Goal: Task Accomplishment & Management: Complete application form

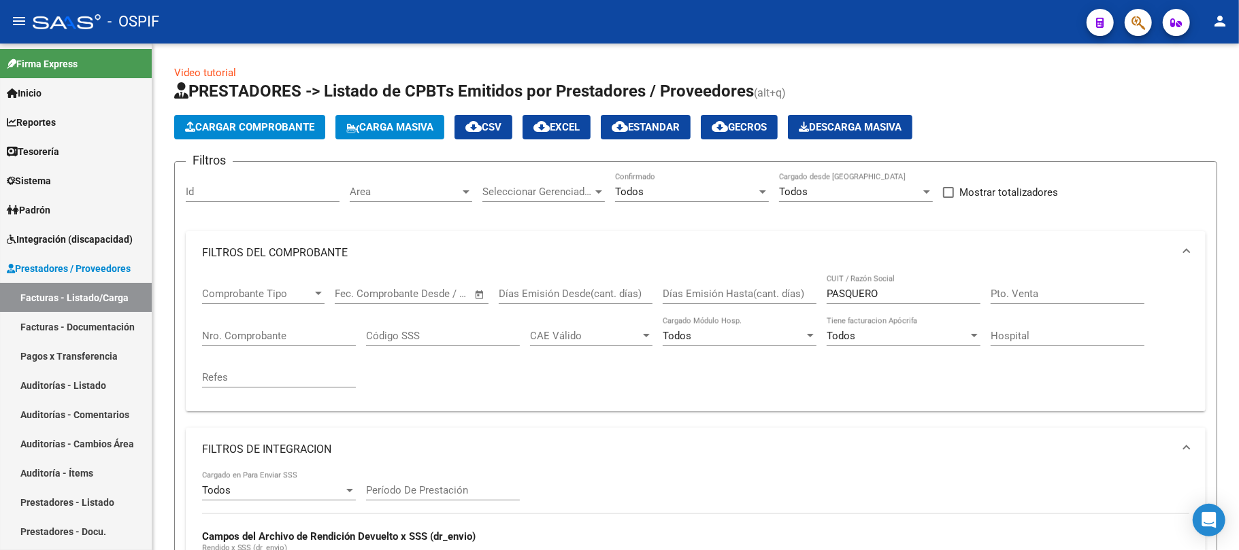
scroll to position [17, 0]
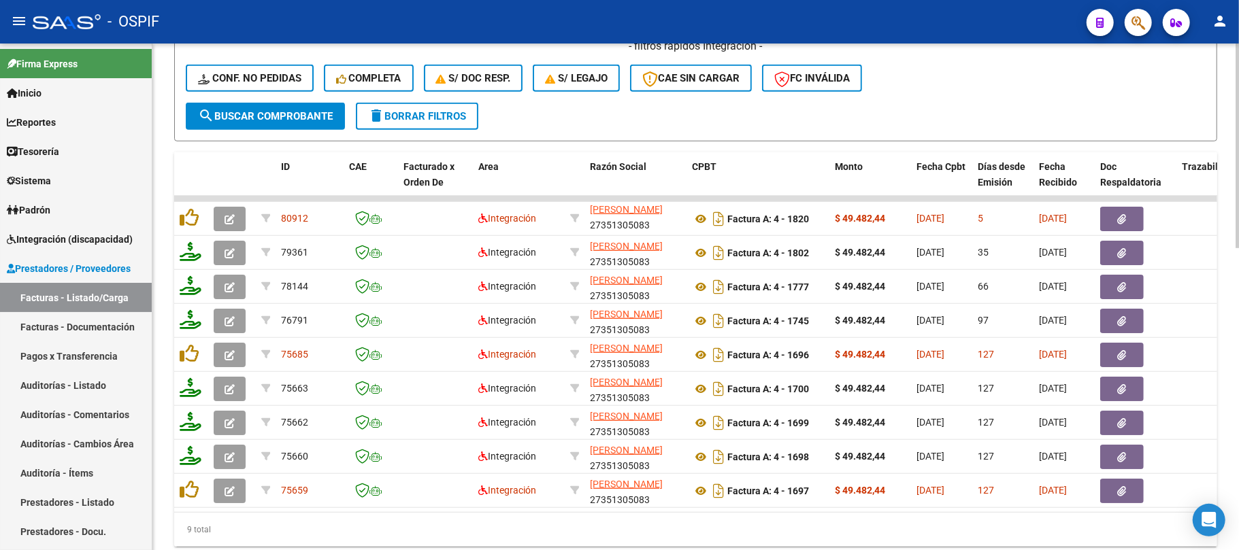
click at [452, 127] on button "delete Borrar Filtros" at bounding box center [417, 116] width 122 height 27
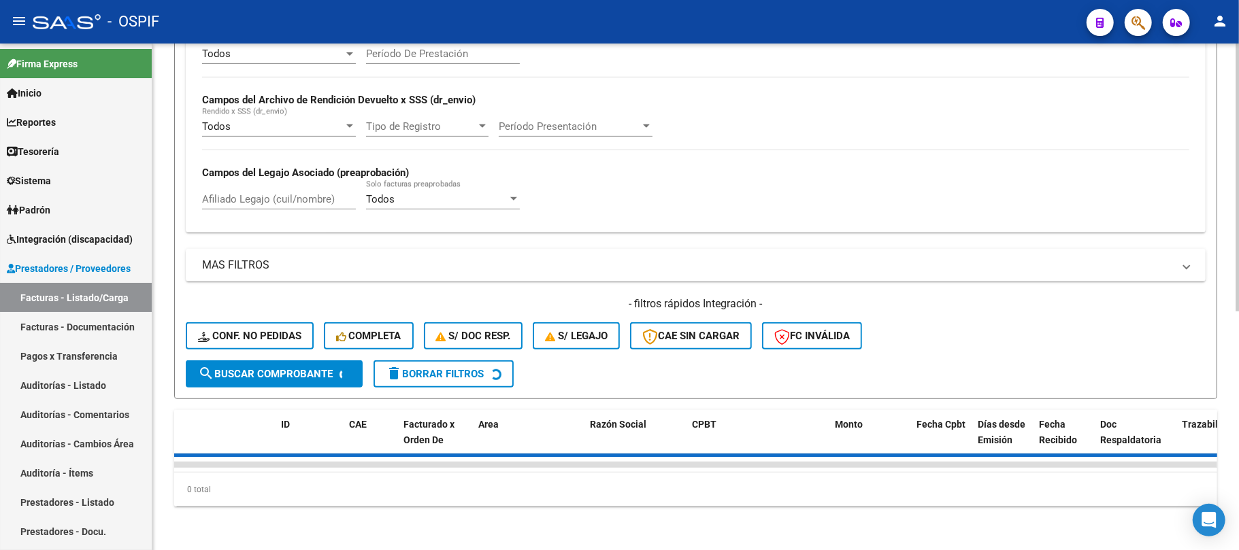
scroll to position [0, 0]
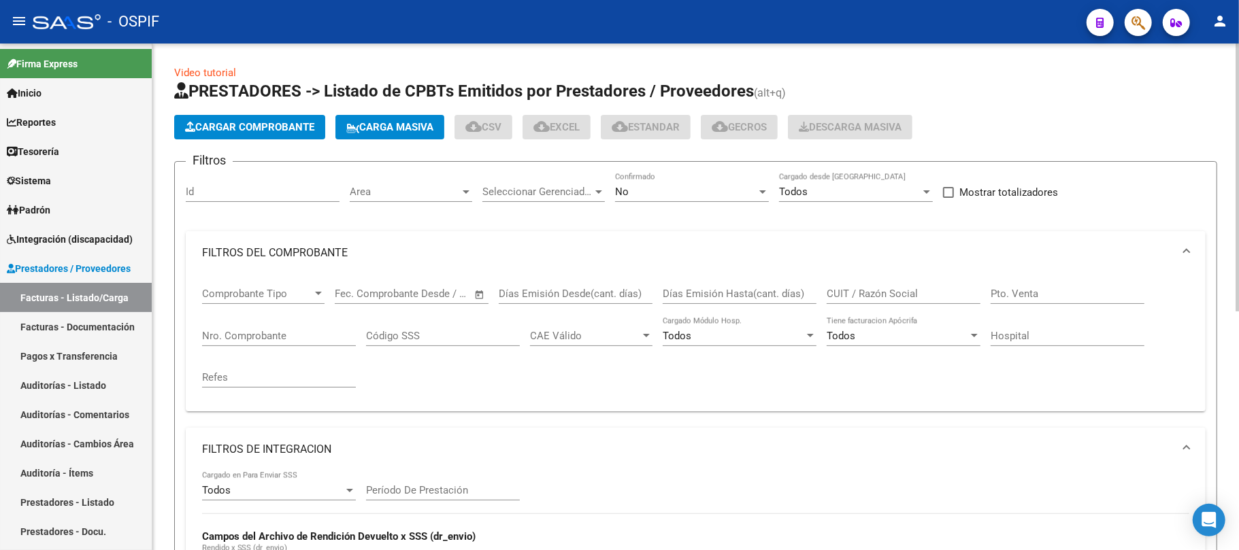
click at [751, 204] on div "No Confirmado" at bounding box center [692, 194] width 154 height 42
click at [750, 202] on div "No Confirmado" at bounding box center [692, 194] width 154 height 42
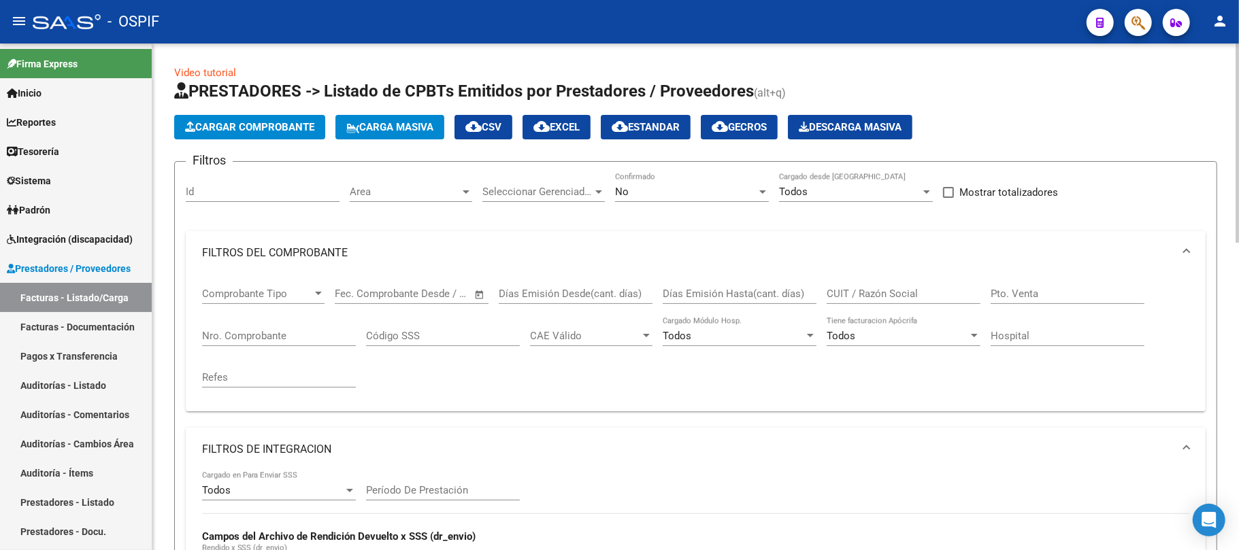
click at [703, 193] on div "No" at bounding box center [685, 192] width 141 height 12
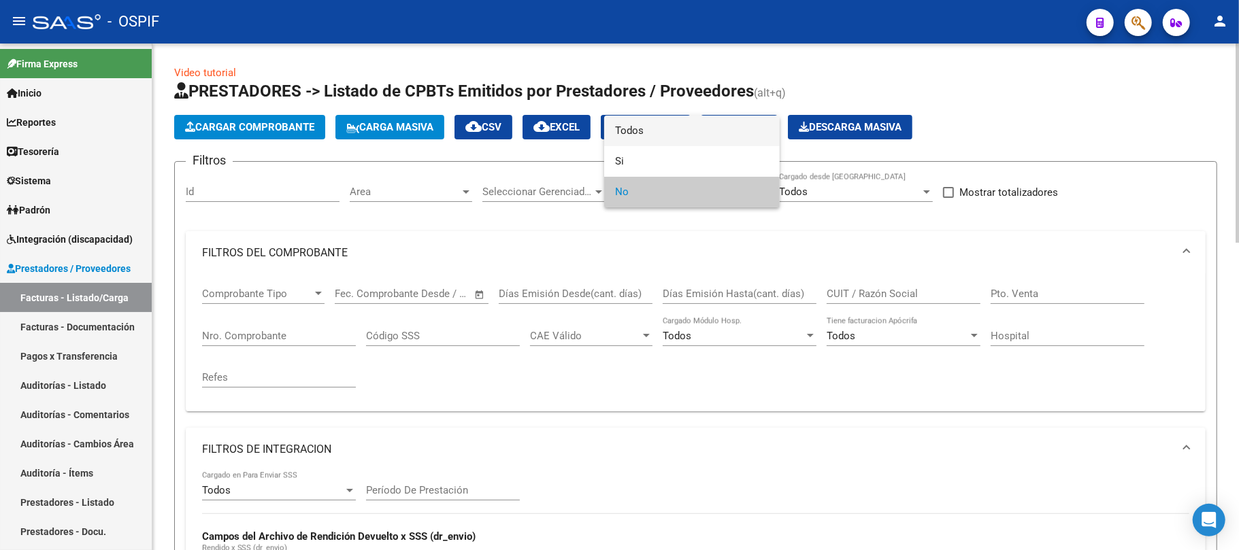
click at [660, 137] on span "Todos" at bounding box center [692, 131] width 154 height 31
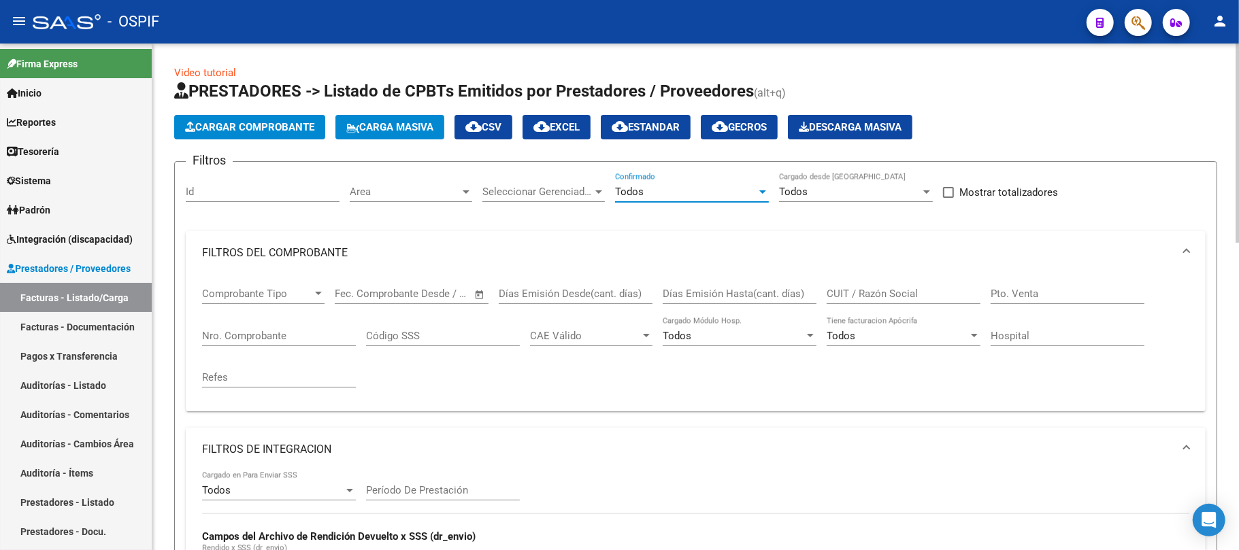
click at [854, 291] on input "CUIT / Razón Social" at bounding box center [903, 294] width 154 height 12
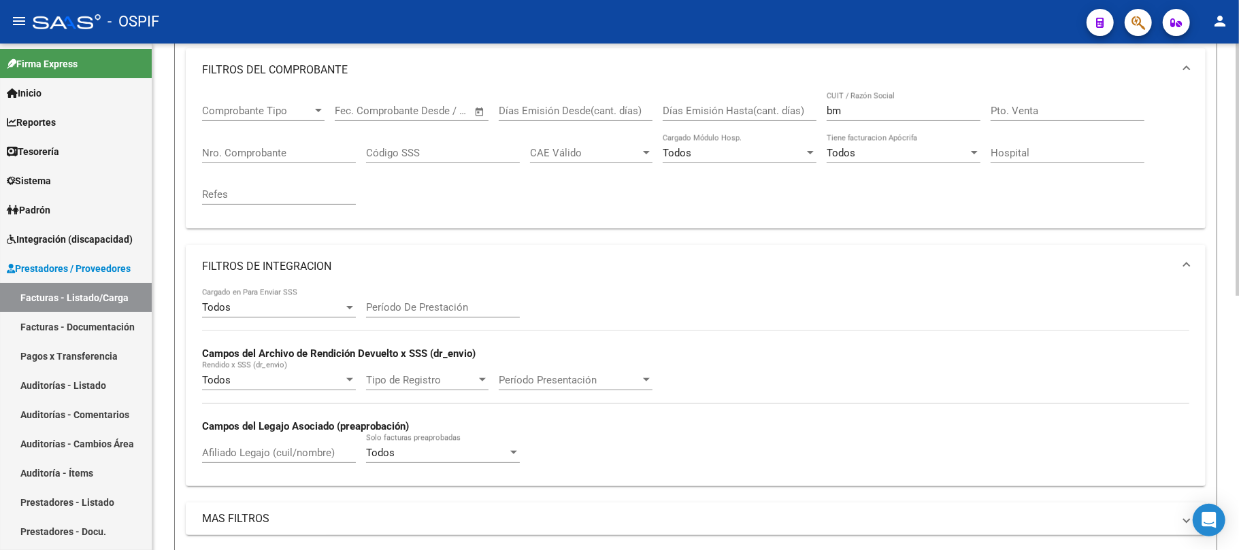
scroll to position [238, 0]
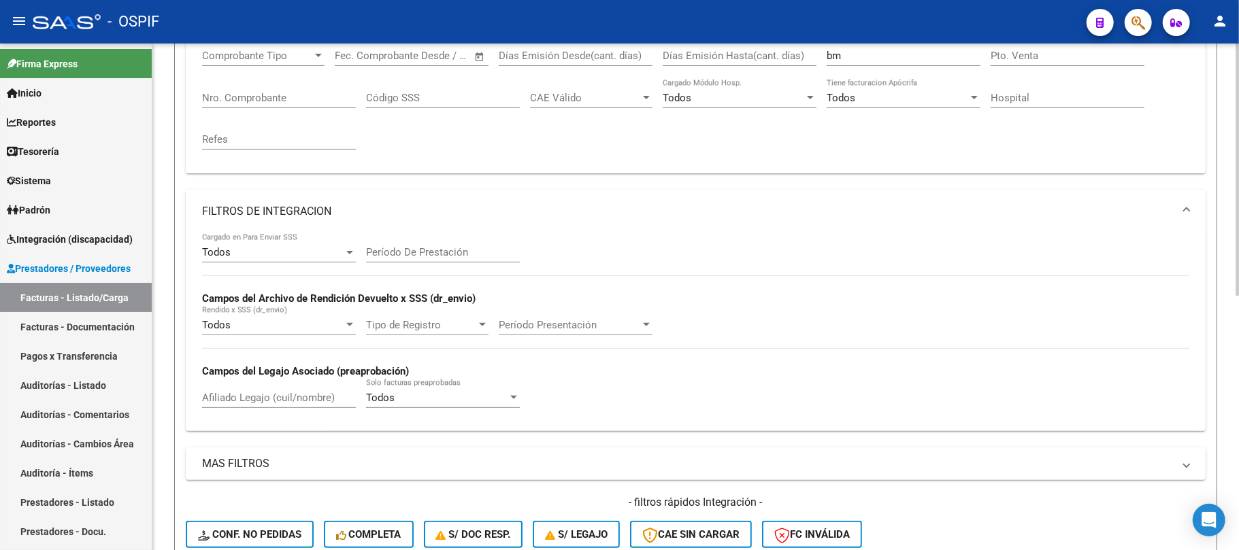
click at [330, 205] on mat-panel-title "FILTROS DE INTEGRACION" at bounding box center [687, 211] width 971 height 15
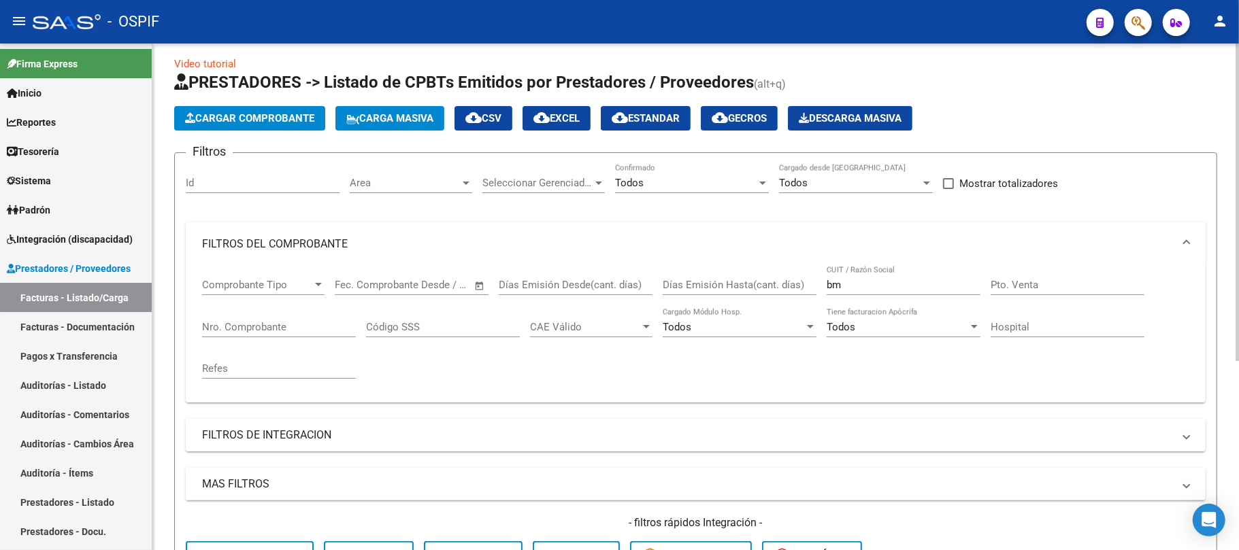
scroll to position [0, 0]
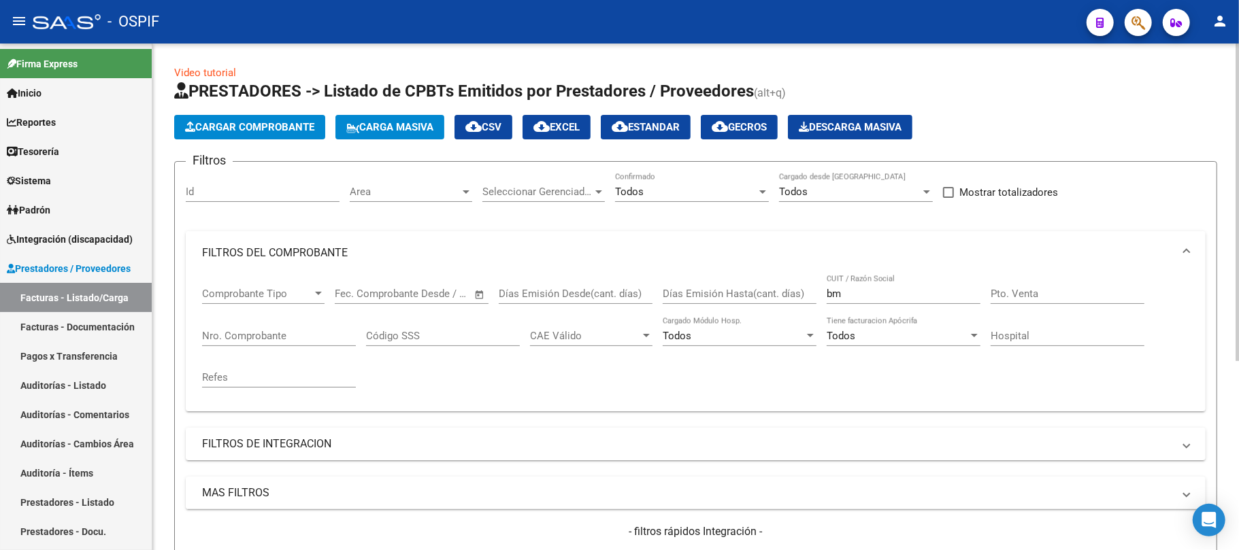
click at [873, 290] on input "bm" at bounding box center [903, 294] width 154 height 12
type input "b"
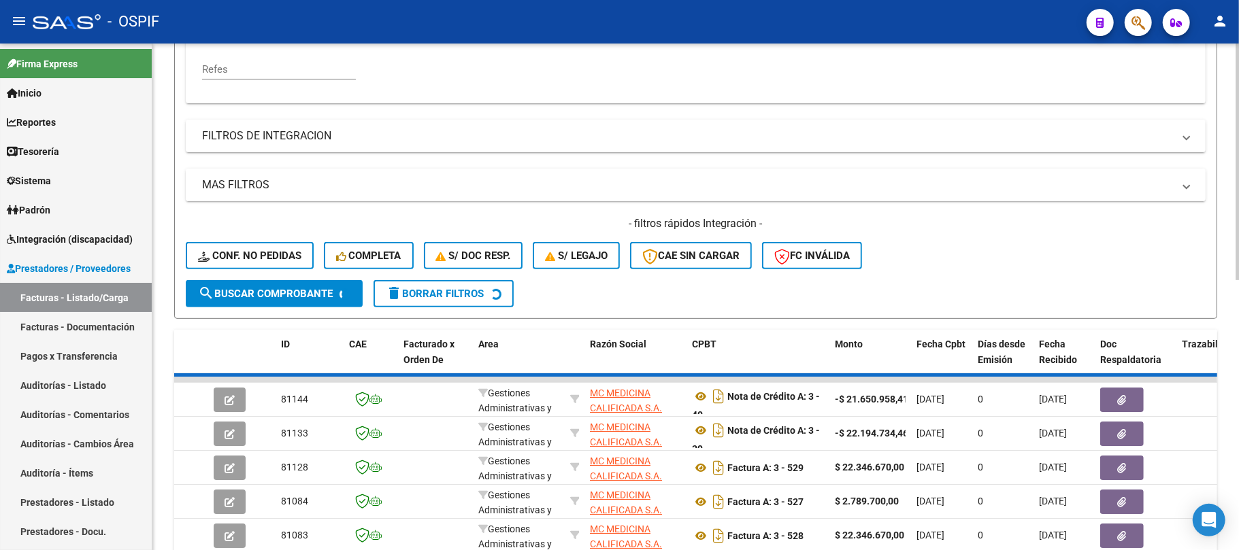
scroll to position [301, 0]
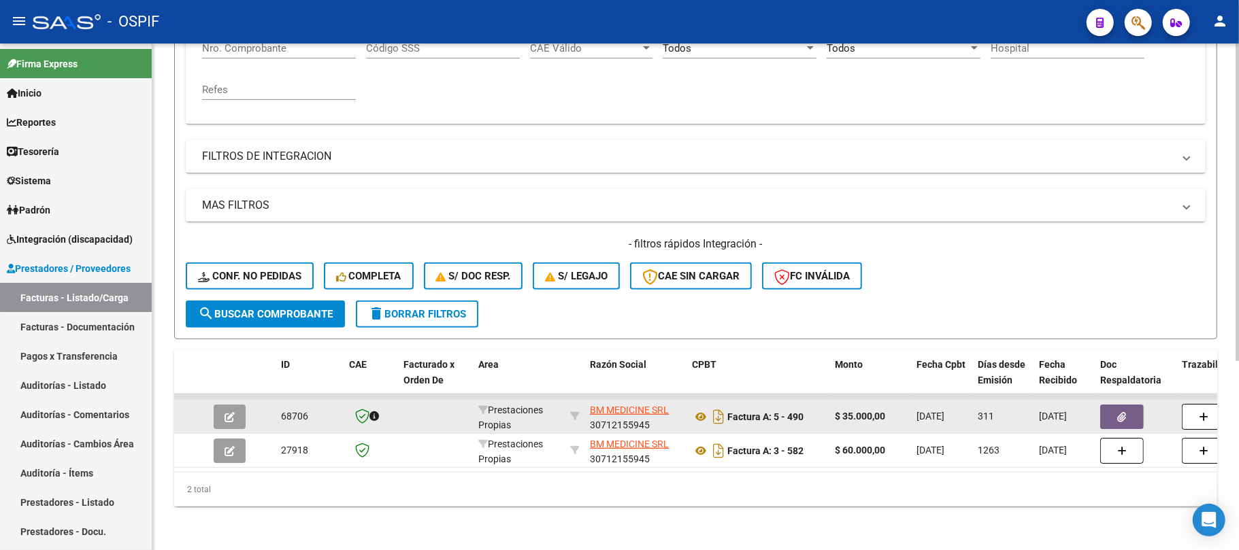
click at [1116, 405] on button "button" at bounding box center [1122, 417] width 44 height 24
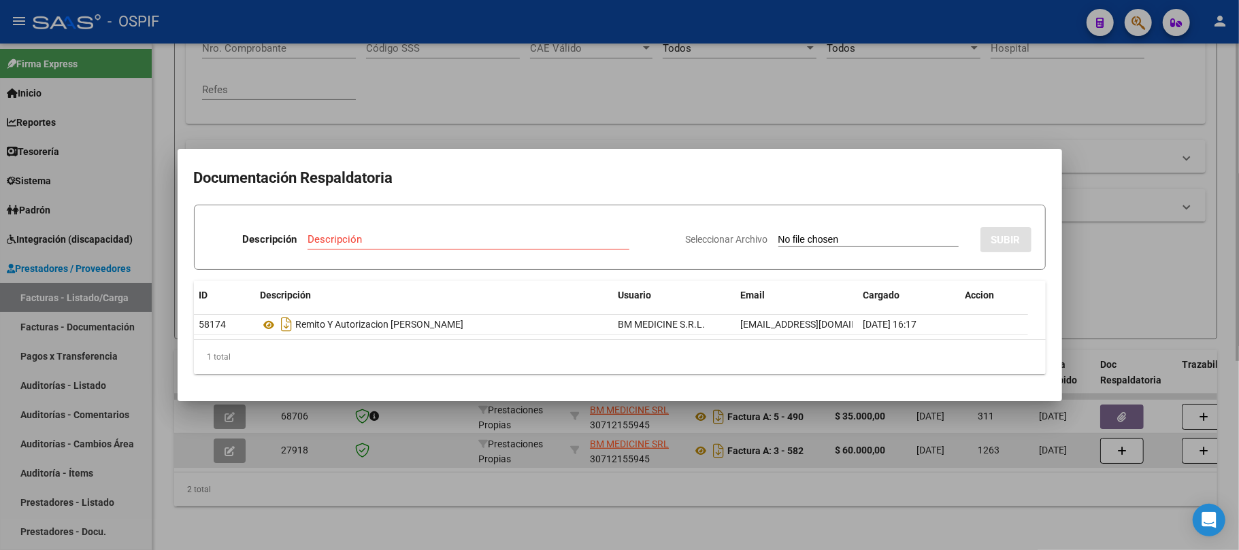
drag, startPoint x: 671, startPoint y: 465, endPoint x: 678, endPoint y: 447, distance: 19.8
click at [672, 465] on div at bounding box center [619, 275] width 1239 height 550
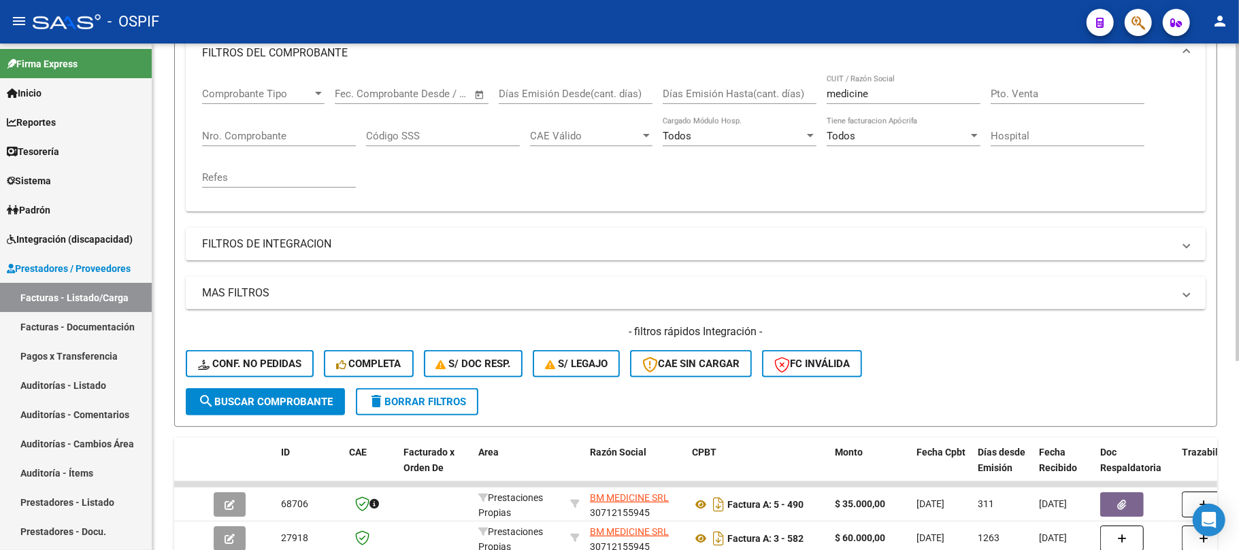
scroll to position [0, 0]
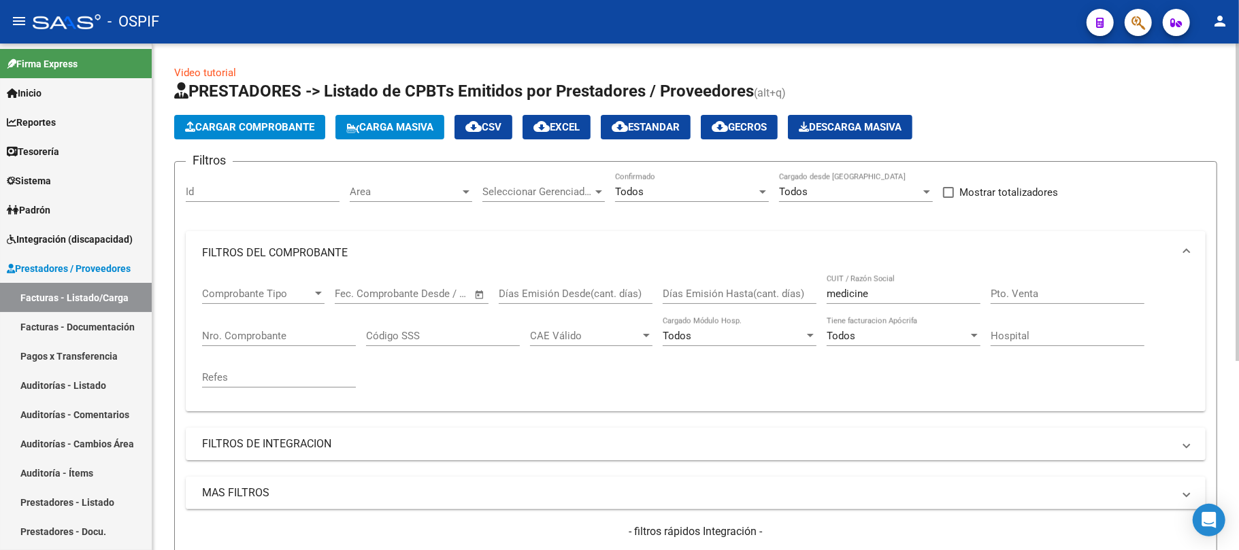
drag, startPoint x: 878, startPoint y: 288, endPoint x: 725, endPoint y: 284, distance: 152.4
click at [729, 283] on div "Comprobante Tipo Comprobante Tipo Fecha inicio – Fecha fin Fec. Comprobante Des…" at bounding box center [695, 338] width 987 height 126
click at [385, 204] on div "Area Area" at bounding box center [411, 194] width 122 height 42
click at [409, 194] on span "Area" at bounding box center [405, 192] width 110 height 12
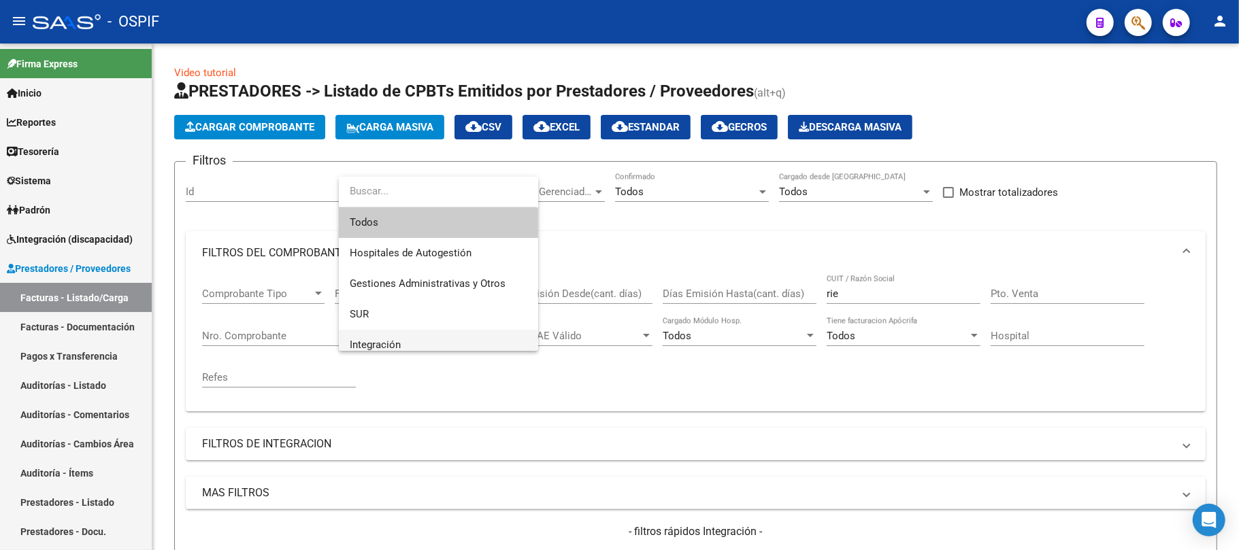
click at [414, 339] on span "Integración" at bounding box center [439, 345] width 178 height 31
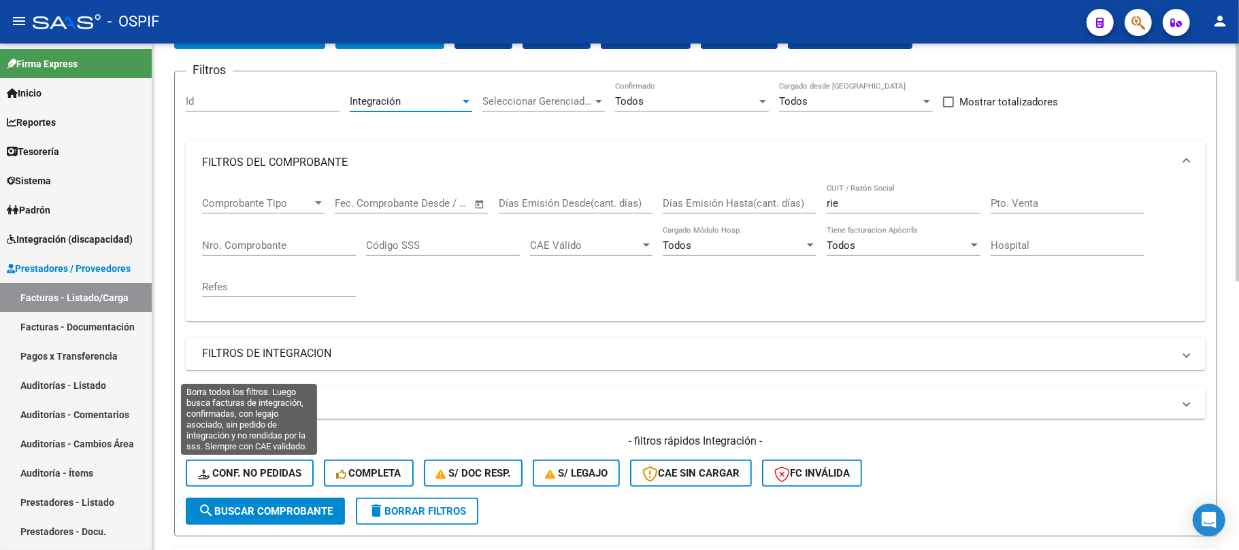
click at [273, 509] on span "search Buscar Comprobante" at bounding box center [265, 511] width 135 height 12
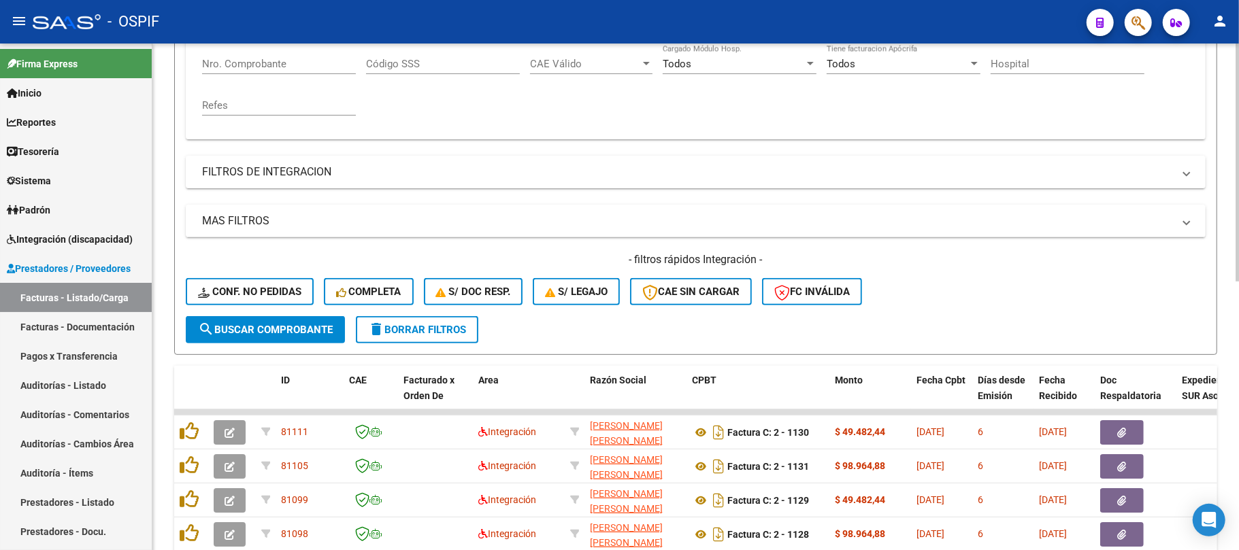
scroll to position [181, 0]
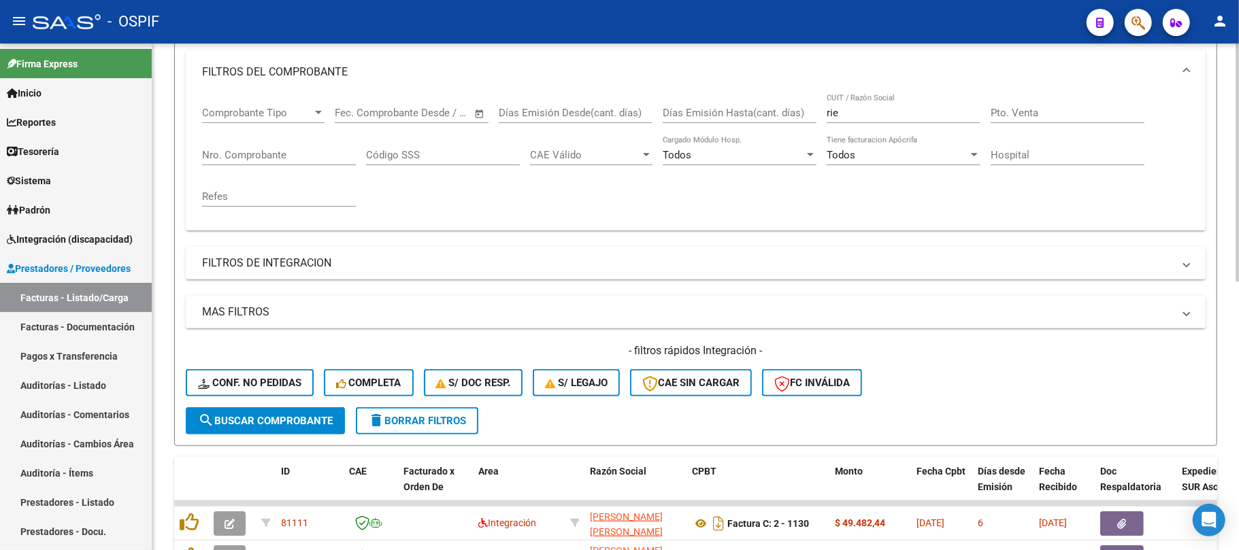
drag, startPoint x: 855, startPoint y: 112, endPoint x: 771, endPoint y: 110, distance: 84.4
click at [776, 107] on div "Comprobante Tipo Comprobante Tipo Fecha inicio – Fecha fin Fec. Comprobante Des…" at bounding box center [695, 157] width 987 height 126
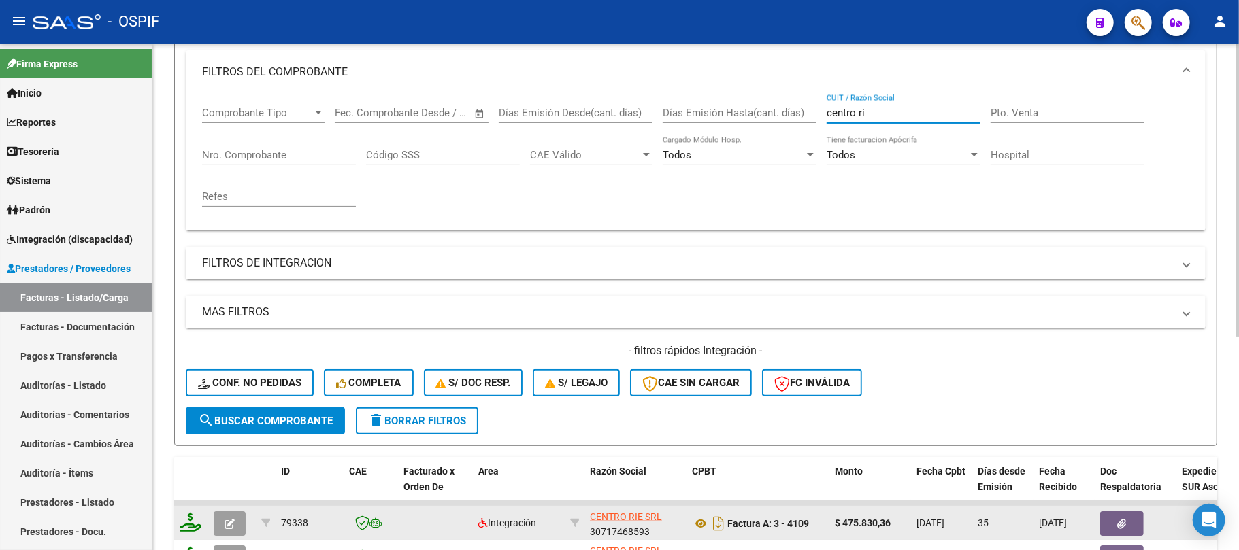
click at [613, 527] on div "CENTRO RIE SRL 30717468593" at bounding box center [635, 523] width 91 height 29
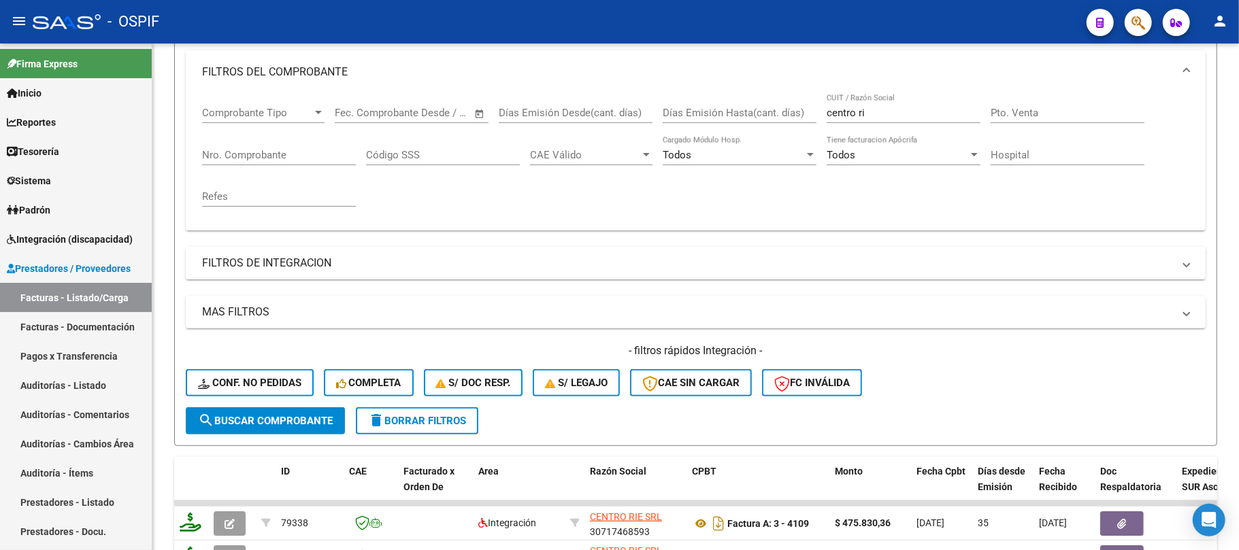
copy div "30717468593"
click at [741, 94] on div "Comprobante Tipo Comprobante Tipo Fecha inicio – Fecha fin Fec. Comprobante Des…" at bounding box center [695, 157] width 987 height 126
click at [787, 107] on div "Comprobante Tipo Comprobante Tipo Fecha inicio – Fecha fin Fec. Comprobante Des…" at bounding box center [695, 157] width 987 height 126
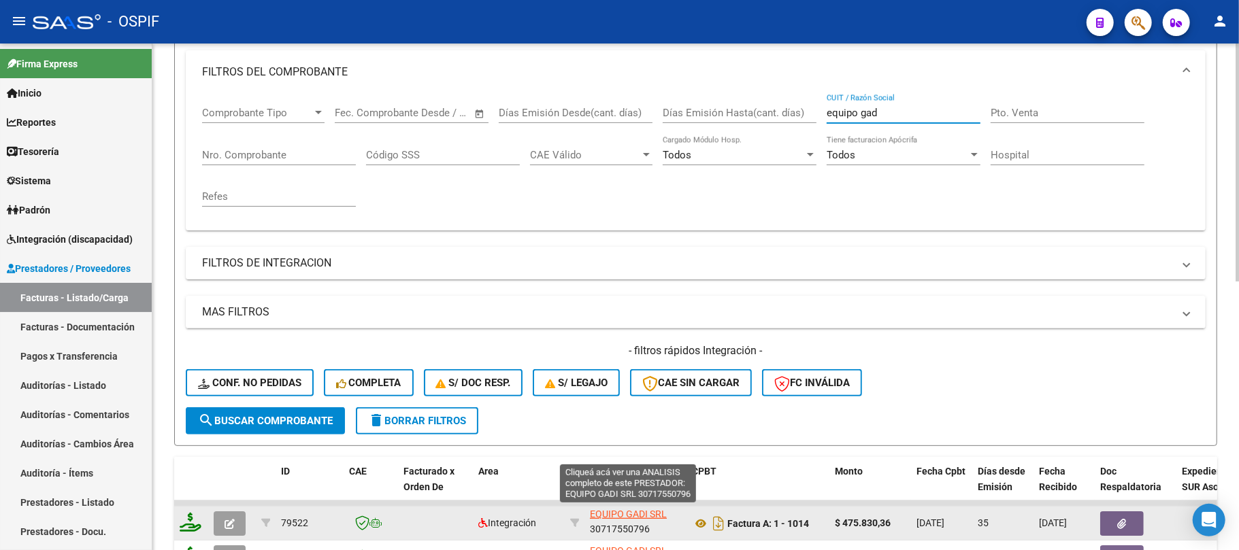
scroll to position [1, 0]
type input "equipo gad"
click at [622, 523] on div "EQUIPO GADI SRL 30717550796" at bounding box center [635, 523] width 91 height 29
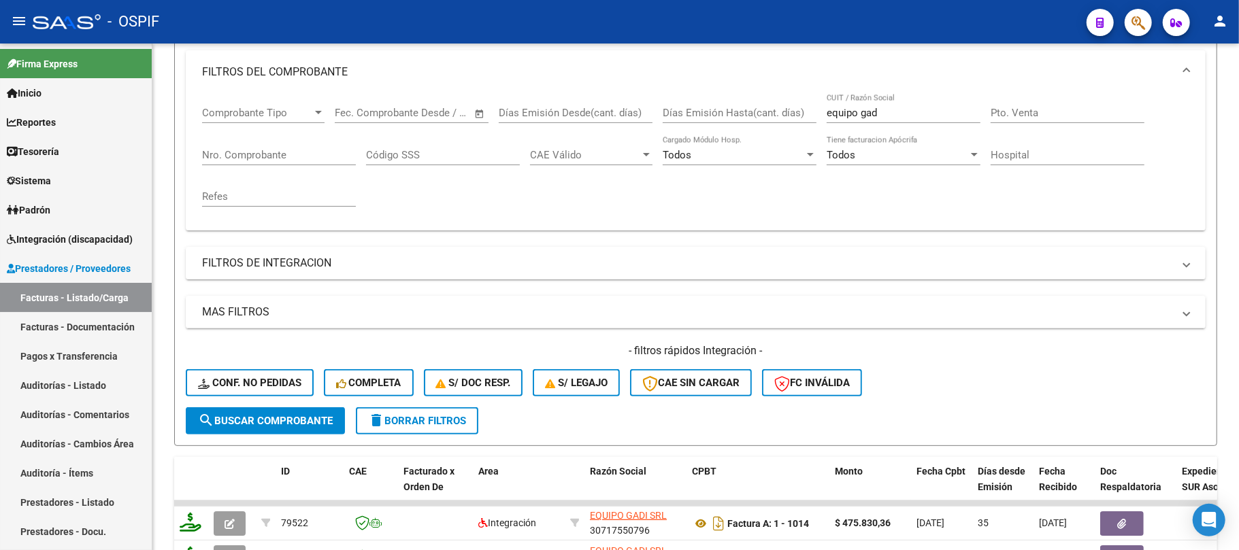
copy div "30717550796"
click at [463, 431] on button "delete Borrar Filtros" at bounding box center [417, 420] width 122 height 27
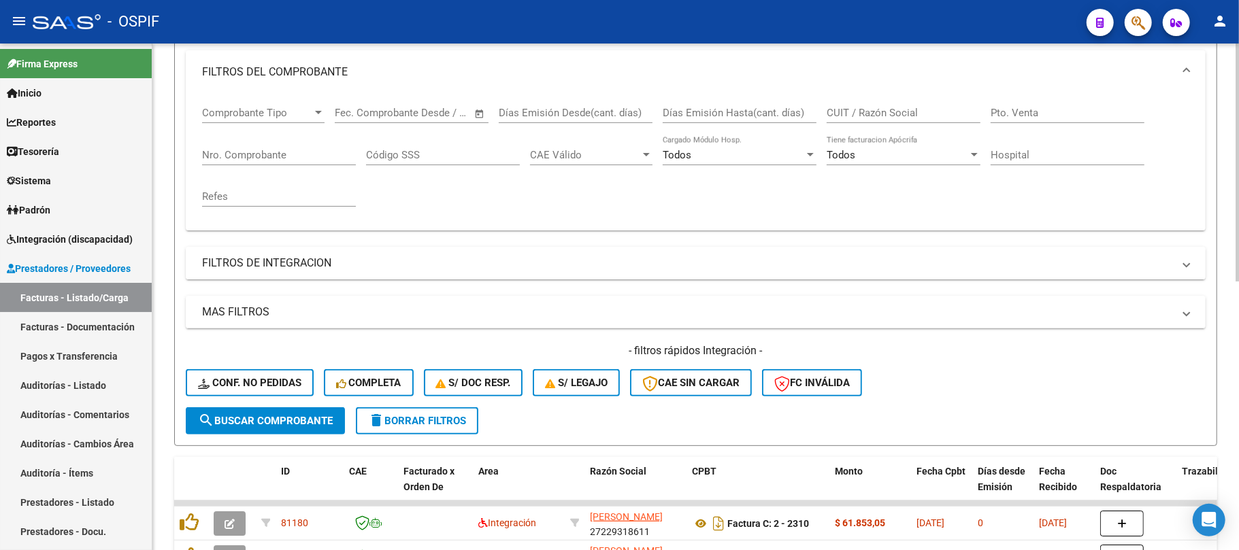
click at [463, 415] on span "delete Borrar Filtros" at bounding box center [417, 421] width 98 height 12
click at [442, 431] on button "delete Borrar Filtros" at bounding box center [417, 420] width 122 height 27
click at [446, 418] on span "delete Borrar Filtros" at bounding box center [417, 421] width 98 height 12
click at [390, 420] on span "delete Borrar Filtros" at bounding box center [417, 421] width 98 height 12
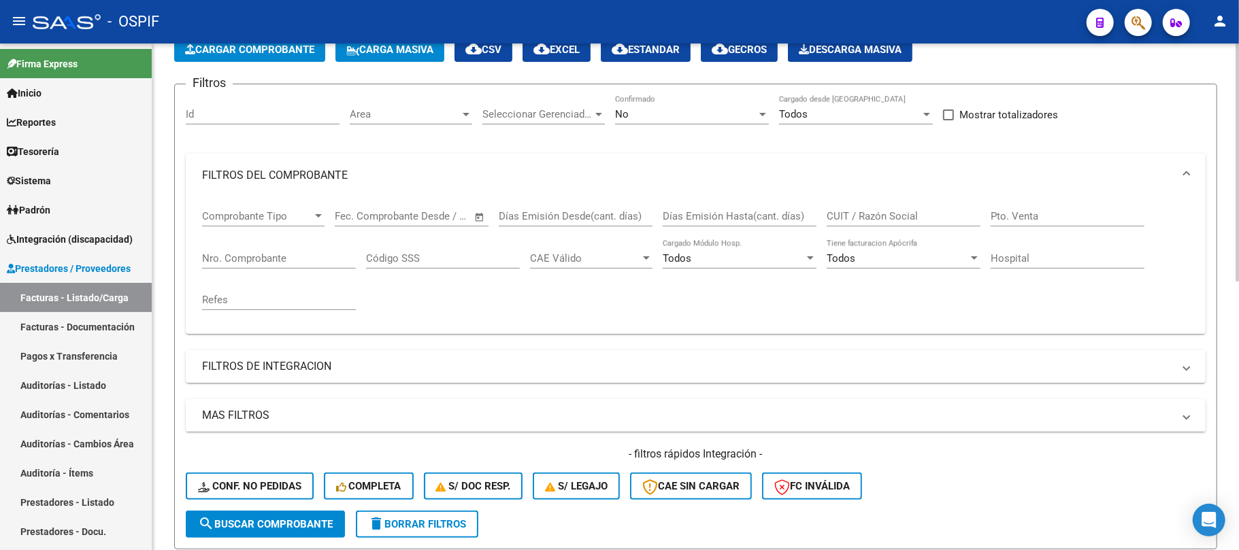
scroll to position [0, 0]
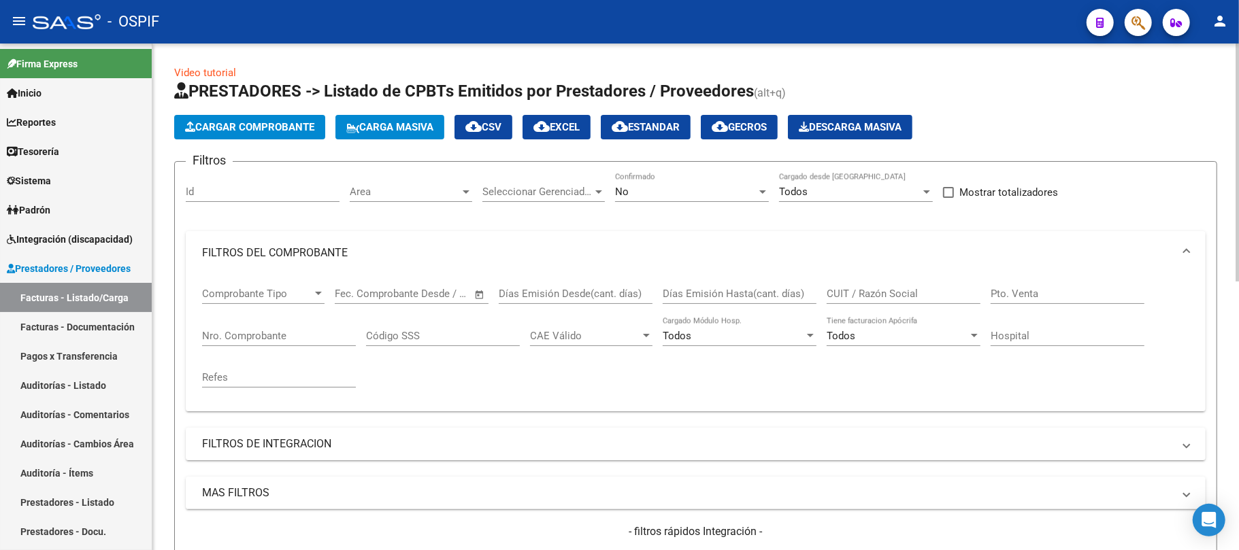
click at [699, 194] on div "No" at bounding box center [685, 192] width 141 height 12
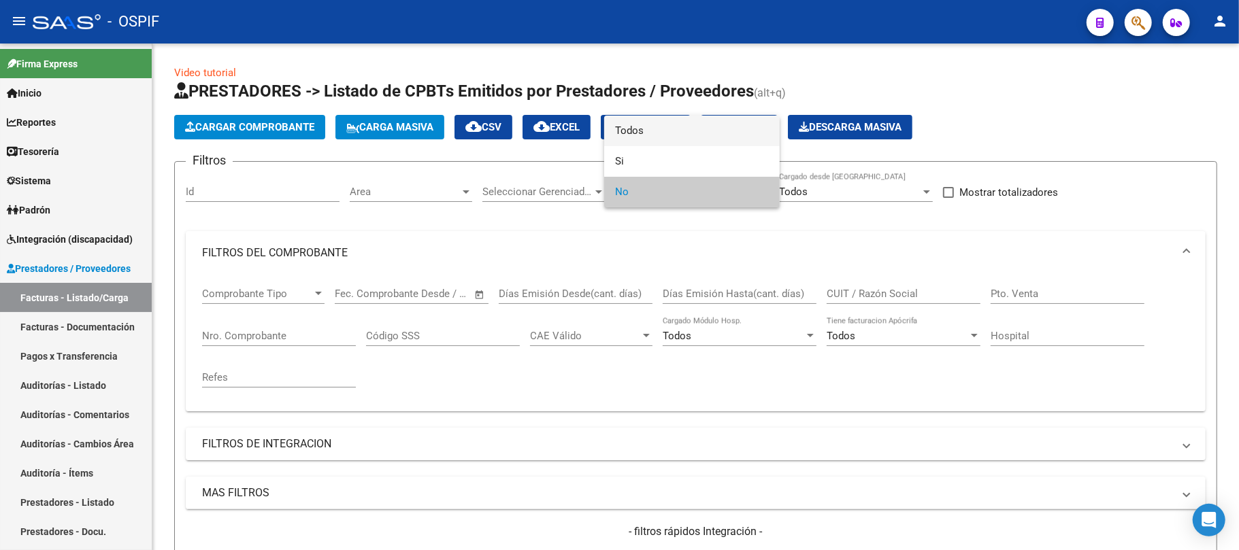
click at [654, 131] on span "Todos" at bounding box center [692, 131] width 154 height 31
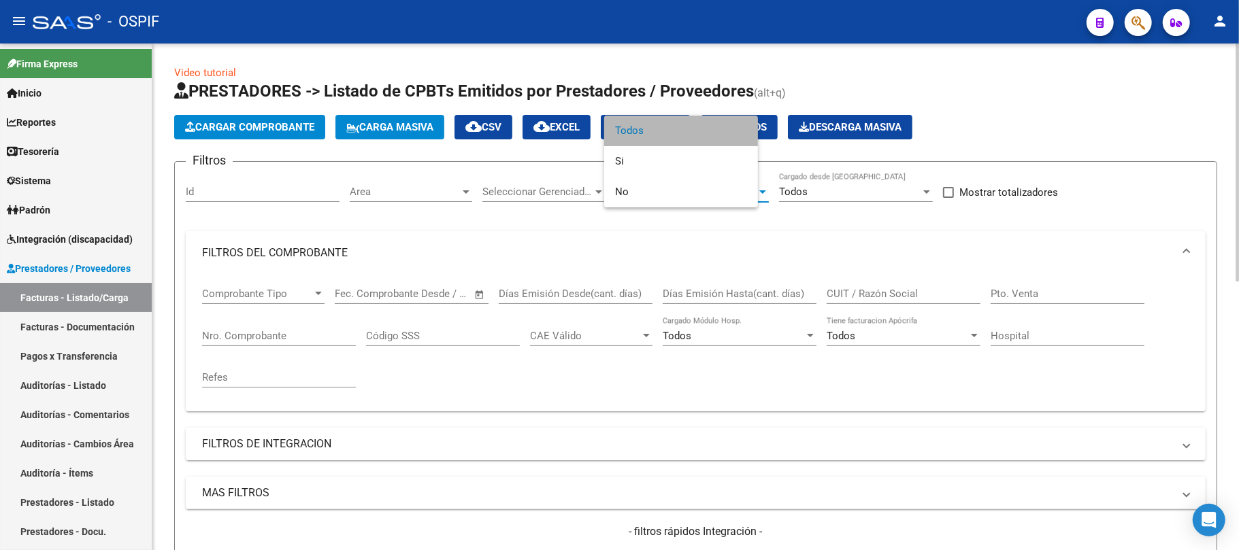
click at [903, 294] on input "CUIT / Razón Social" at bounding box center [903, 294] width 154 height 12
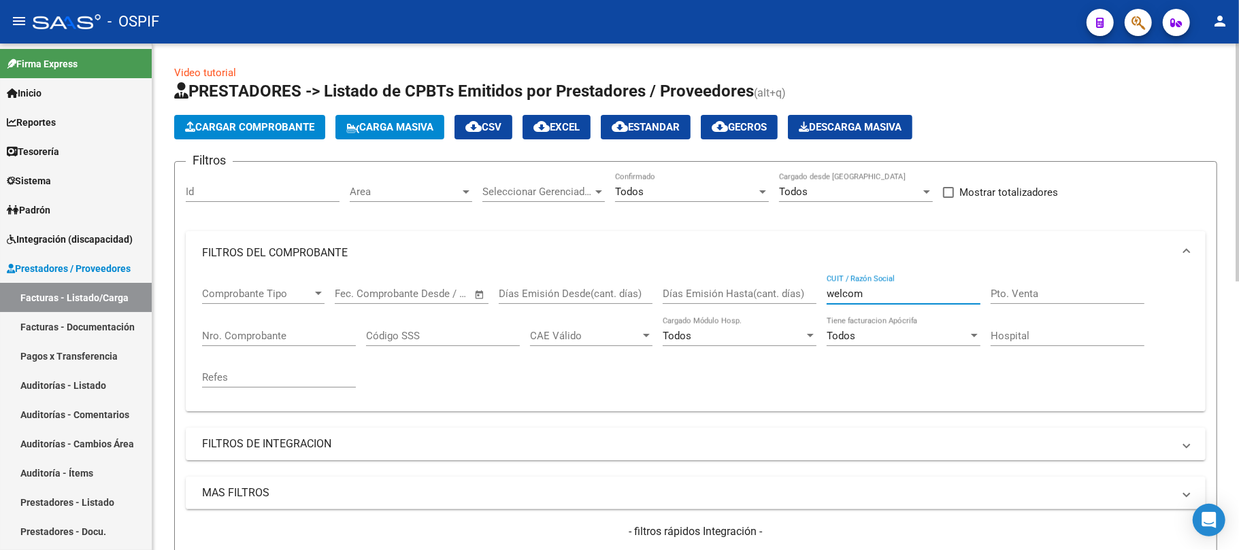
type input "welcome"
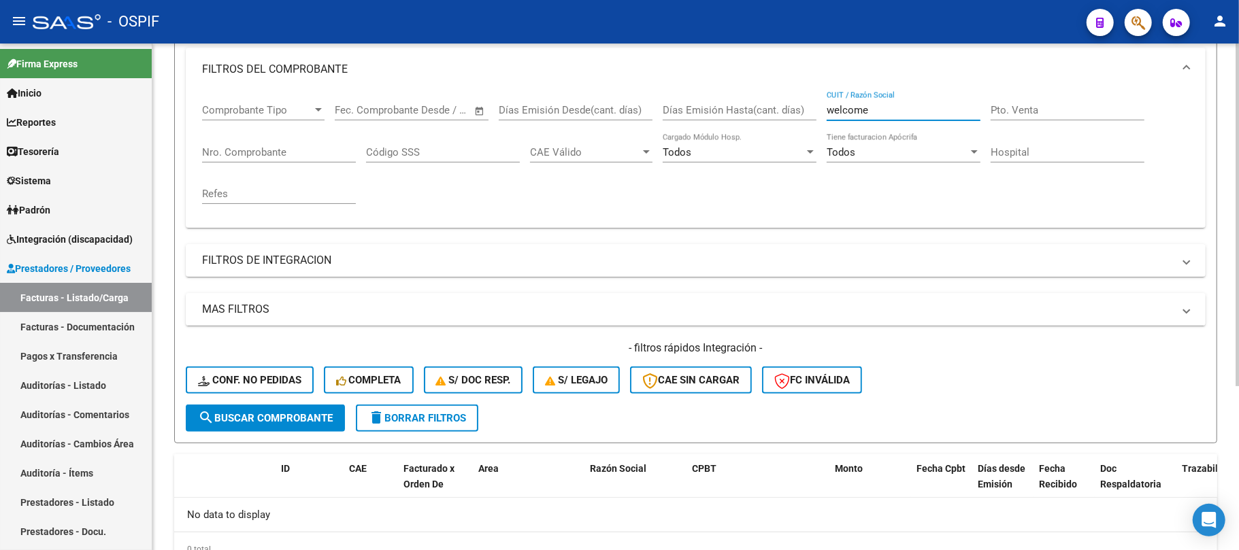
scroll to position [152, 0]
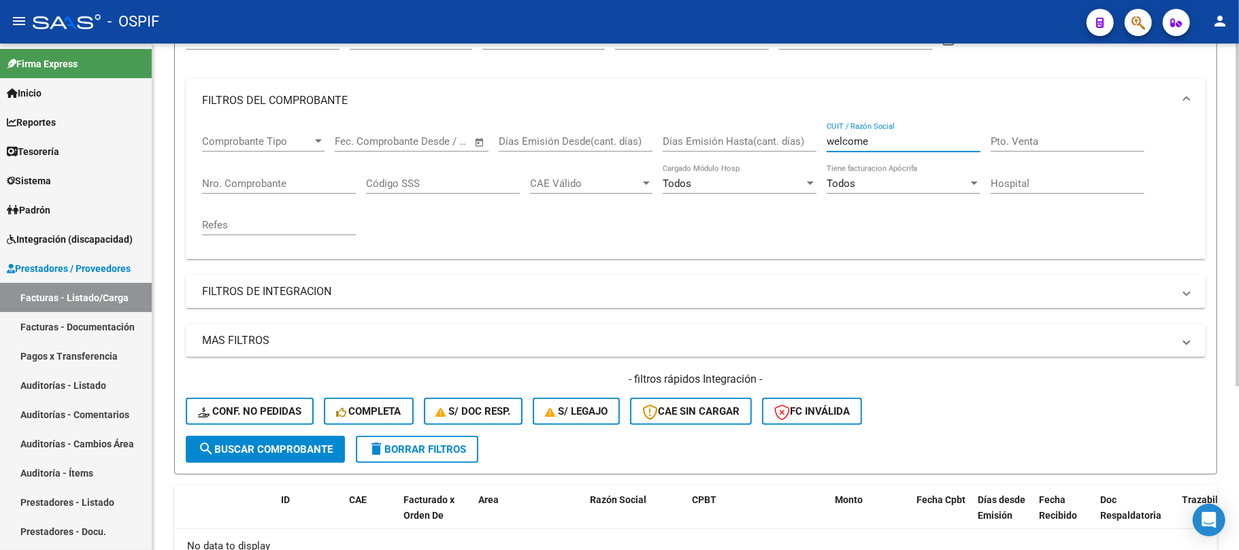
drag, startPoint x: 886, startPoint y: 136, endPoint x: 684, endPoint y: 173, distance: 204.7
click at [731, 153] on div "Comprobante Tipo Comprobante Tipo Fecha inicio – Fecha fin Fec. Comprobante Des…" at bounding box center [695, 185] width 987 height 126
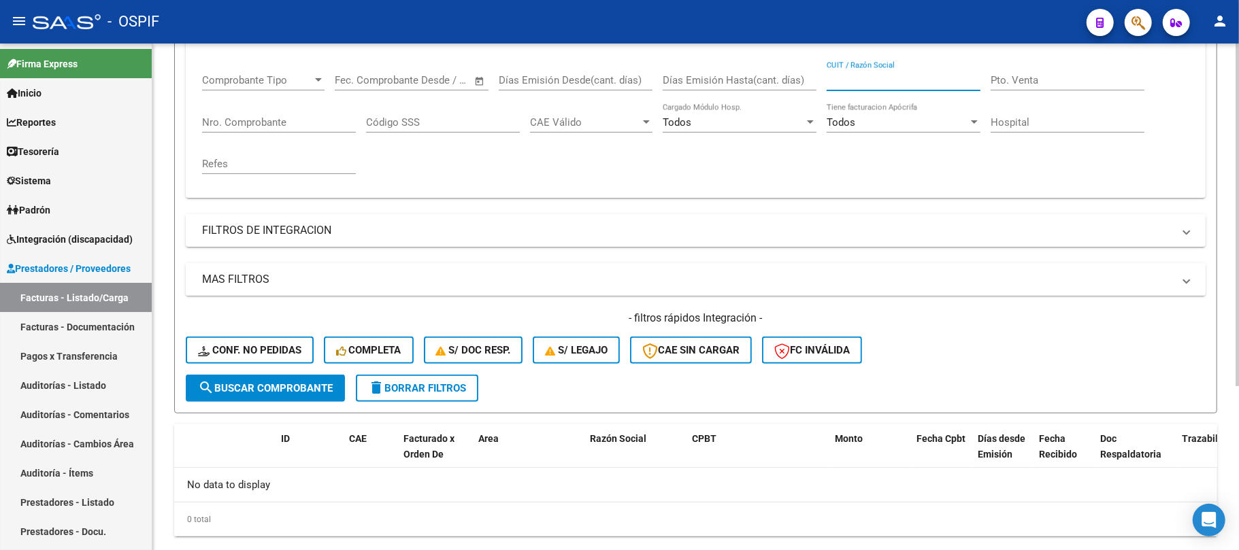
scroll to position [243, 0]
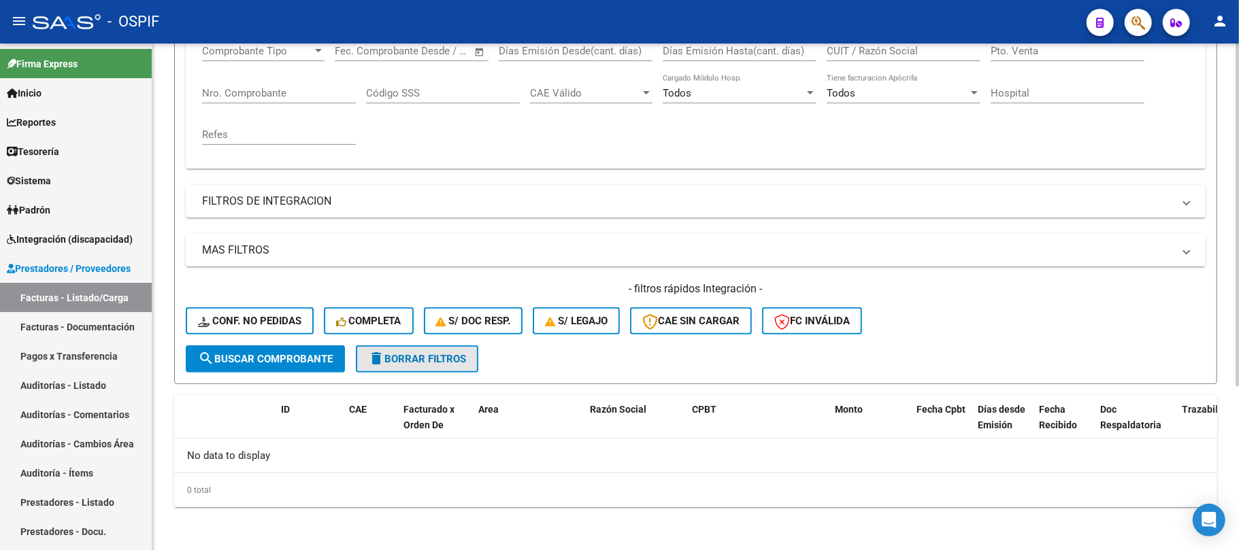
drag, startPoint x: 379, startPoint y: 363, endPoint x: 400, endPoint y: 363, distance: 21.1
click at [380, 363] on mat-icon "delete" at bounding box center [376, 358] width 16 height 16
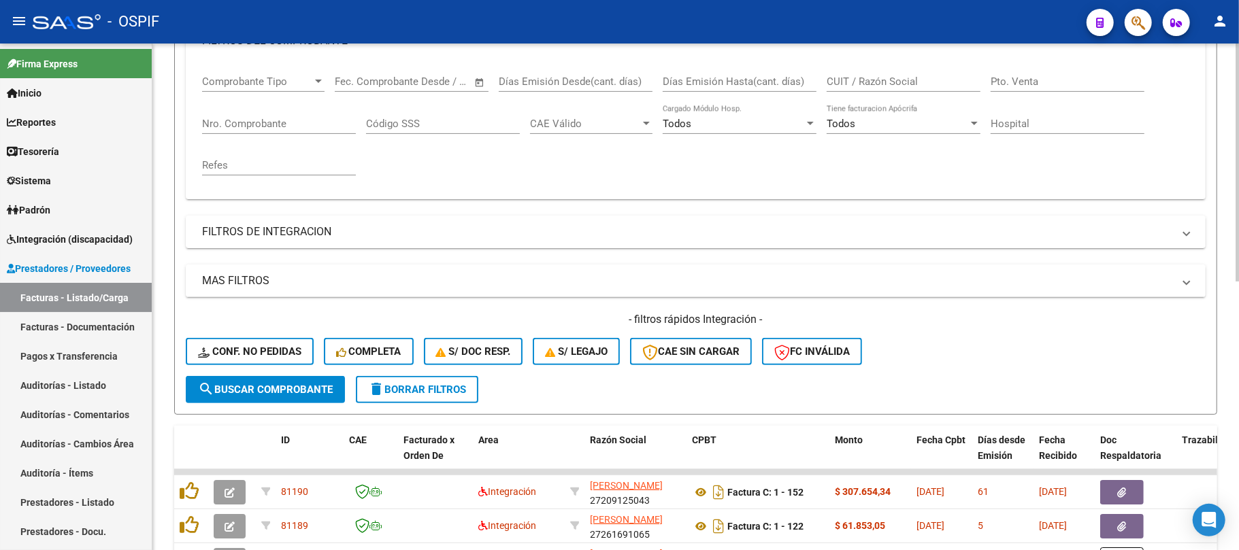
scroll to position [152, 0]
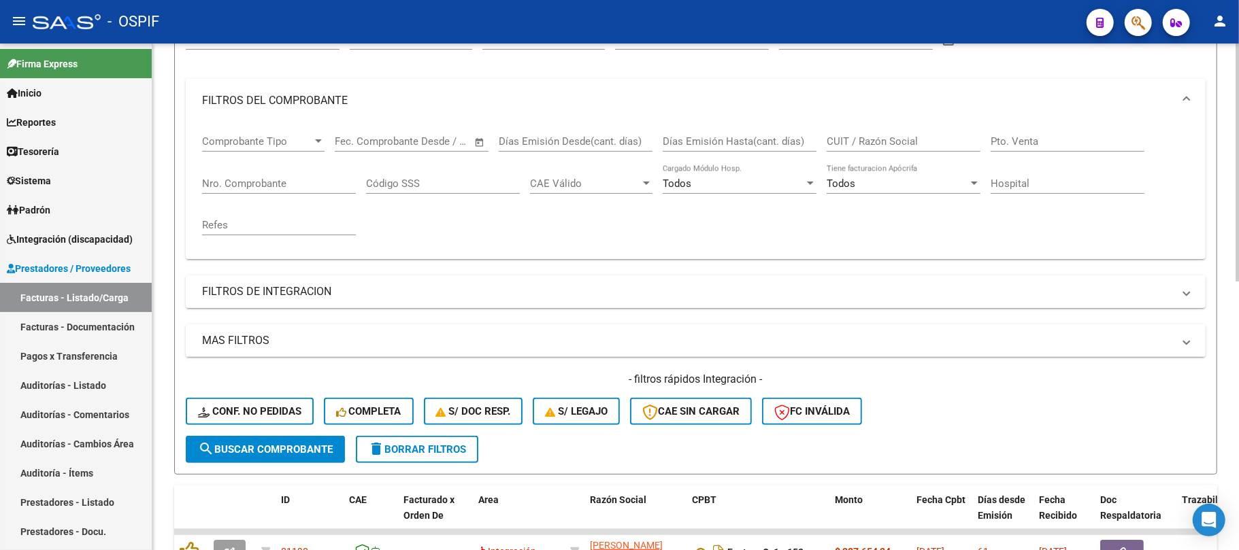
click at [901, 143] on input "CUIT / Razón Social" at bounding box center [903, 141] width 154 height 12
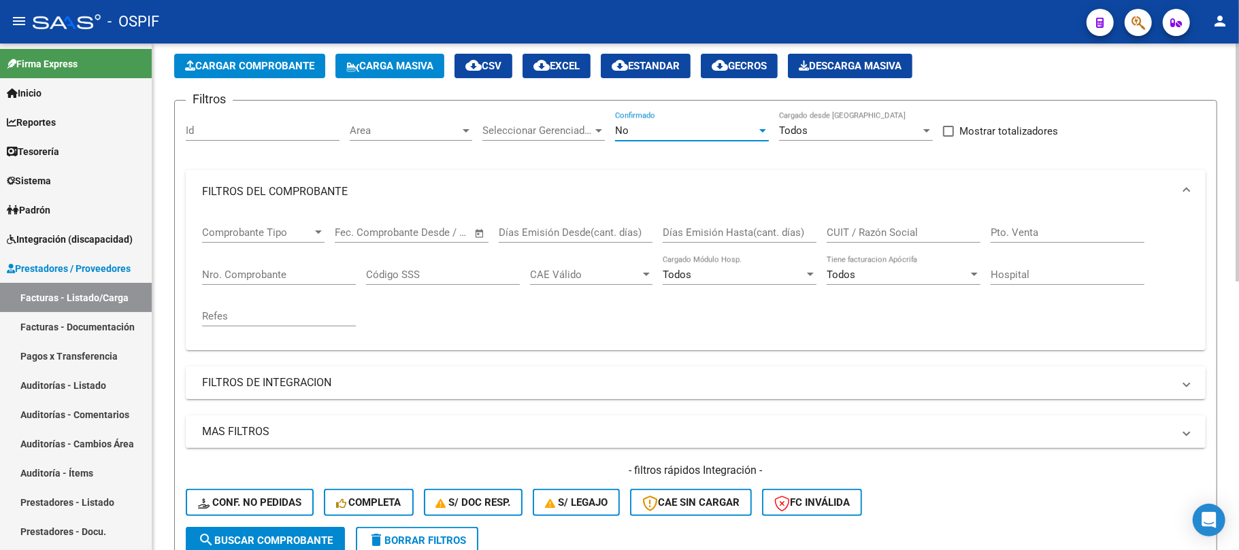
click at [701, 127] on div "No" at bounding box center [685, 130] width 141 height 12
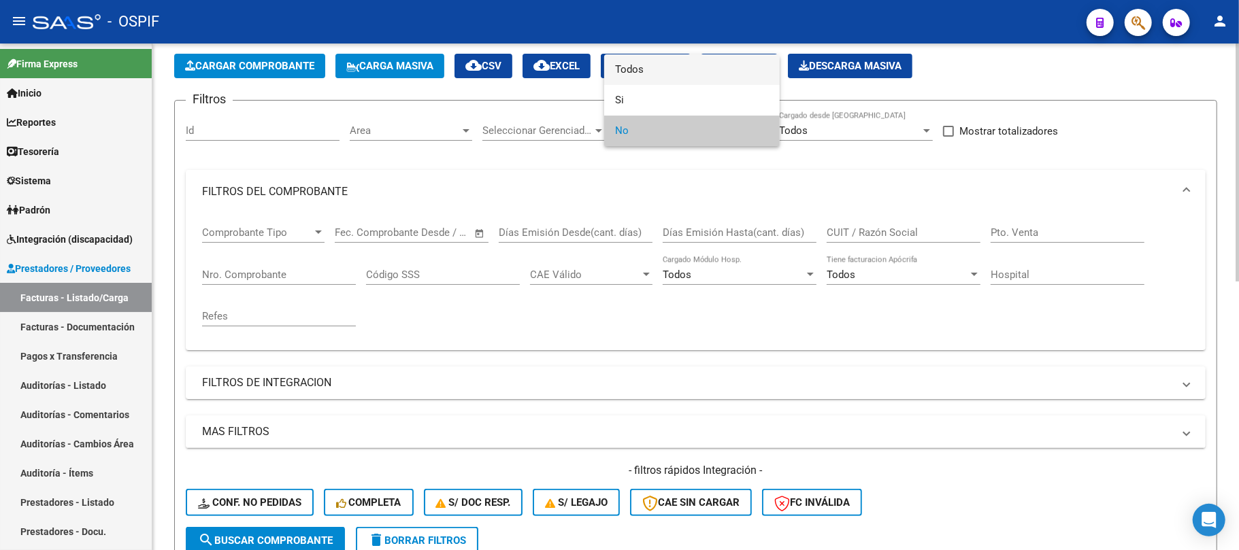
click at [668, 76] on span "Todos" at bounding box center [692, 69] width 154 height 31
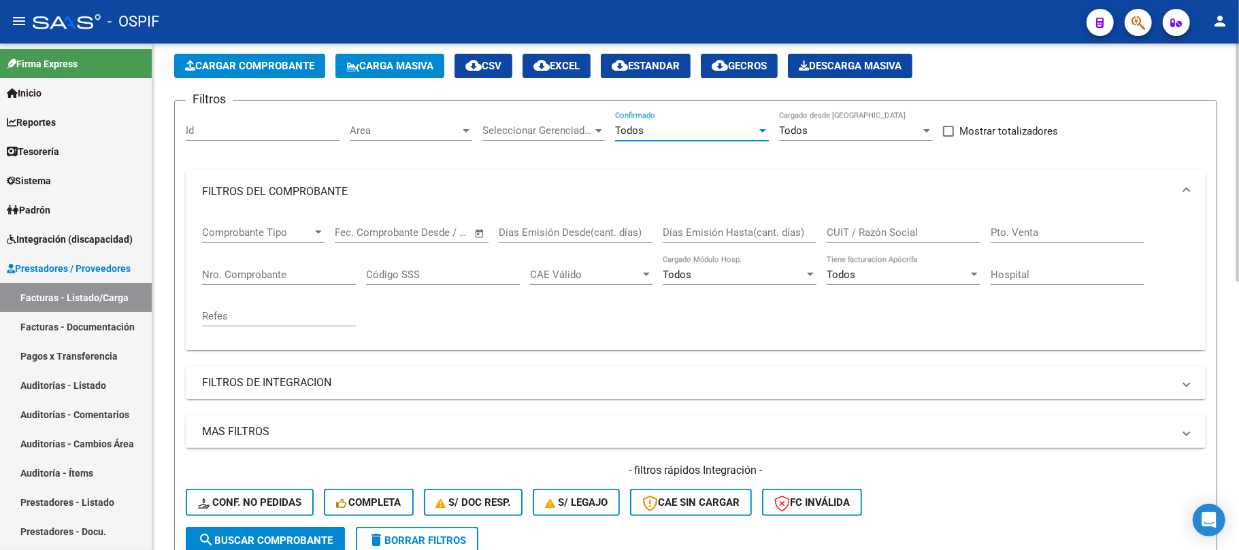
click at [924, 231] on input "CUIT / Razón Social" at bounding box center [903, 233] width 154 height 12
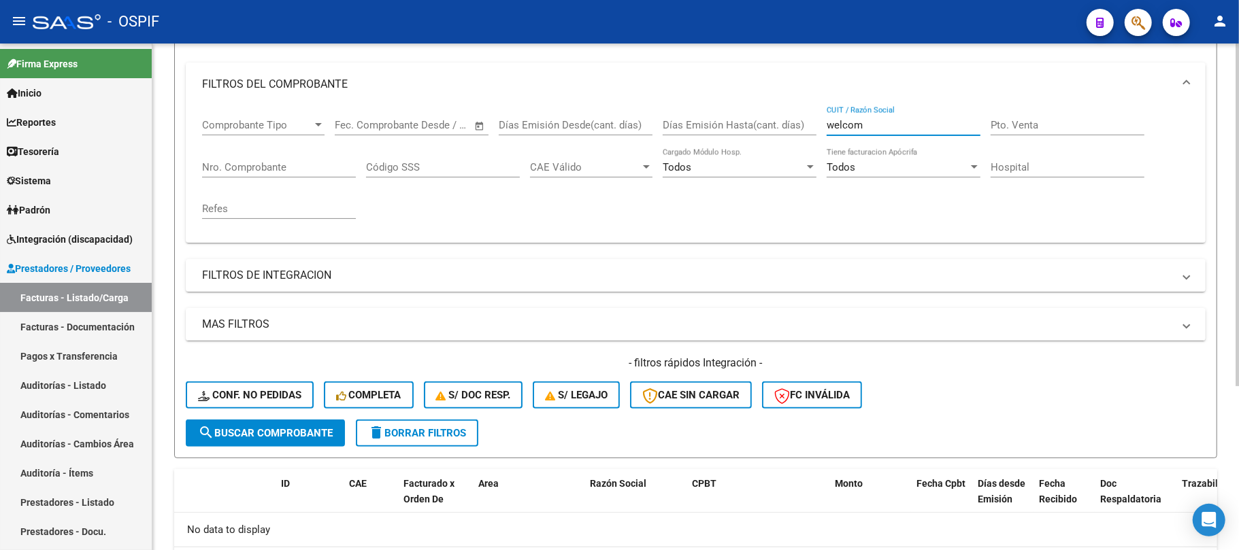
scroll to position [152, 0]
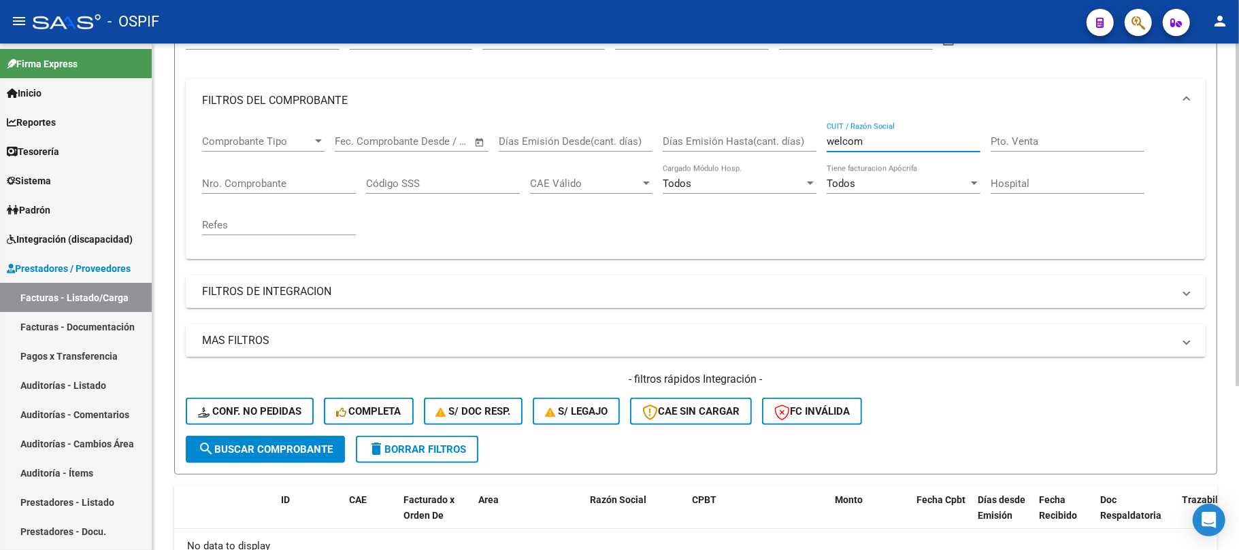
drag, startPoint x: 827, startPoint y: 140, endPoint x: 769, endPoint y: 140, distance: 58.5
click at [769, 140] on div "Comprobante Tipo Comprobante Tipo Fecha inicio – Fecha fin Fec. Comprobante Des…" at bounding box center [695, 185] width 987 height 126
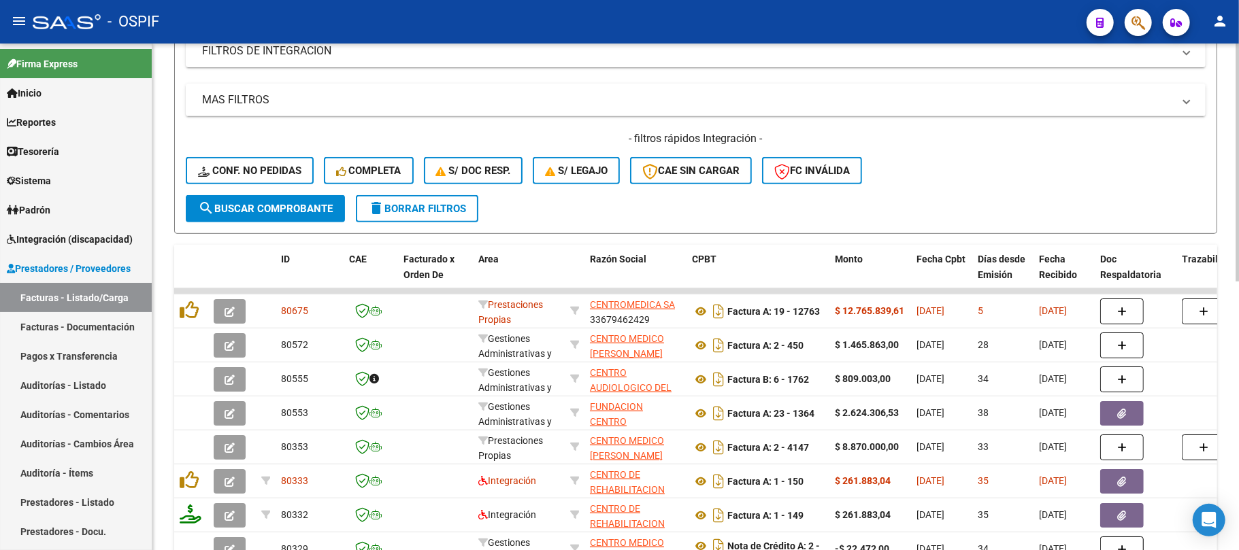
scroll to position [0, 0]
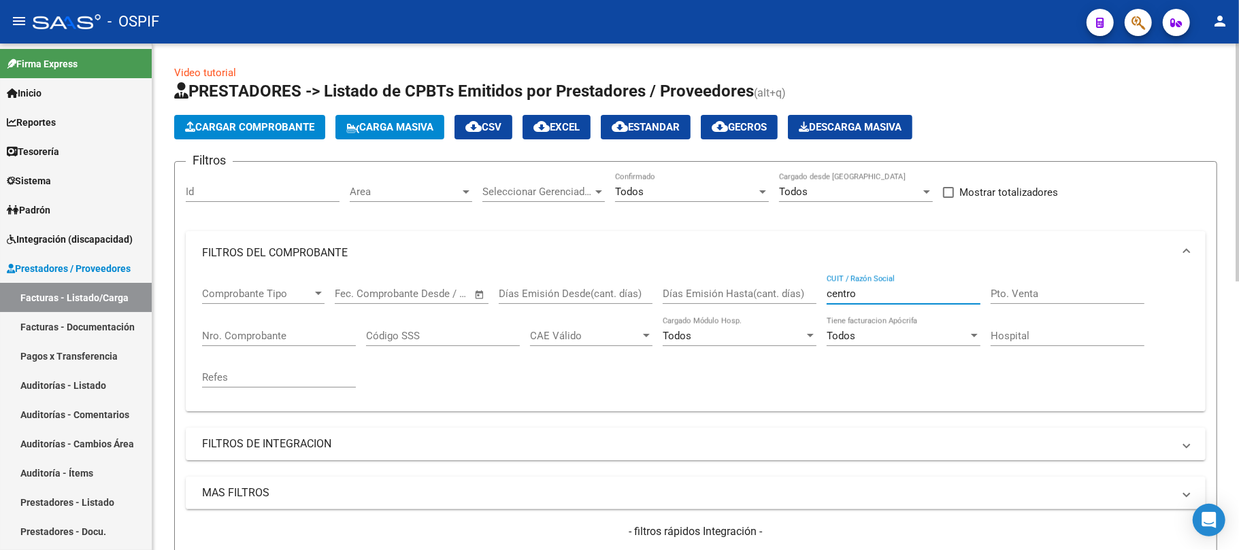
click at [714, 310] on div "Comprobante Tipo Comprobante Tipo Fecha inicio – Fecha fin Fec. Comprobante Des…" at bounding box center [695, 338] width 987 height 126
type input "centro"
click at [288, 335] on input "Nro. Comprobante" at bounding box center [279, 336] width 154 height 12
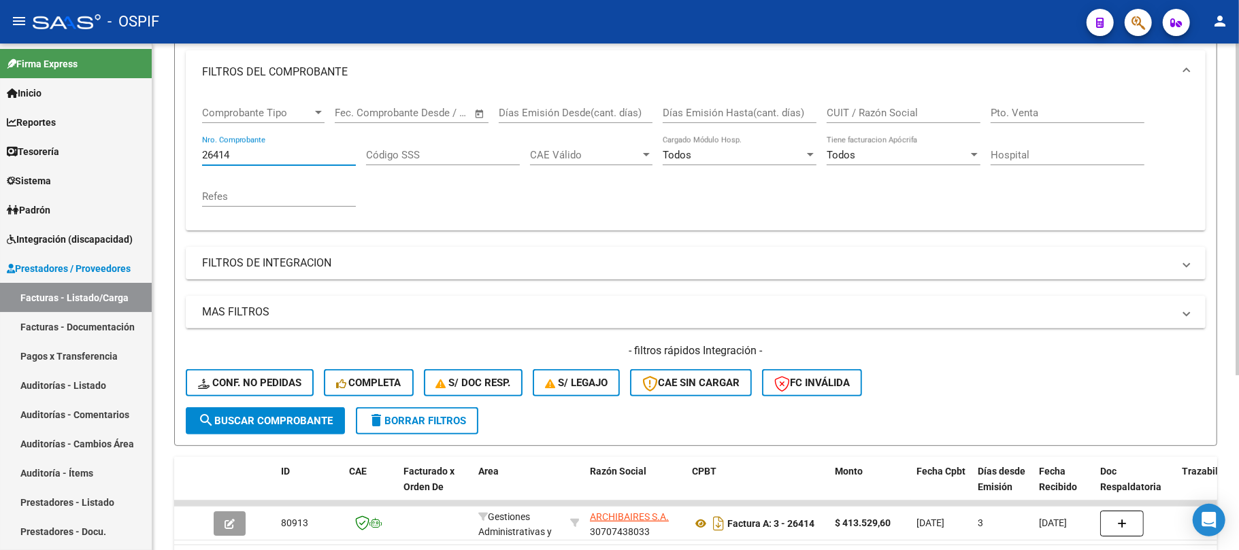
type input "26414"
click at [431, 418] on span "delete Borrar Filtros" at bounding box center [417, 421] width 98 height 12
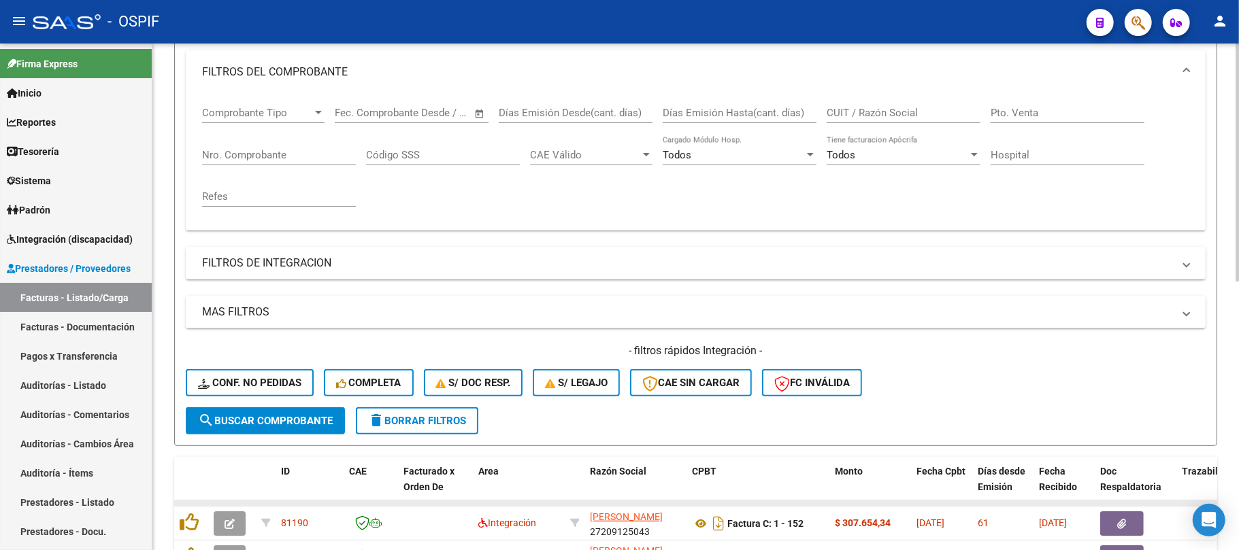
scroll to position [544, 0]
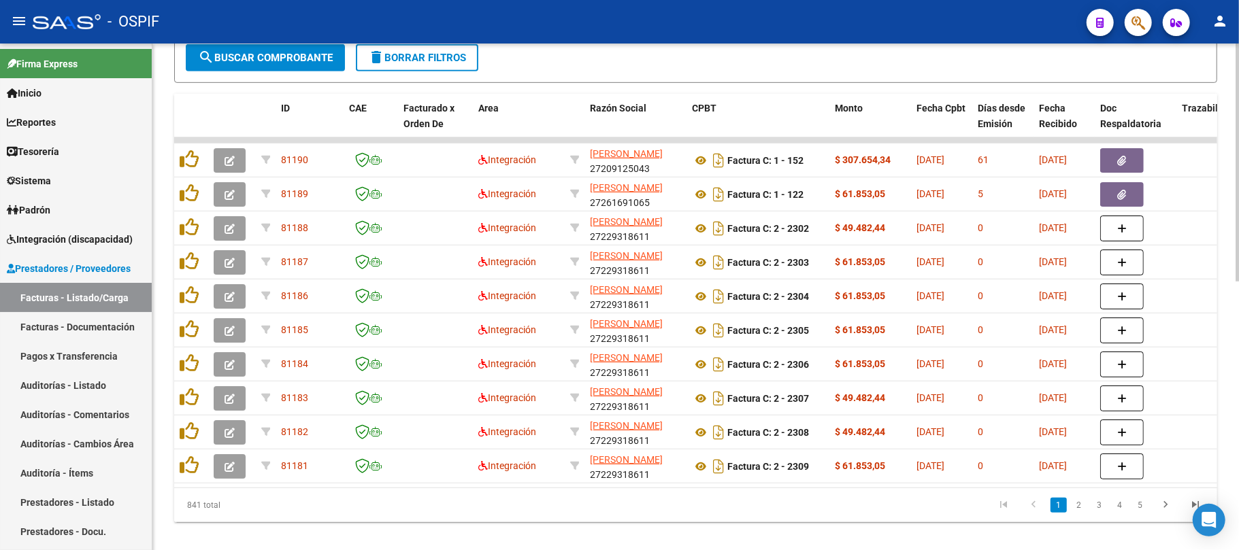
click at [427, 66] on button "delete Borrar Filtros" at bounding box center [417, 57] width 122 height 27
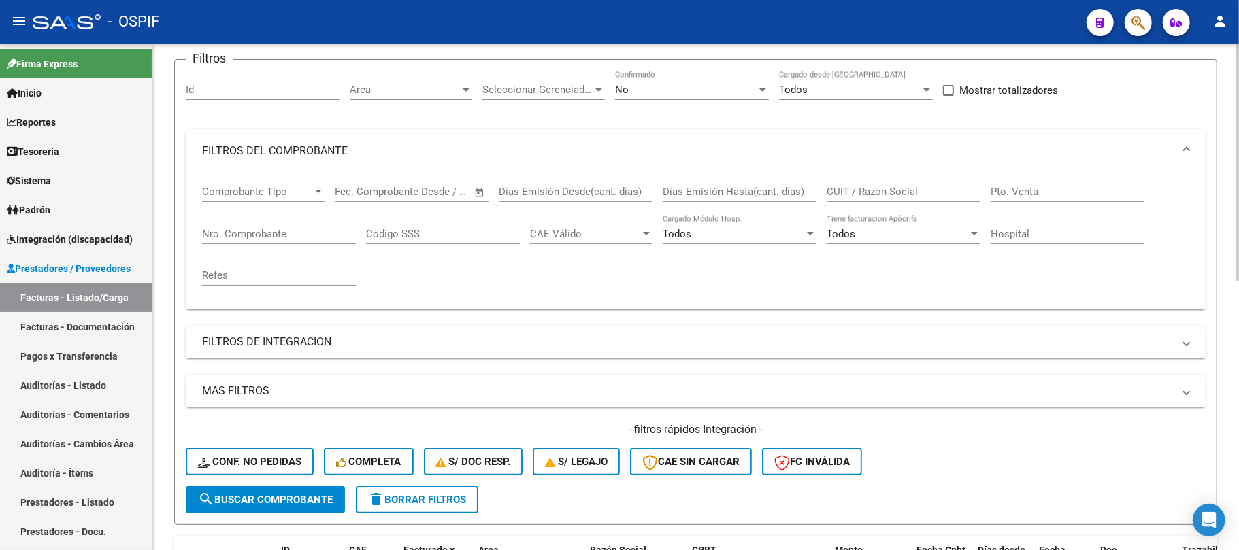
drag, startPoint x: 397, startPoint y: 497, endPoint x: 371, endPoint y: 499, distance: 26.6
click at [396, 498] on span "delete Borrar Filtros" at bounding box center [417, 500] width 98 height 12
click at [420, 501] on span "delete Borrar Filtros" at bounding box center [417, 500] width 98 height 12
click at [363, 152] on mat-panel-title "FILTROS DEL COMPROBANTE" at bounding box center [687, 151] width 971 height 15
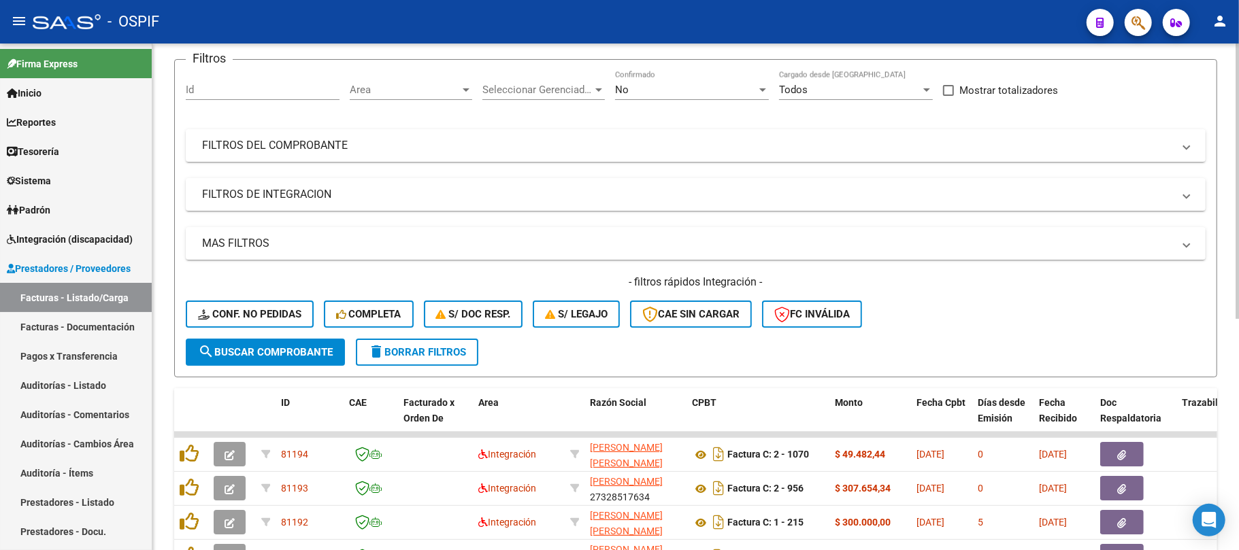
click at [439, 354] on span "delete Borrar Filtros" at bounding box center [417, 352] width 98 height 12
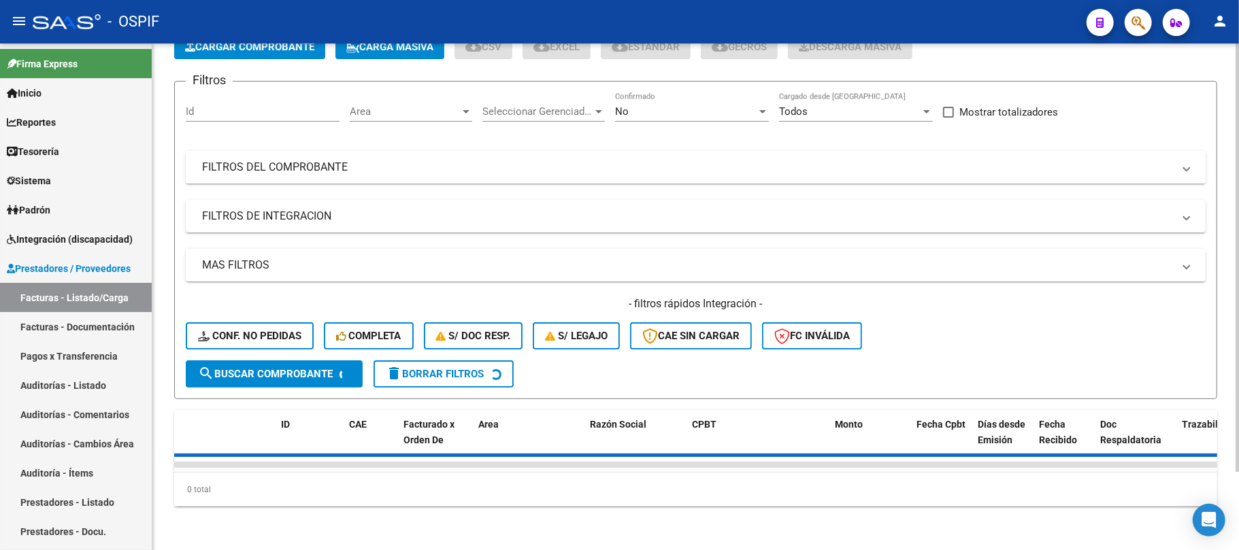
scroll to position [93, 0]
click at [450, 160] on mat-panel-title "FILTROS DEL COMPROBANTE" at bounding box center [687, 167] width 971 height 15
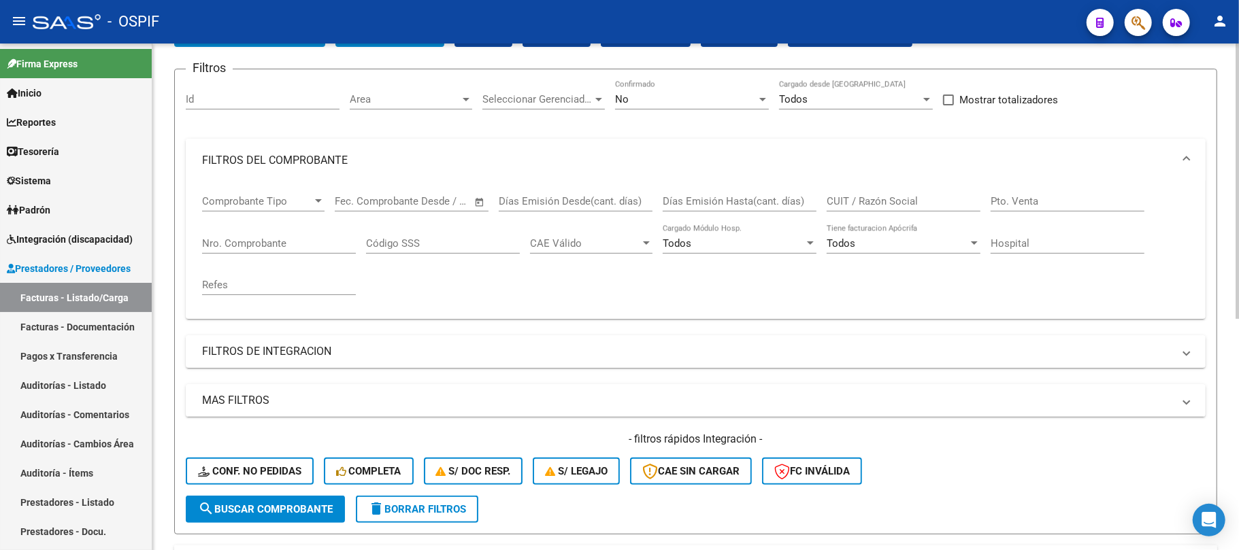
scroll to position [102, 0]
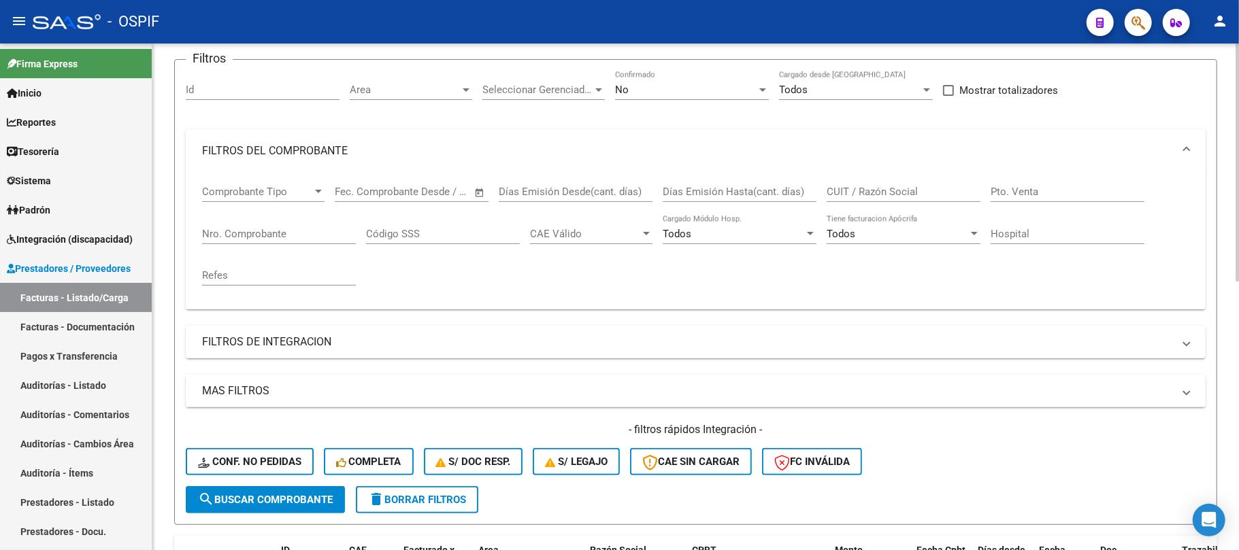
click at [422, 137] on mat-expansion-panel-header "FILTROS DEL COMPROBANTE" at bounding box center [696, 151] width 1020 height 44
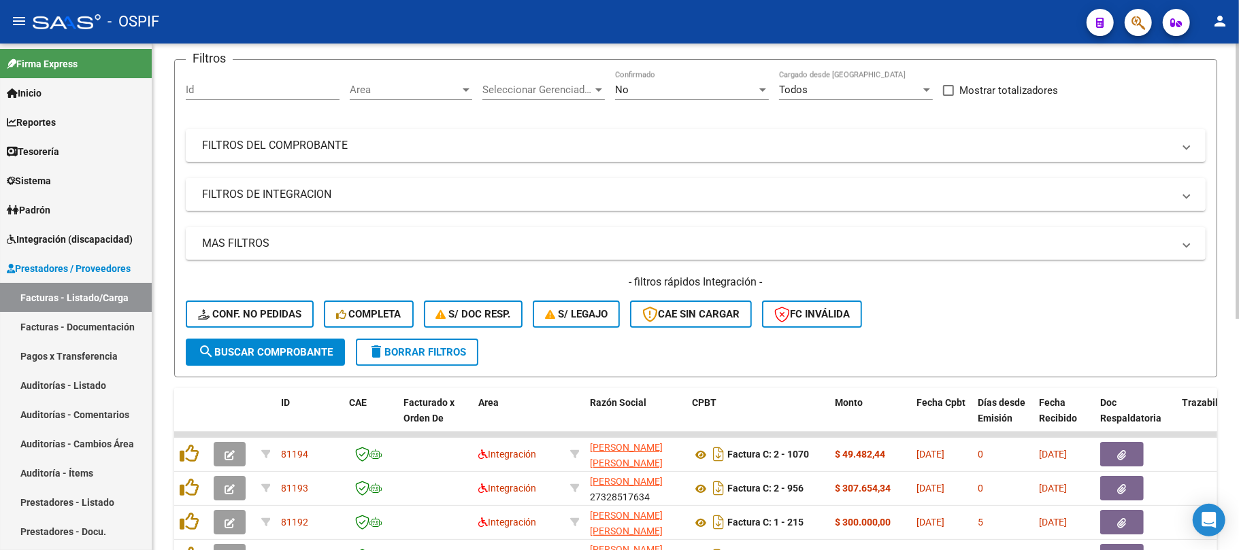
click at [371, 178] on mat-expansion-panel-header "FILTROS DE INTEGRACION" at bounding box center [696, 194] width 1020 height 33
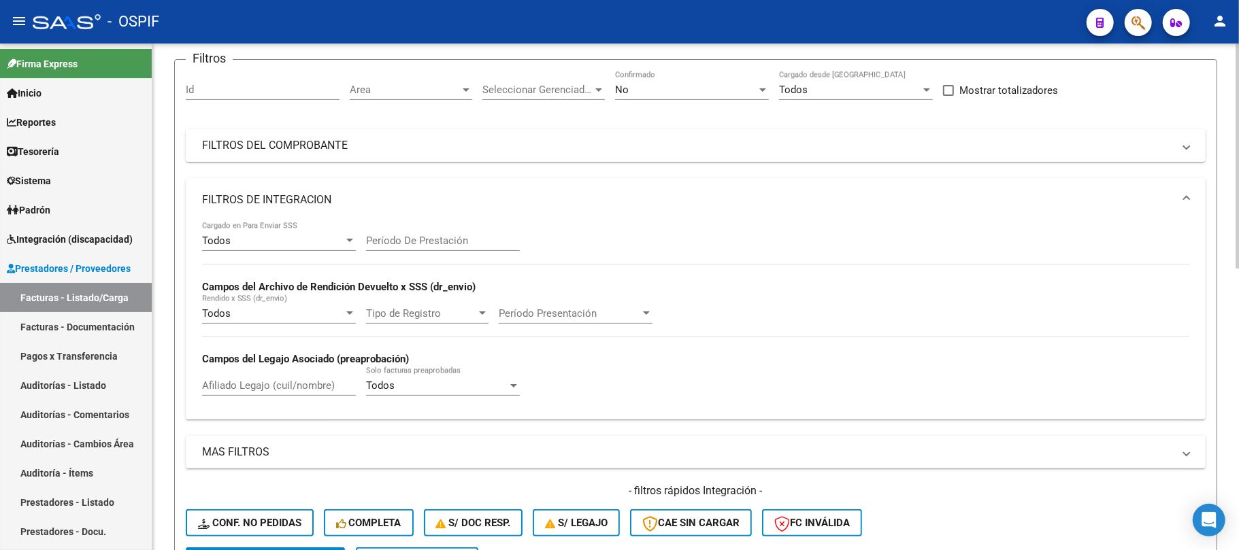
click at [444, 242] on input "Período De Prestación" at bounding box center [443, 241] width 154 height 12
type input "202509"
click at [386, 200] on mat-panel-title "FILTROS DE INTEGRACION" at bounding box center [687, 200] width 971 height 15
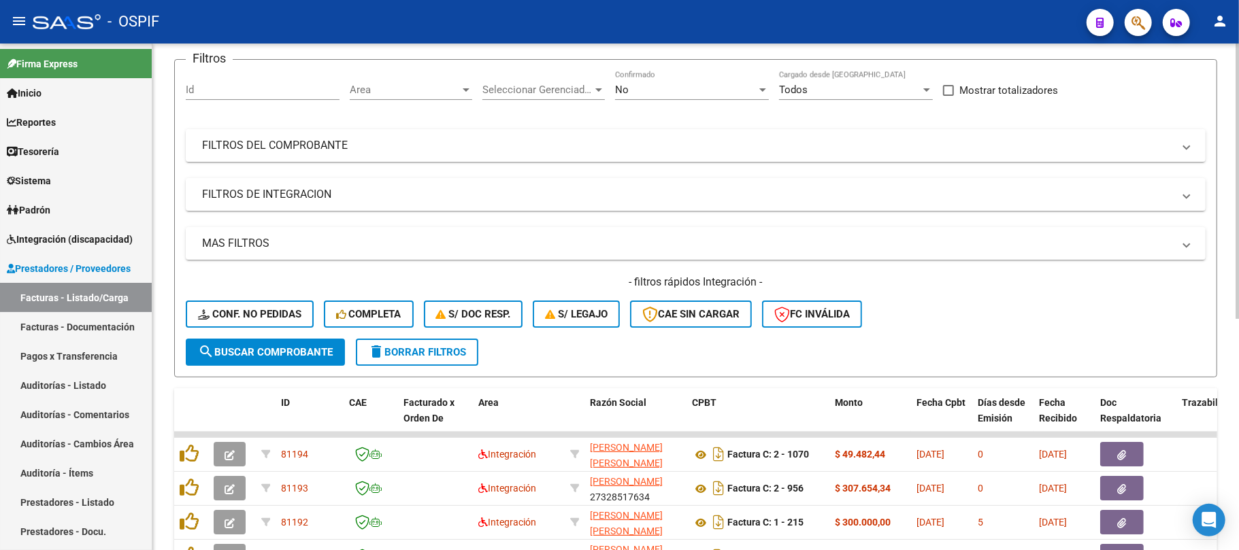
click at [310, 346] on span "search Buscar Comprobante" at bounding box center [265, 352] width 135 height 12
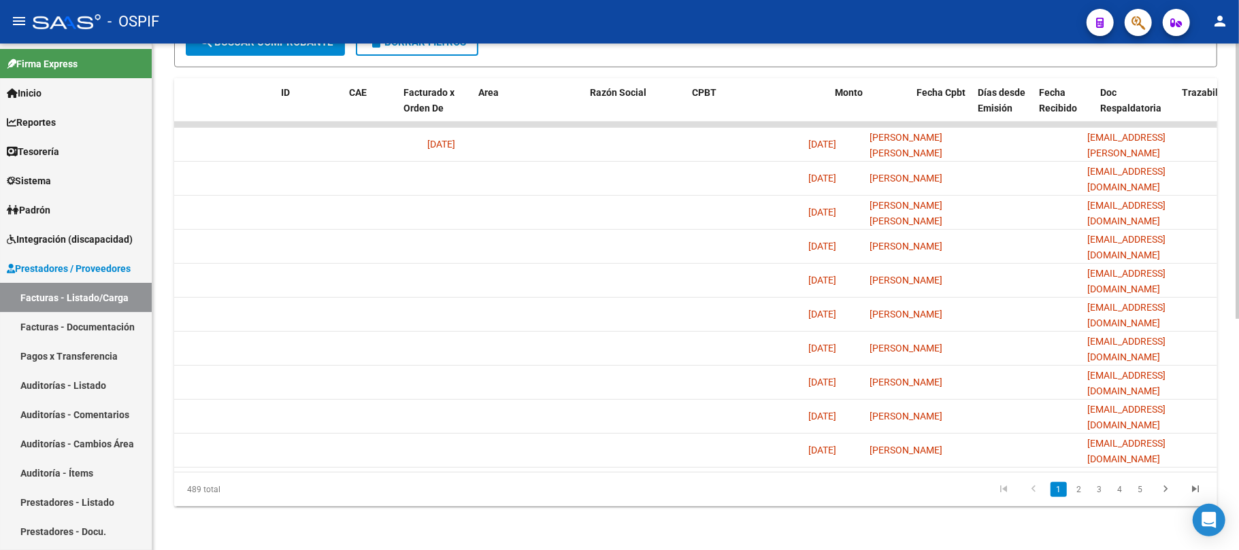
scroll to position [0, 0]
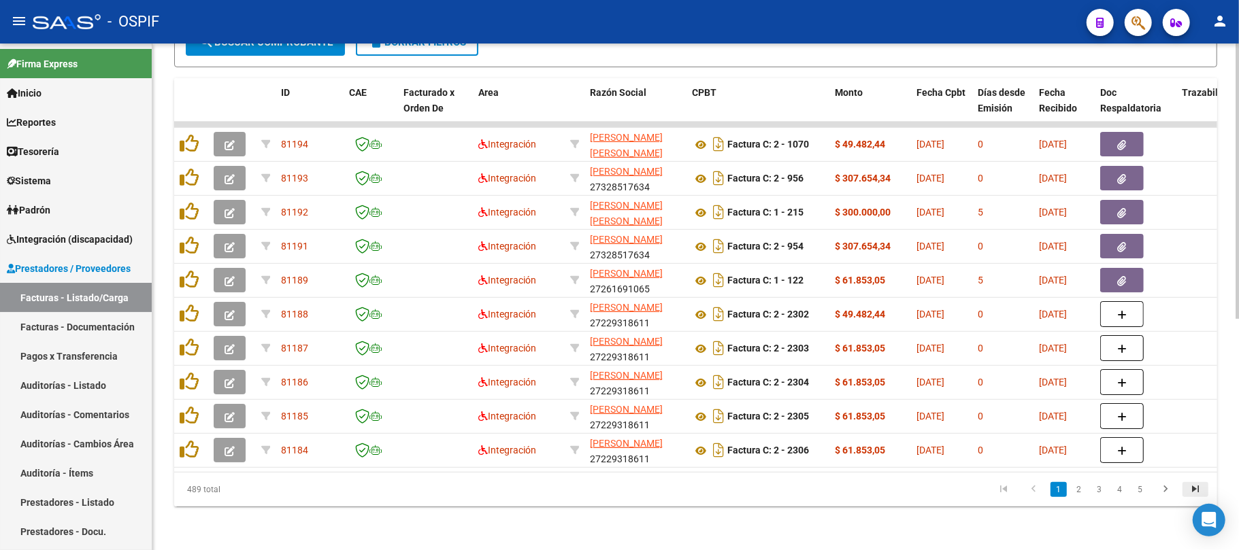
click at [1201, 490] on icon "go to last page" at bounding box center [1195, 491] width 18 height 16
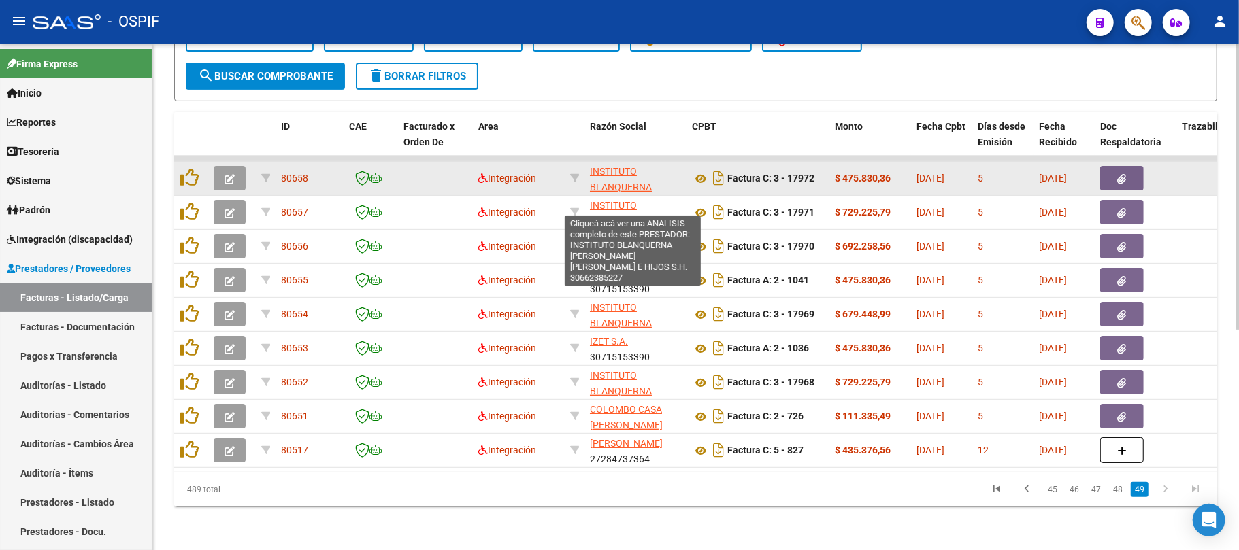
drag, startPoint x: 672, startPoint y: 174, endPoint x: 588, endPoint y: 156, distance: 85.7
click at [588, 162] on datatable-body-cell "INSTITUTO BLANQUERNA [PERSON_NAME] [PERSON_NAME] E HIJOS S.H. 30662385227" at bounding box center [635, 178] width 102 height 33
copy span "INSTITUTO BLANQUERNA DE"
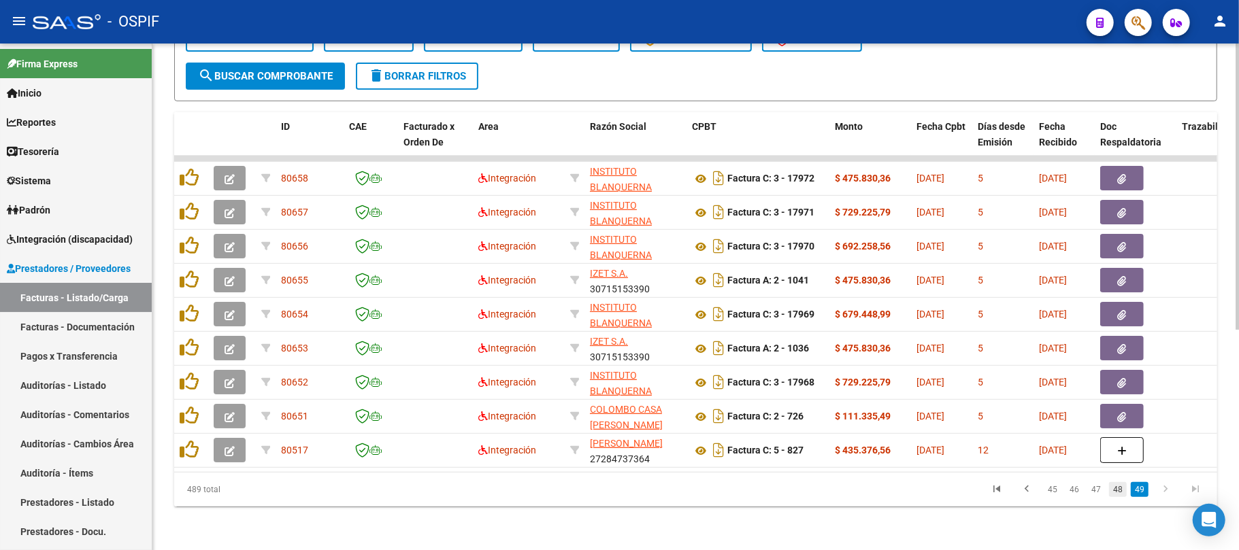
click at [1116, 488] on link "48" at bounding box center [1118, 489] width 18 height 15
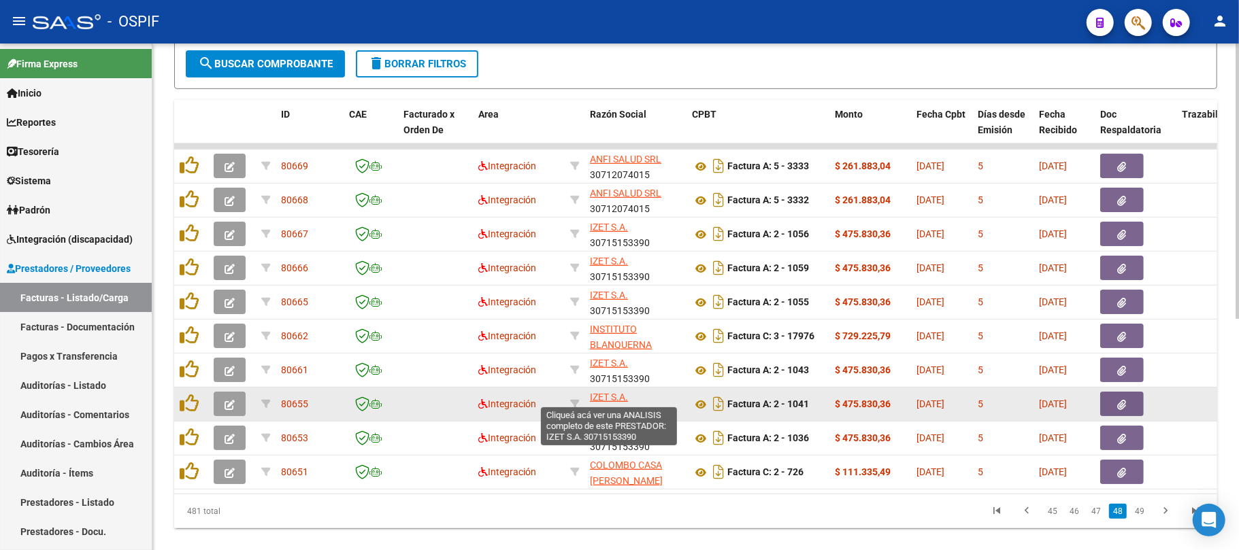
click at [623, 400] on span "IZET S.A." at bounding box center [609, 397] width 38 height 11
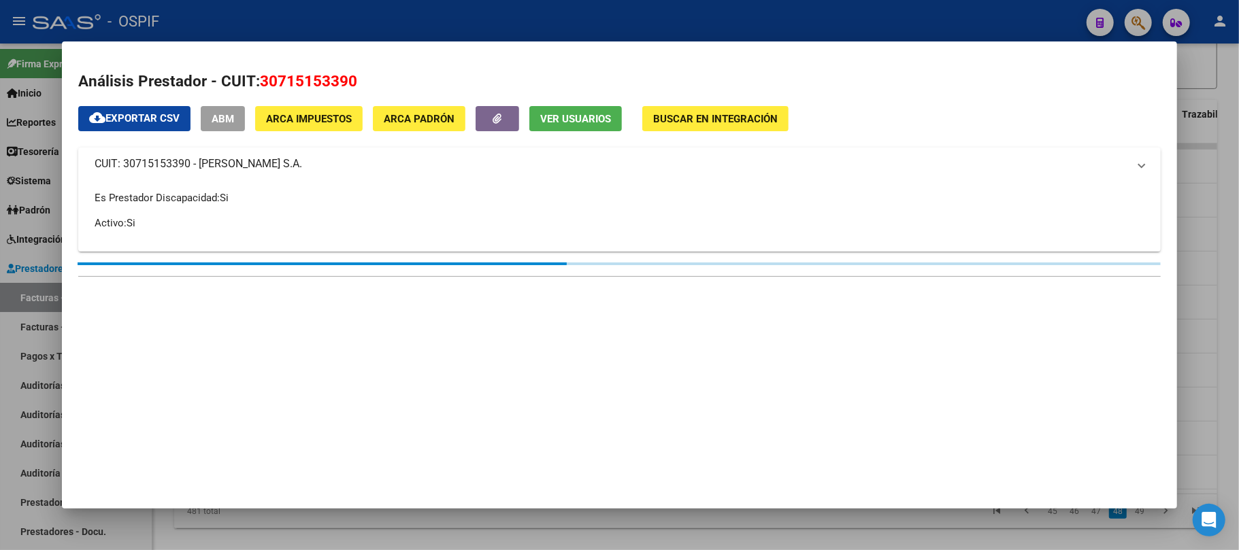
click at [569, 539] on div at bounding box center [619, 275] width 1239 height 550
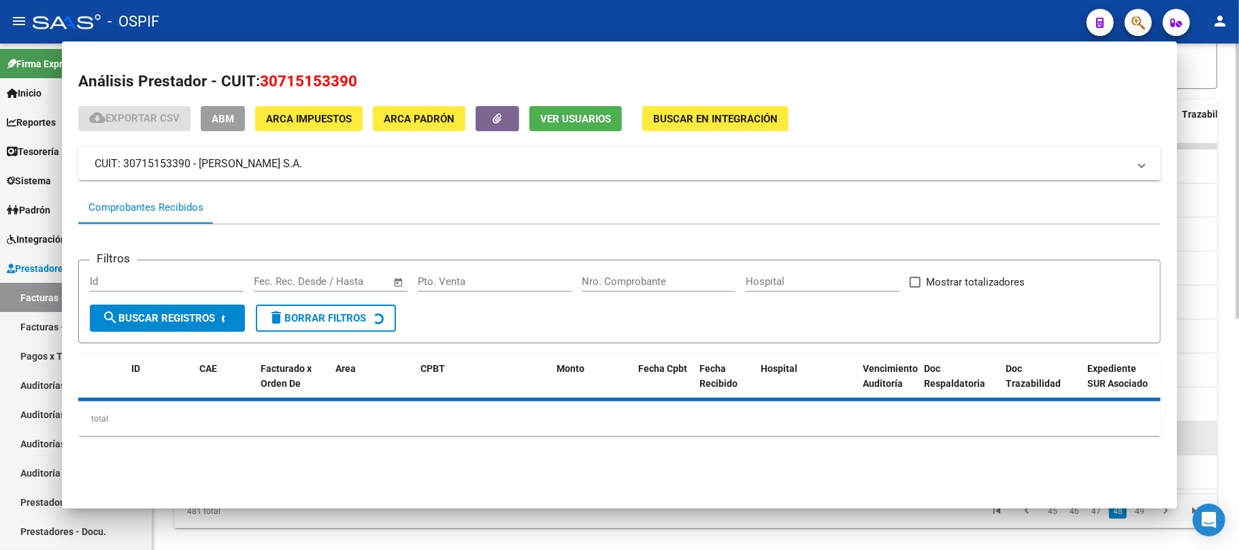
click at [634, 447] on div "[PERSON_NAME] S.A. 30715153390" at bounding box center [635, 438] width 91 height 29
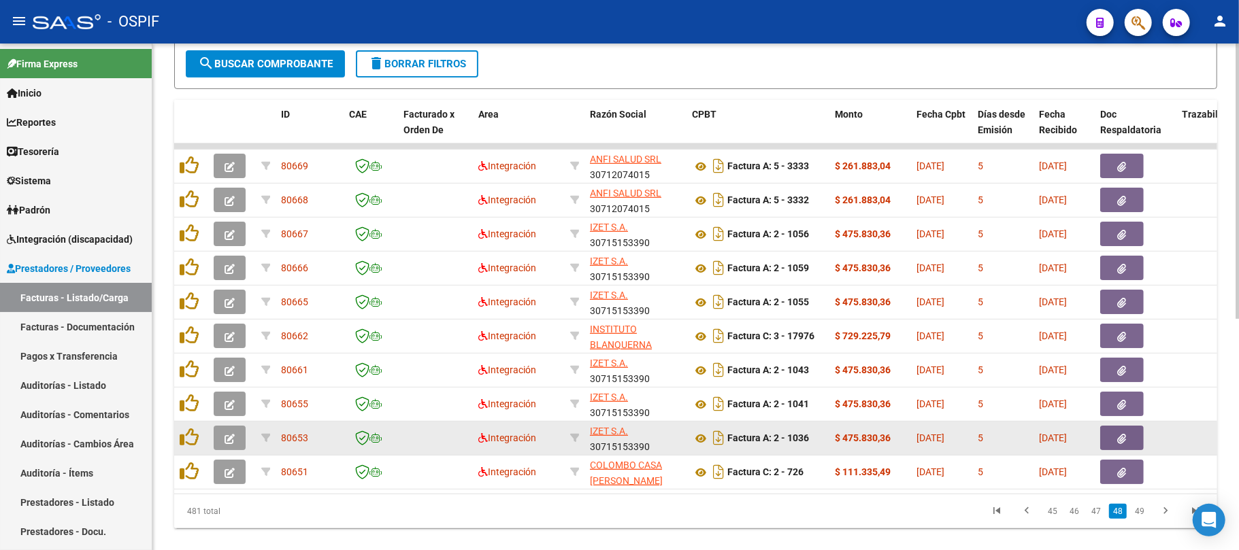
copy div "30715153390"
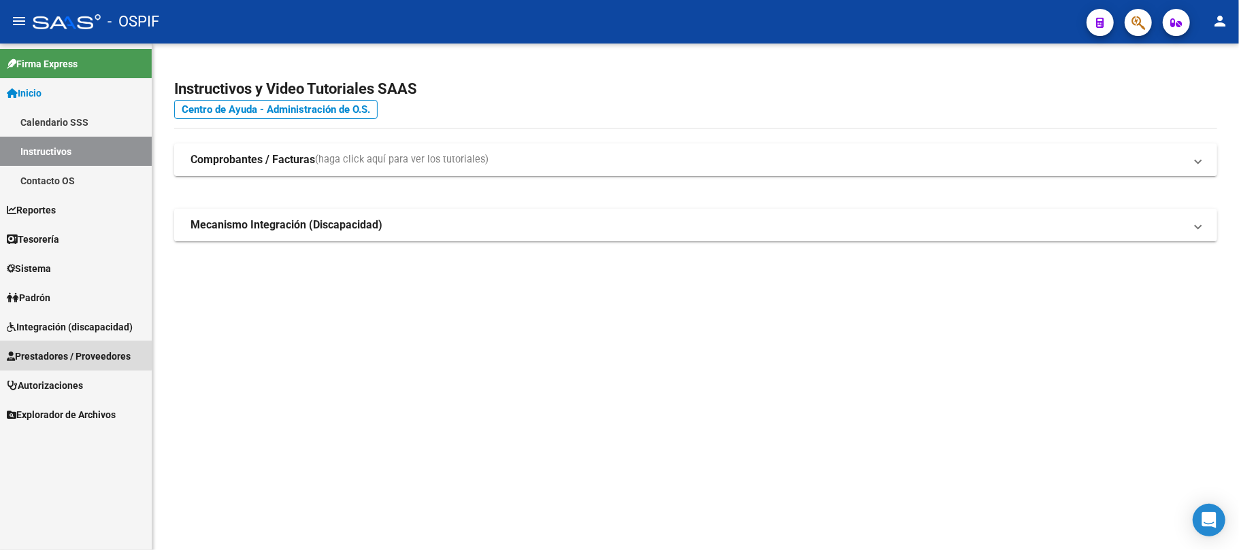
click at [53, 350] on span "Prestadores / Proveedores" at bounding box center [69, 356] width 124 height 15
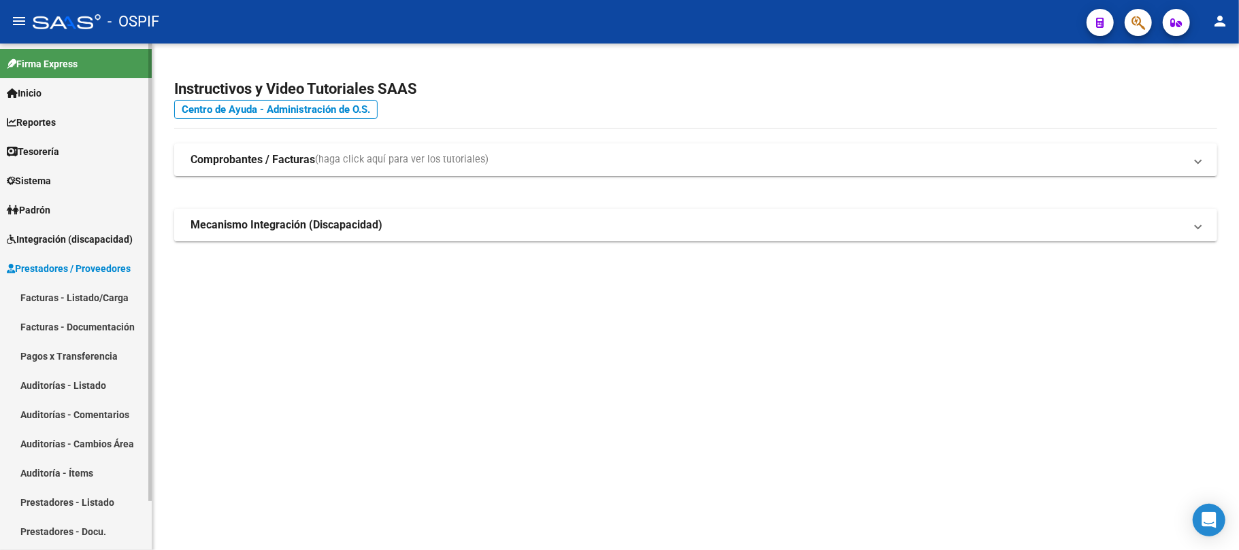
click at [101, 297] on link "Facturas - Listado/Carga" at bounding box center [76, 297] width 152 height 29
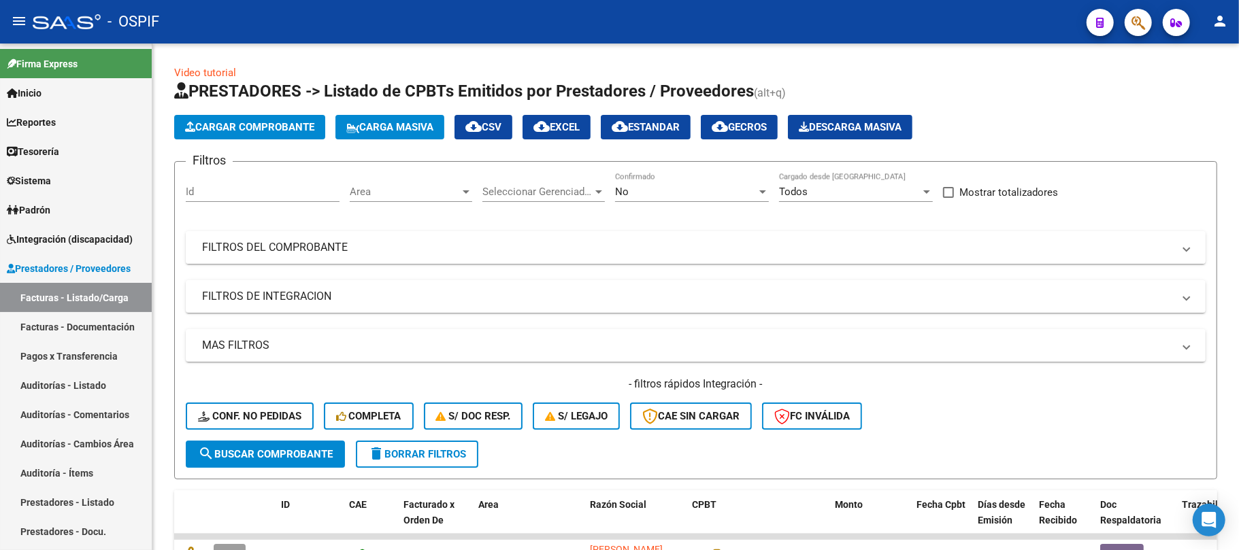
click at [390, 258] on mat-expansion-panel-header "FILTROS DEL COMPROBANTE" at bounding box center [696, 247] width 1020 height 33
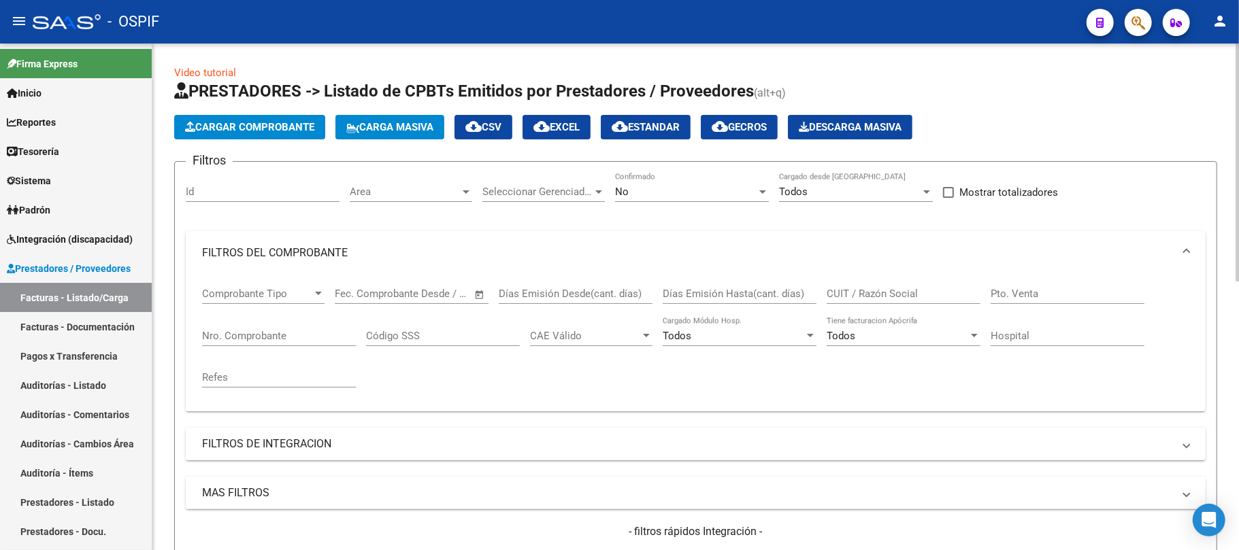
click at [664, 195] on div "No" at bounding box center [685, 192] width 141 height 12
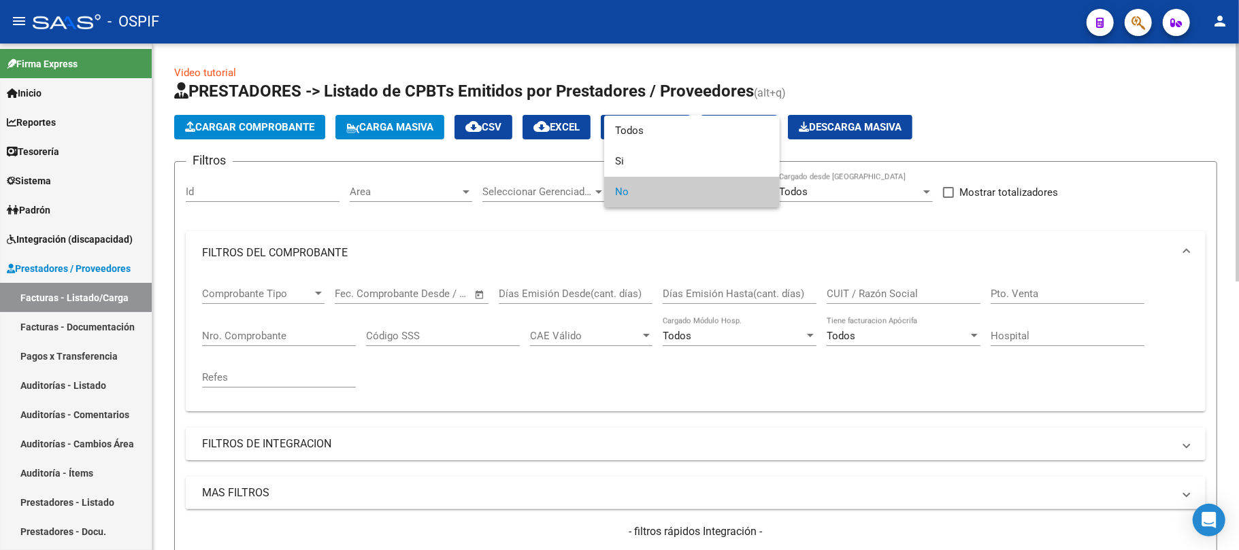
click at [670, 201] on span "No" at bounding box center [692, 192] width 154 height 31
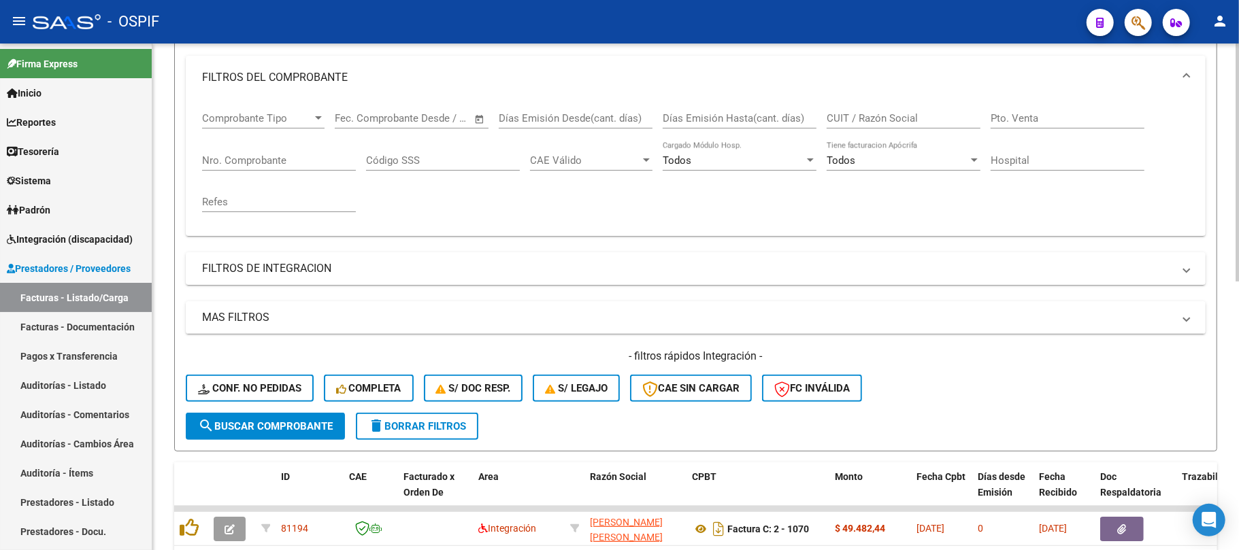
scroll to position [181, 0]
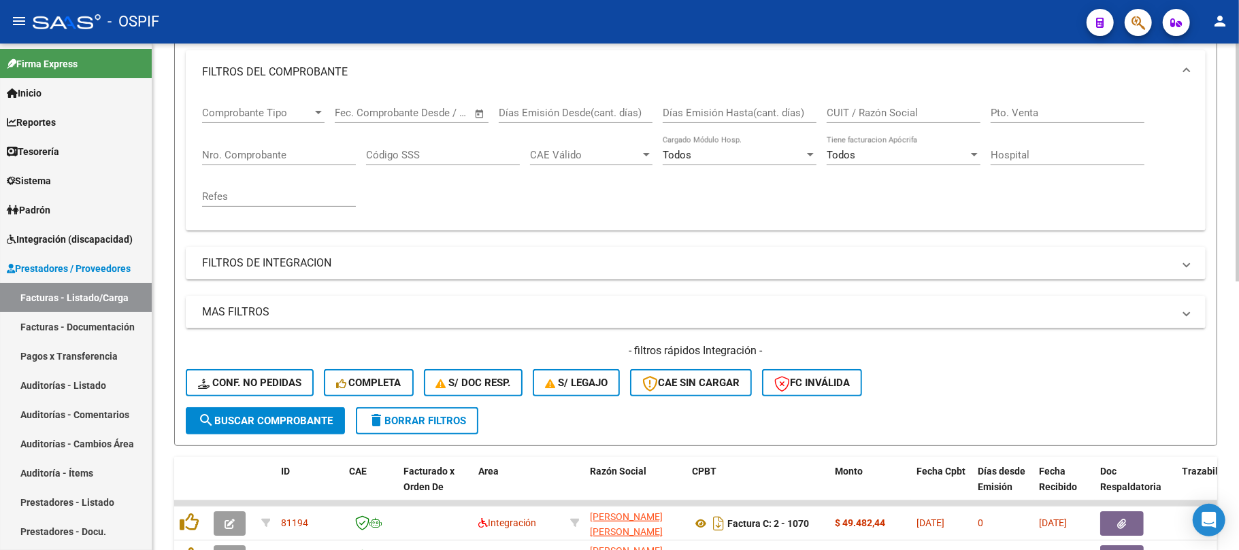
click at [401, 263] on mat-panel-title "FILTROS DE INTEGRACION" at bounding box center [687, 263] width 971 height 15
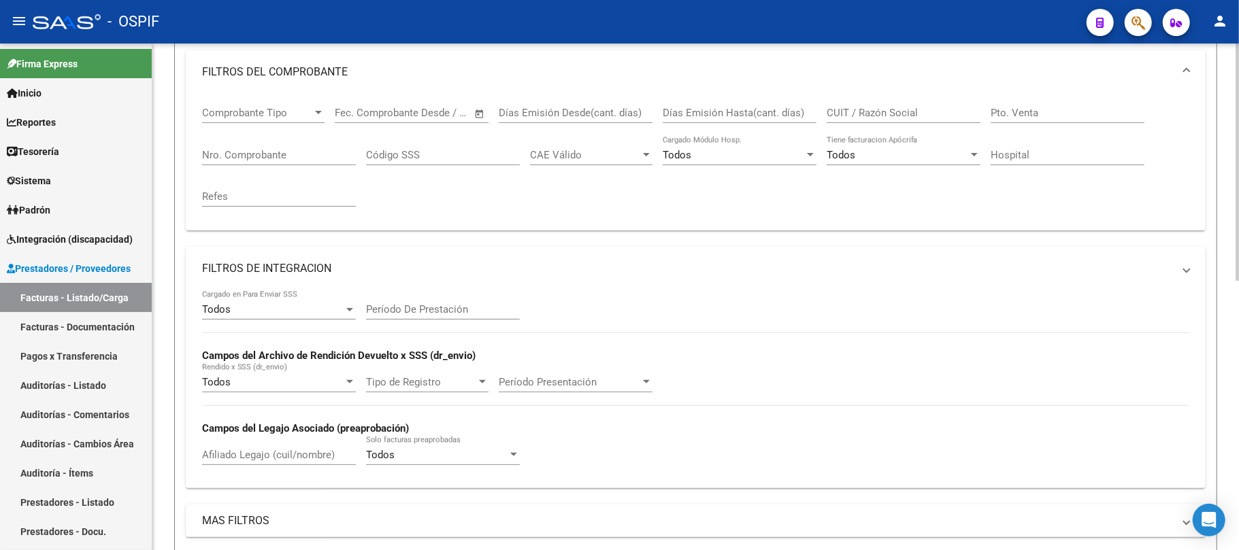
click at [441, 314] on input "Período De Prestación" at bounding box center [443, 309] width 154 height 12
type input "202509"
click at [537, 263] on mat-panel-title "FILTROS DE INTEGRACION" at bounding box center [687, 268] width 971 height 15
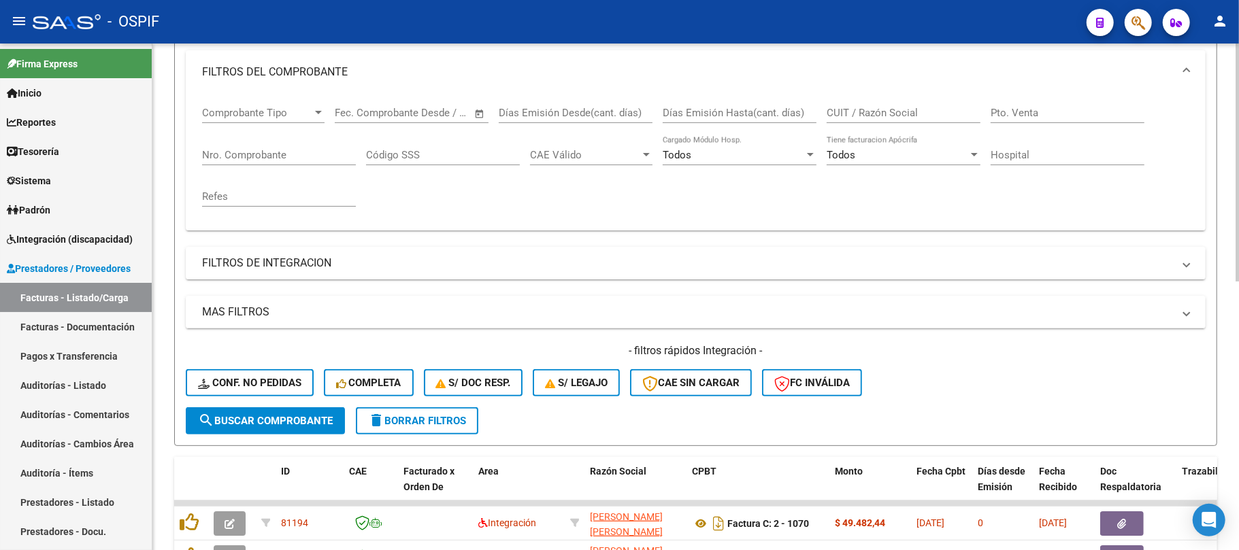
scroll to position [90, 0]
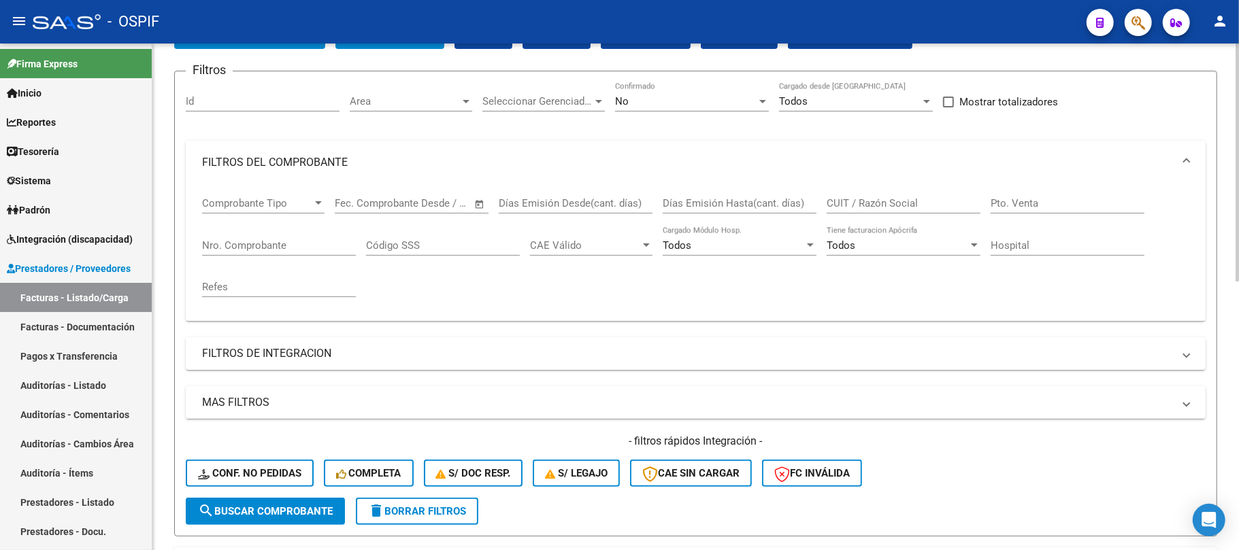
click at [901, 203] on input "CUIT / Razón Social" at bounding box center [903, 203] width 154 height 12
paste input "INSTITUTO BLANQUERNA DE"
type input "INSTITUTO BLANQUERNA DE"
click at [252, 518] on button "search Buscar Comprobante" at bounding box center [265, 511] width 159 height 27
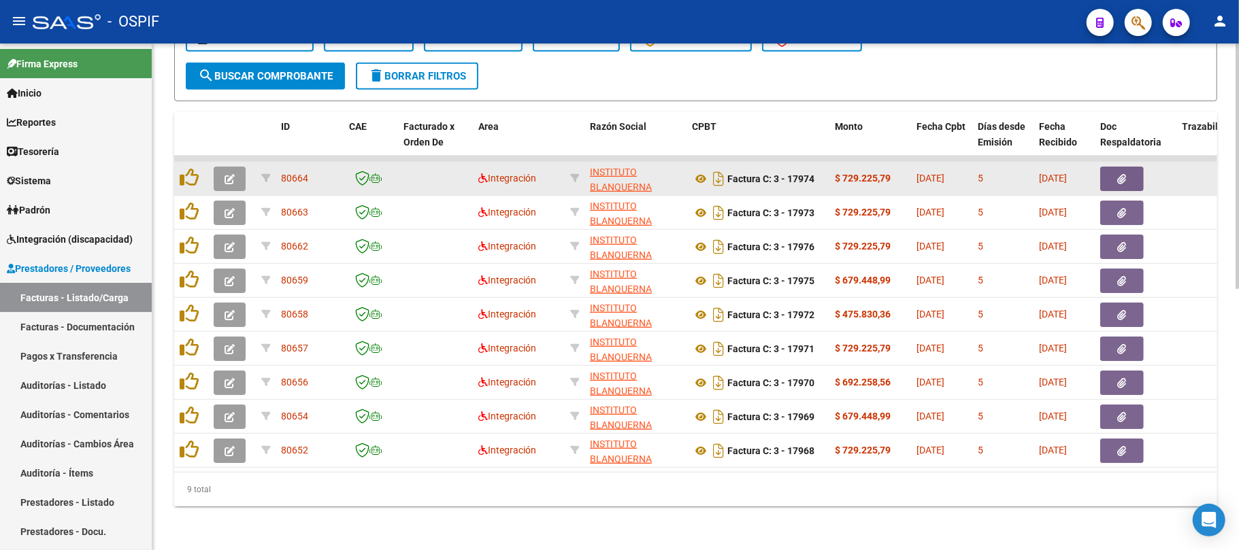
click at [230, 174] on icon "button" at bounding box center [229, 179] width 10 height 10
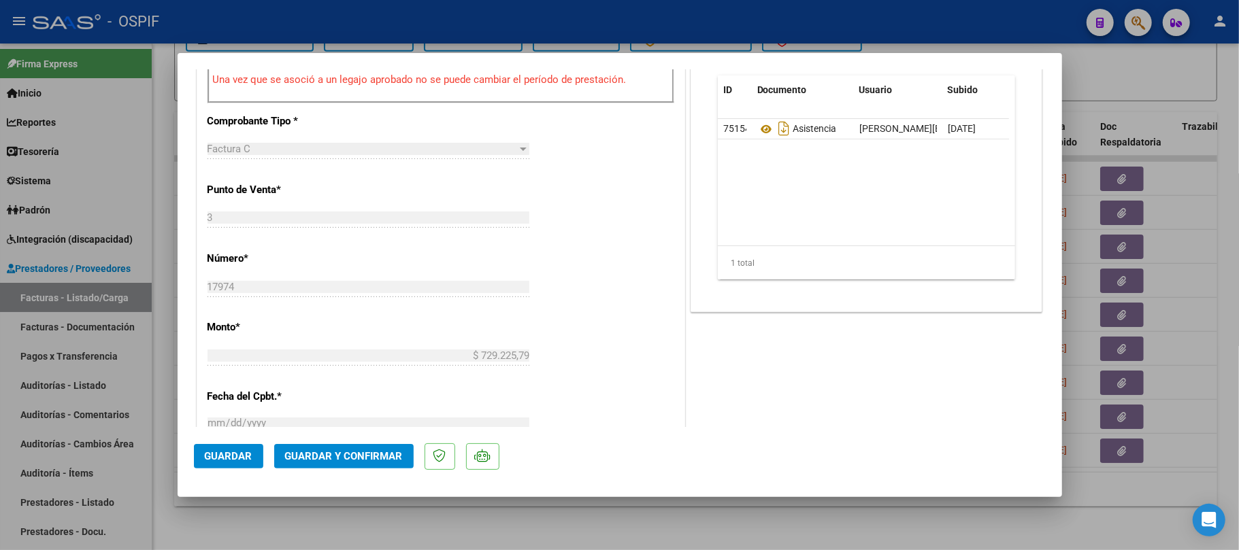
scroll to position [363, 0]
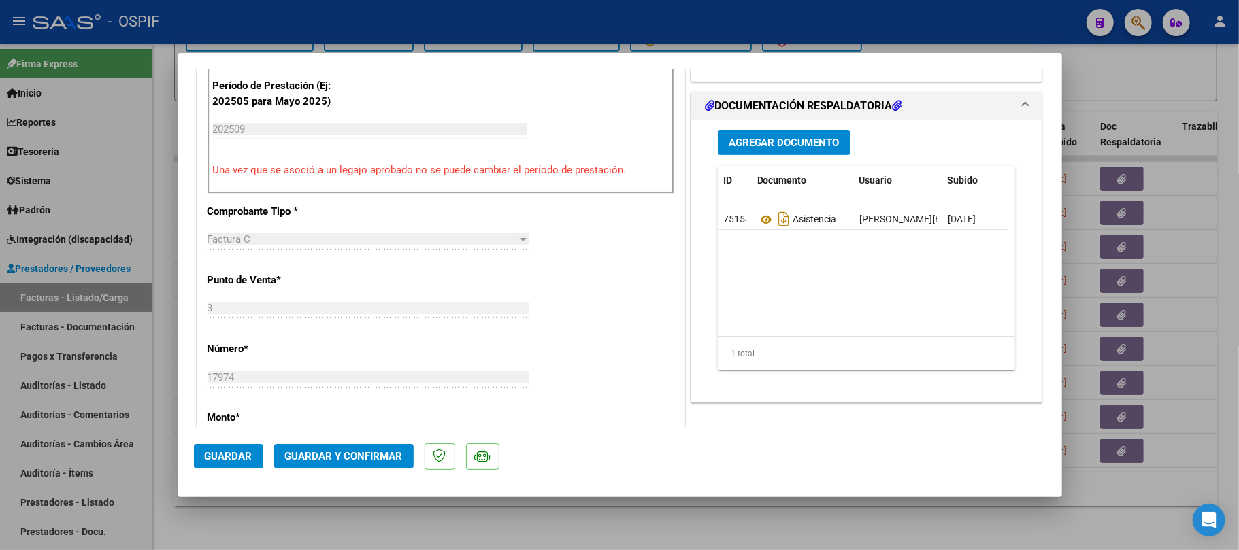
click at [354, 476] on mat-dialog-actions "Guardar Guardar y Confirmar" at bounding box center [620, 454] width 852 height 54
click at [358, 458] on span "Guardar y Confirmar" at bounding box center [344, 456] width 118 height 12
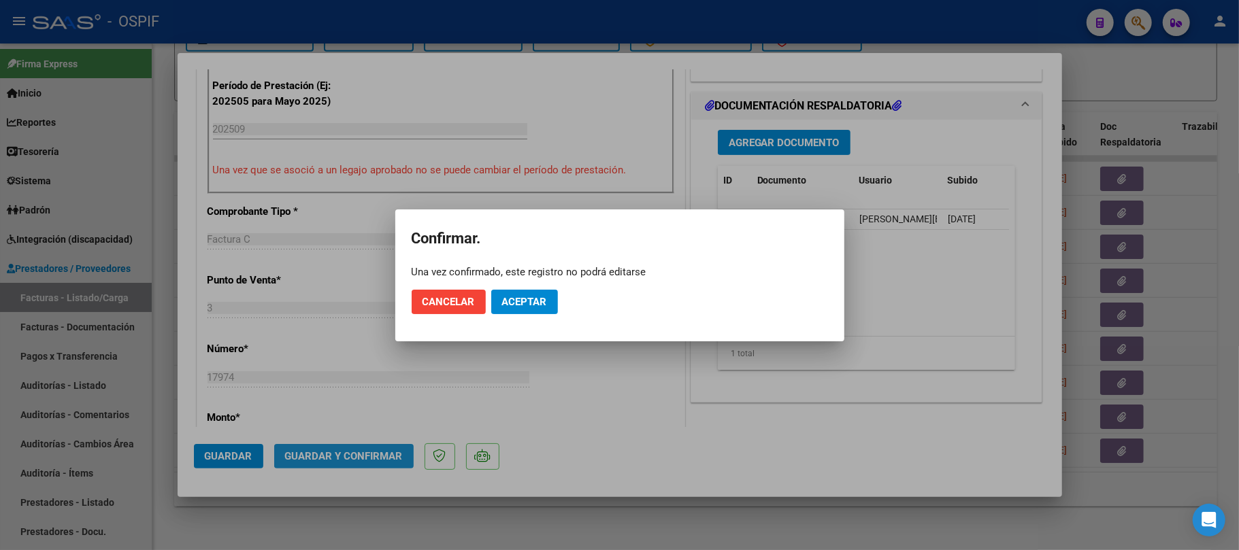
click at [543, 297] on span "Aceptar" at bounding box center [524, 302] width 45 height 12
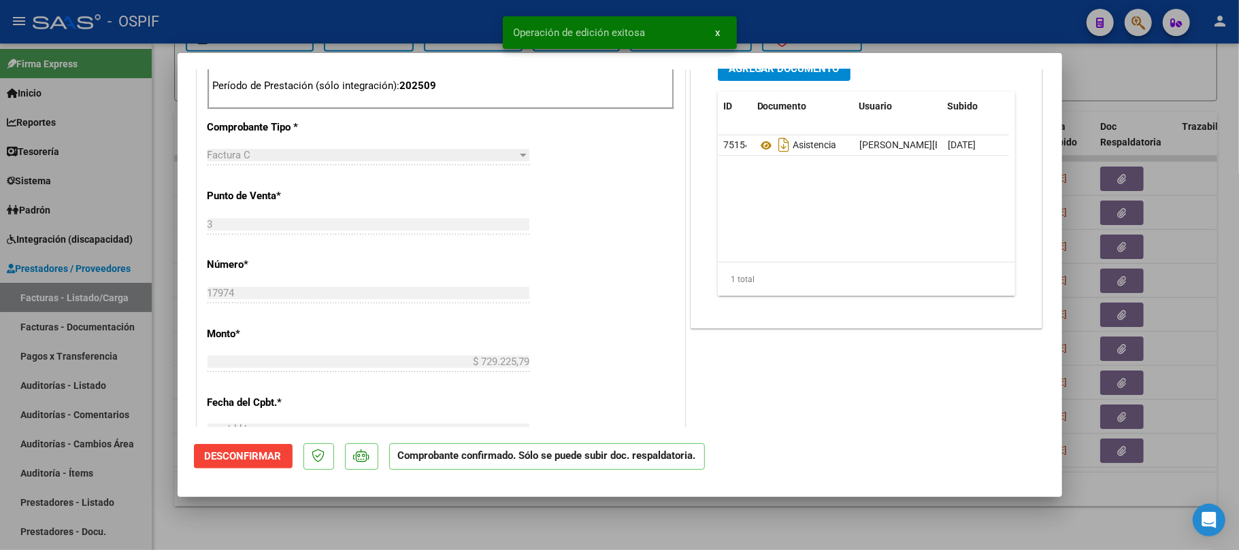
click at [213, 520] on div at bounding box center [619, 275] width 1239 height 550
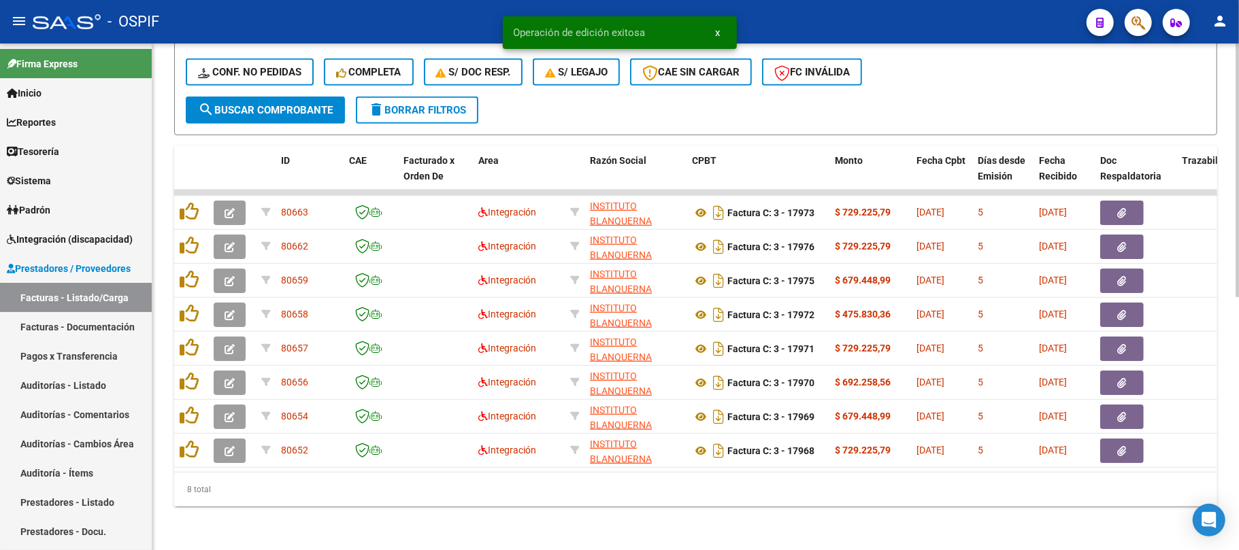
scroll to position [505, 0]
drag, startPoint x: 692, startPoint y: 531, endPoint x: 641, endPoint y: 509, distance: 56.1
click at [688, 529] on div "Video tutorial PRESTADORES -> Listado de CPBTs Emitidos por Prestadores / Prove…" at bounding box center [695, 51] width 1086 height 999
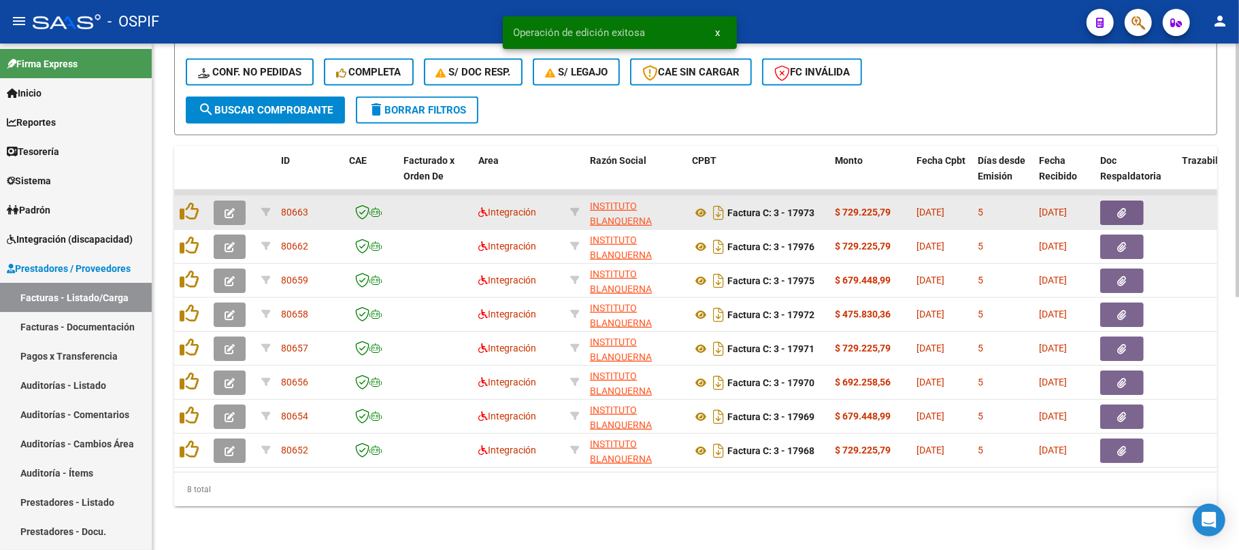
click at [243, 202] on button "button" at bounding box center [230, 213] width 32 height 24
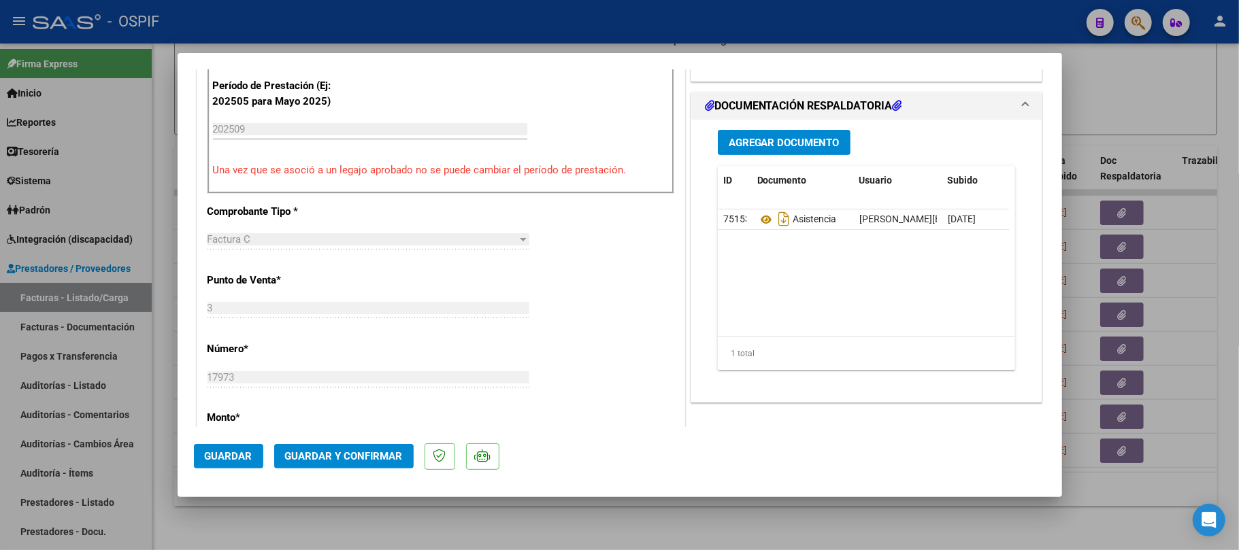
scroll to position [0, 0]
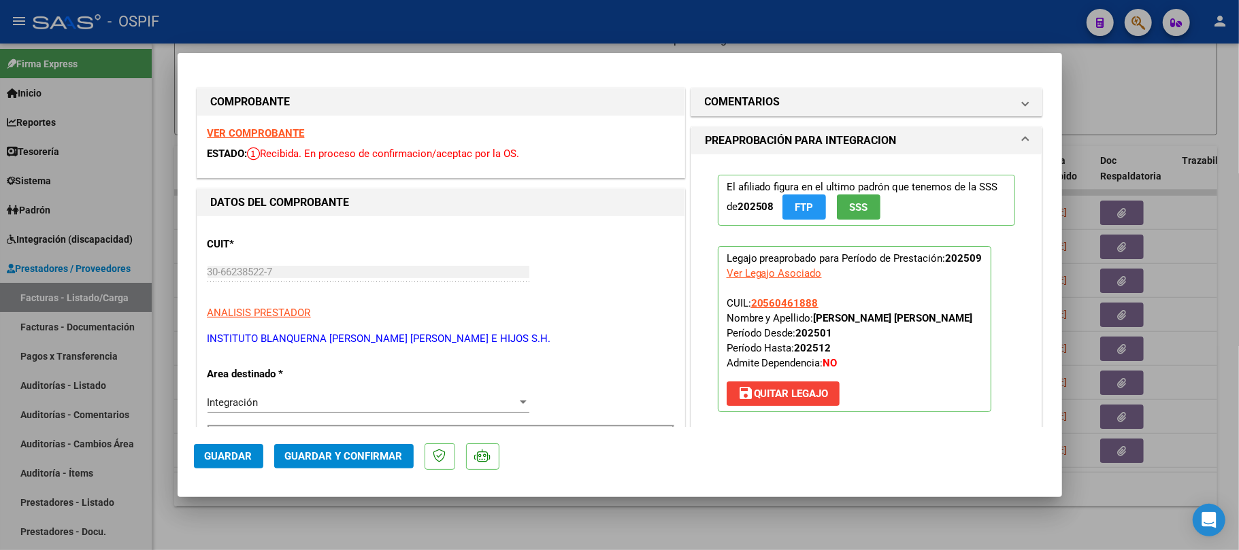
click at [367, 454] on span "Guardar y Confirmar" at bounding box center [344, 456] width 118 height 12
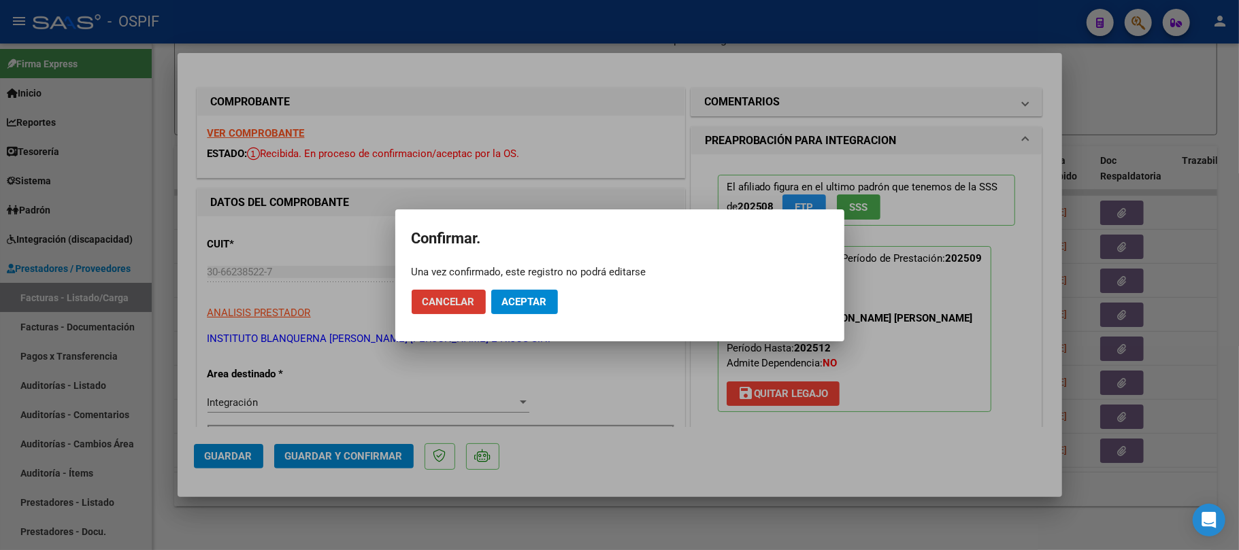
click at [535, 303] on span "Aceptar" at bounding box center [524, 302] width 45 height 12
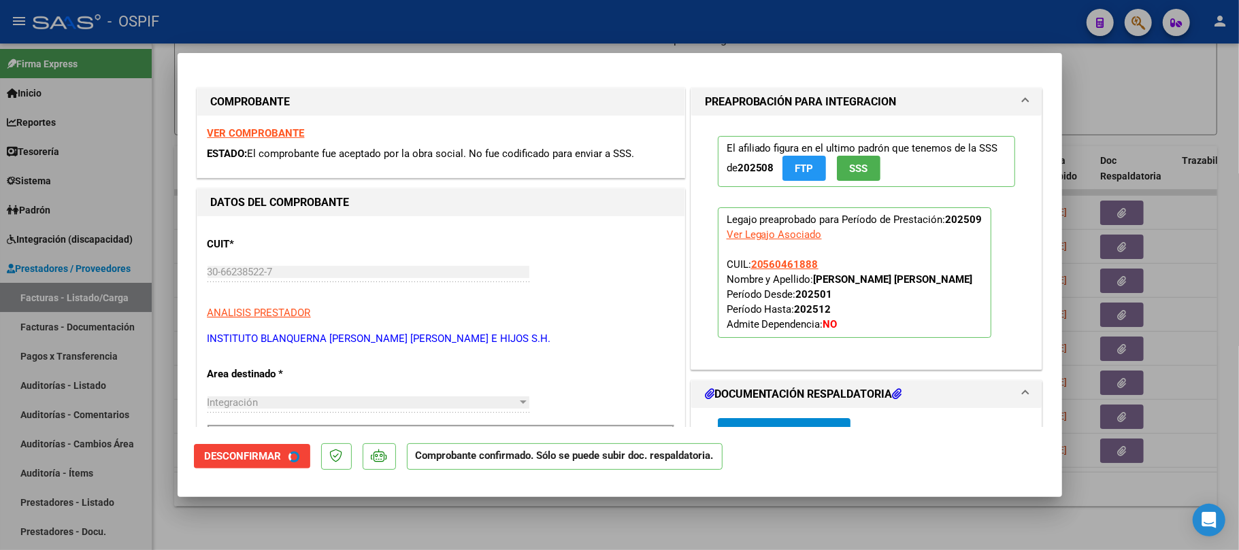
click at [453, 531] on div at bounding box center [619, 275] width 1239 height 550
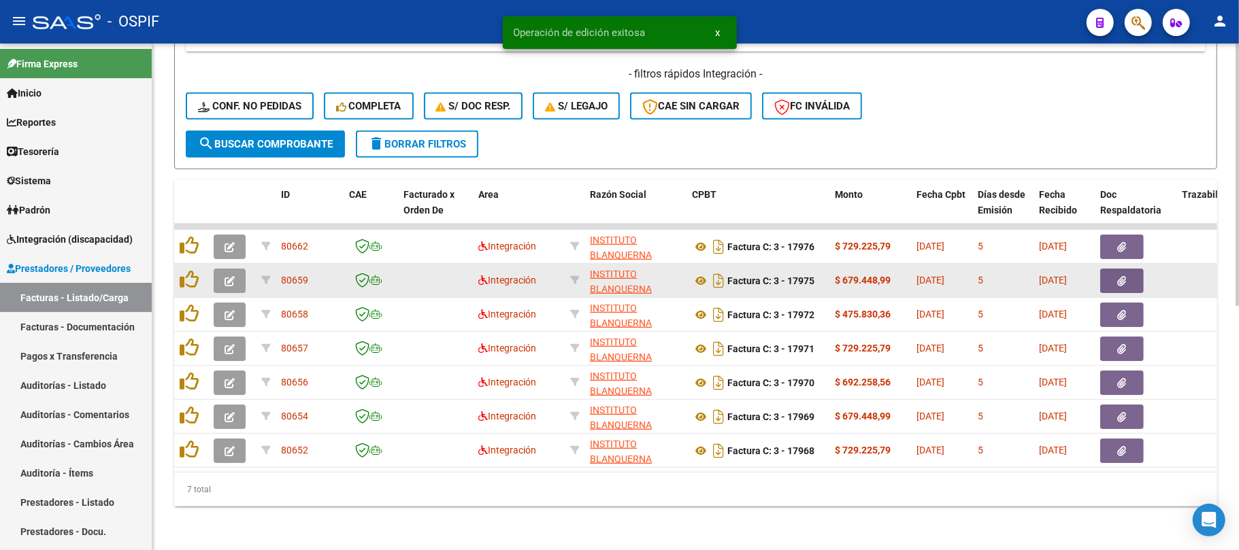
scroll to position [471, 0]
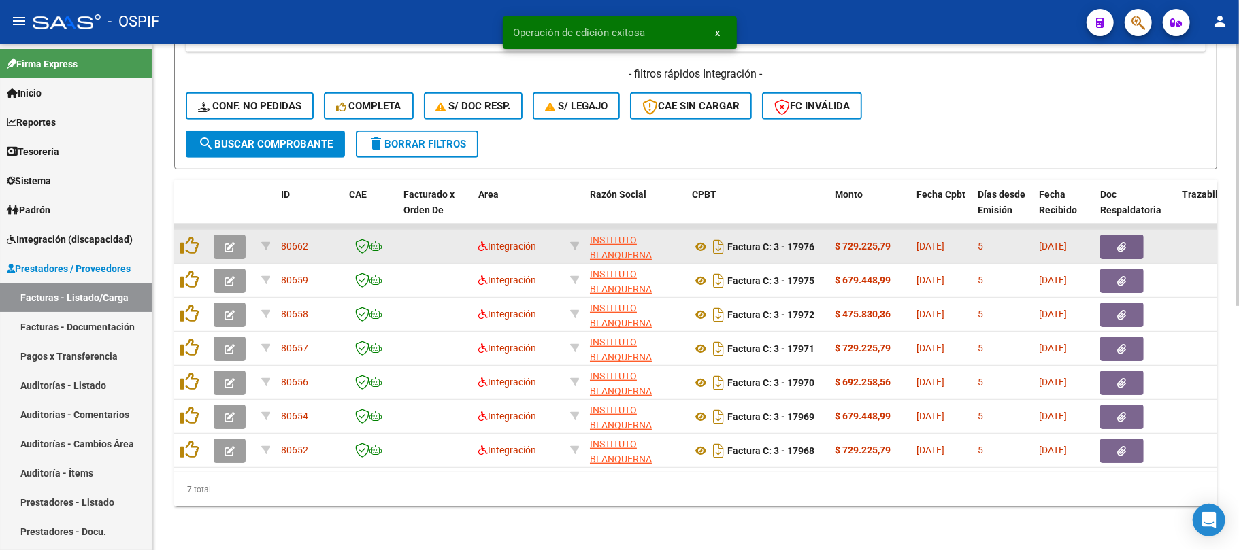
drag, startPoint x: 246, startPoint y: 264, endPoint x: 237, endPoint y: 244, distance: 22.0
click at [246, 269] on div at bounding box center [232, 281] width 37 height 24
click at [237, 244] on button "button" at bounding box center [230, 247] width 32 height 24
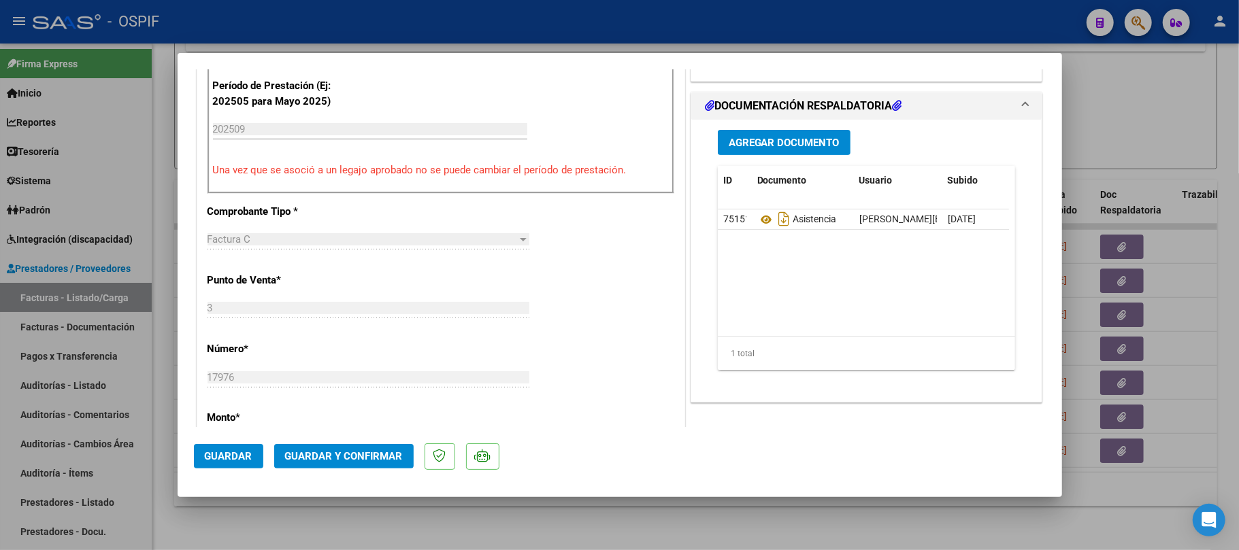
scroll to position [0, 0]
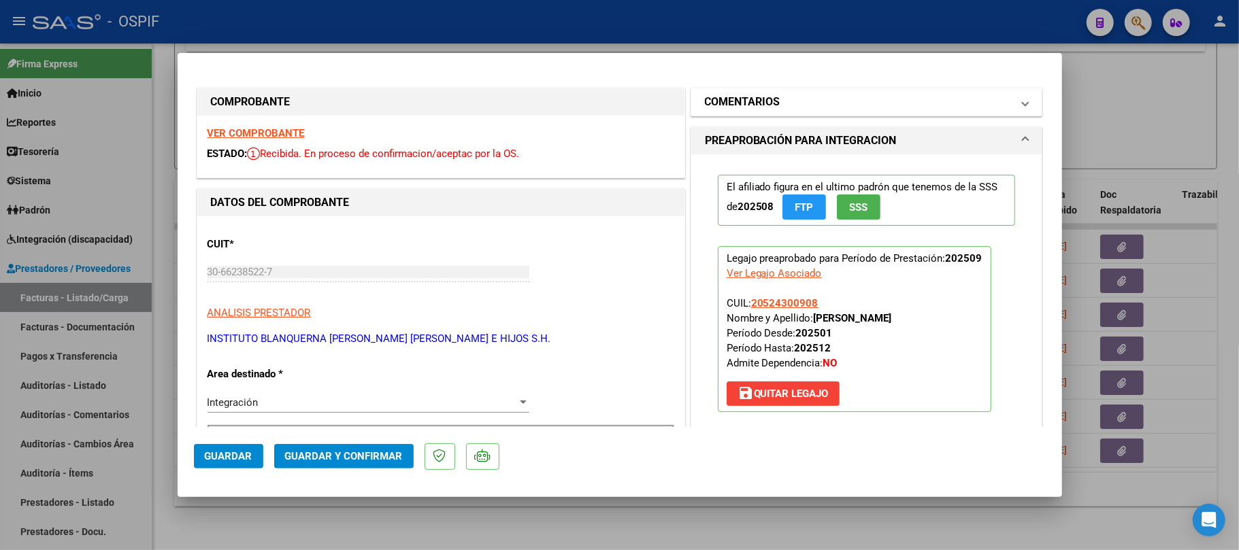
click at [812, 109] on mat-panel-title "COMENTARIOS" at bounding box center [858, 102] width 307 height 16
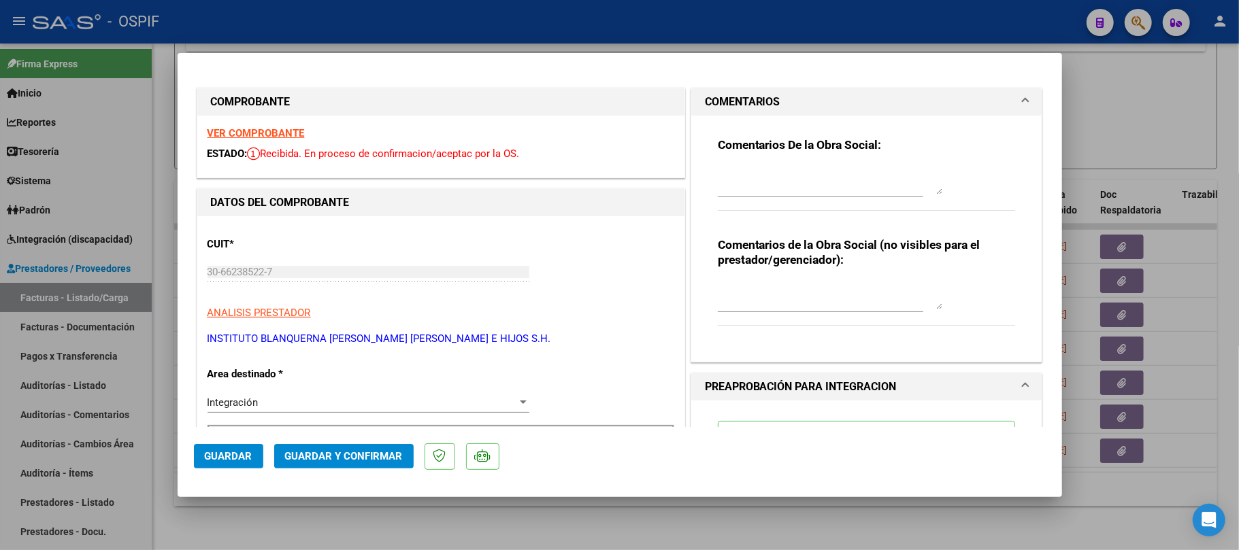
click at [789, 294] on textarea at bounding box center [830, 295] width 224 height 27
type textarea "p"
type textarea "ok"
click at [820, 185] on textarea at bounding box center [830, 180] width 224 height 27
type textarea "cargar planilla de asistencia, se cargo otro archivo"
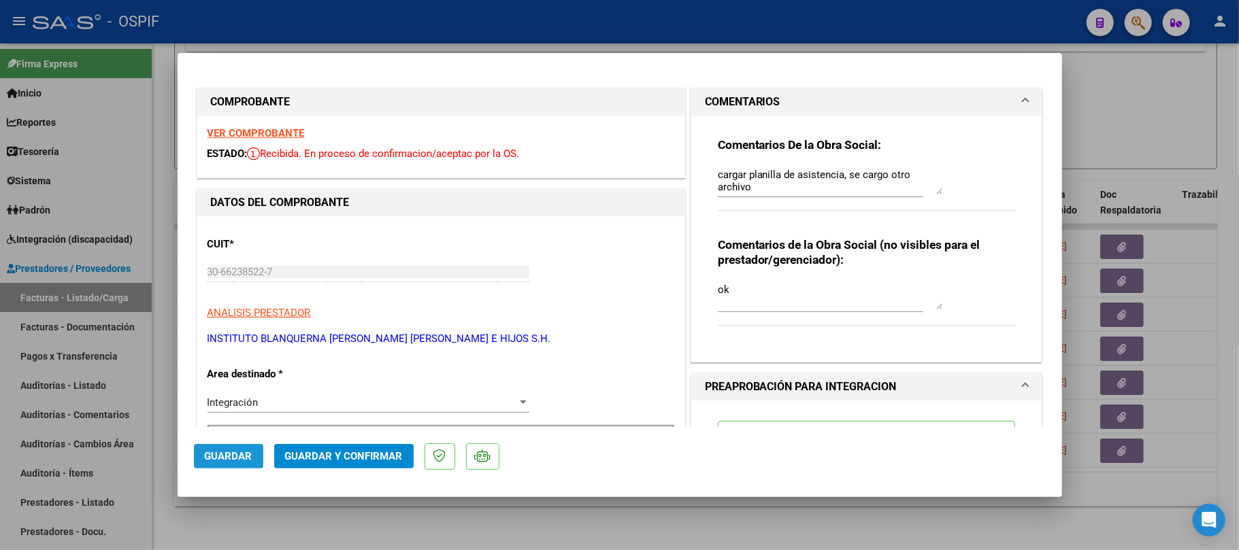
click at [239, 453] on span "Guardar" at bounding box center [229, 456] width 48 height 12
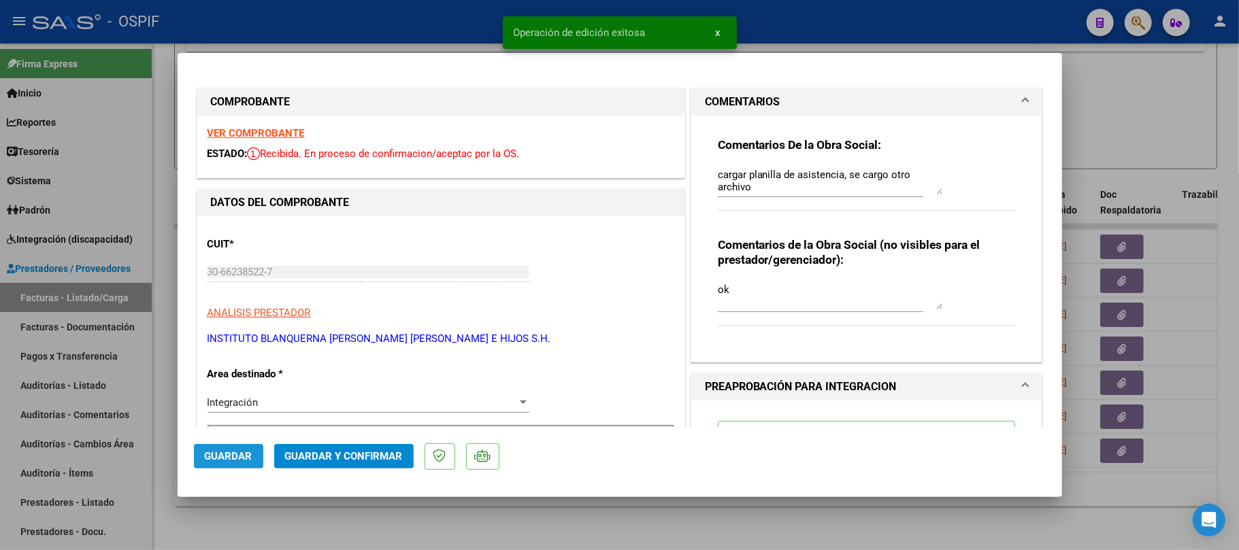
click at [249, 450] on span "Guardar" at bounding box center [229, 456] width 48 height 12
click at [216, 454] on span "Guardar" at bounding box center [229, 456] width 48 height 12
click at [235, 450] on span "Guardar" at bounding box center [229, 456] width 48 height 12
click at [321, 509] on div at bounding box center [619, 275] width 1239 height 550
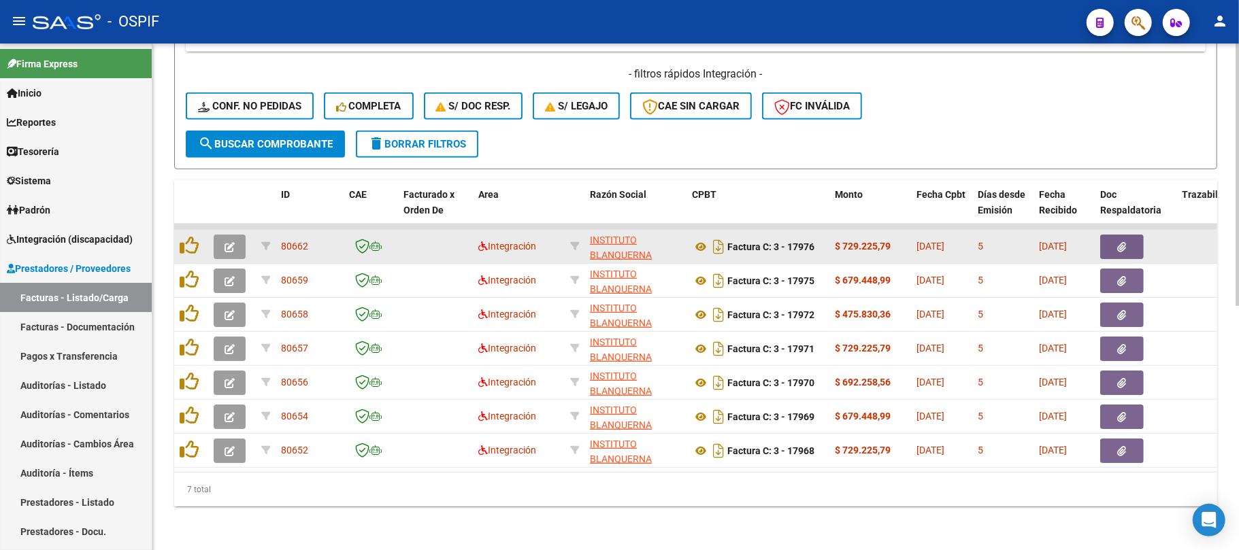
click at [227, 242] on icon "button" at bounding box center [229, 247] width 10 height 10
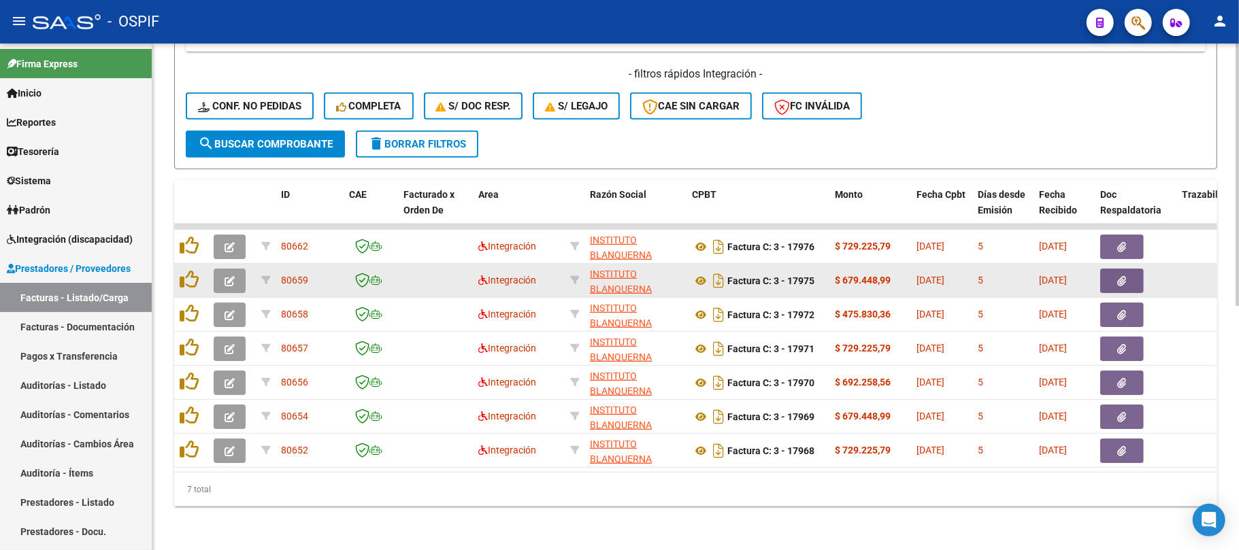
click at [244, 269] on button "button" at bounding box center [230, 281] width 32 height 24
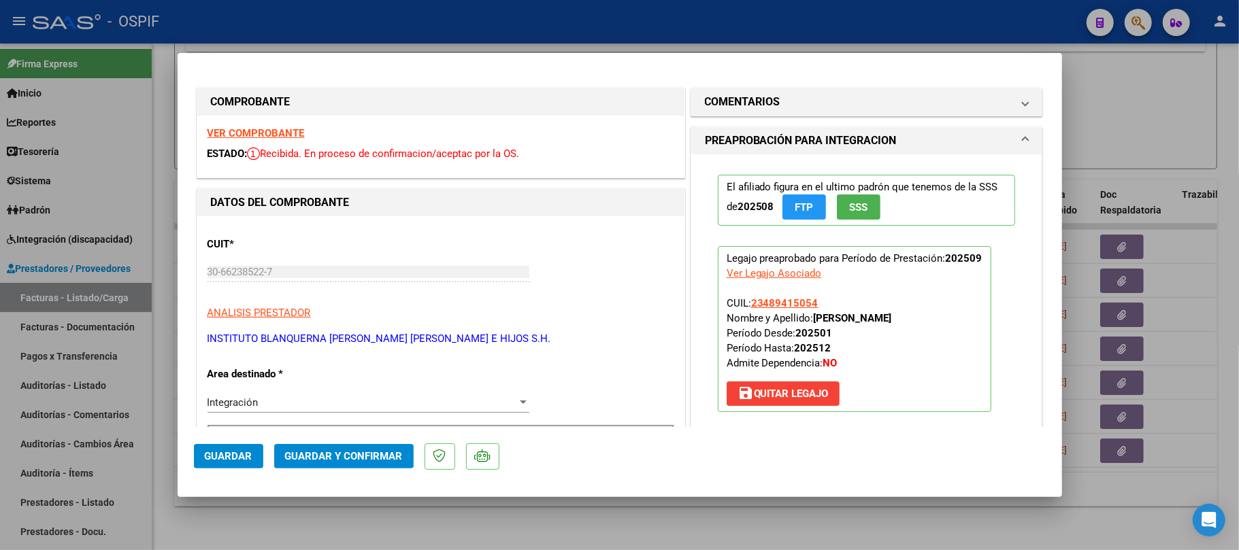
click at [384, 463] on button "Guardar y Confirmar" at bounding box center [343, 456] width 139 height 24
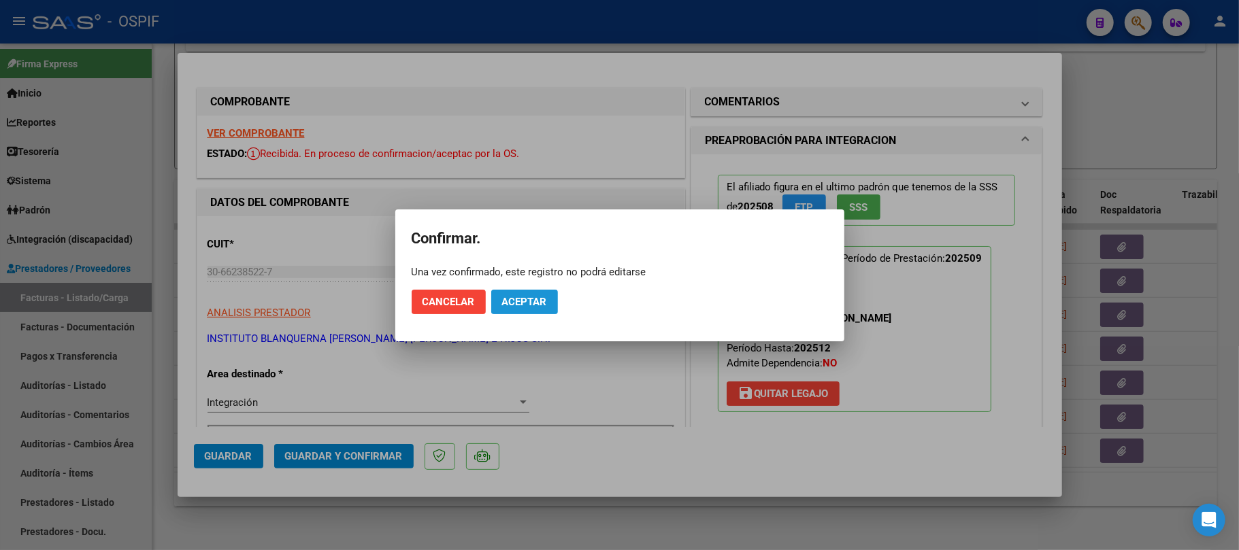
click at [524, 290] on button "Aceptar" at bounding box center [524, 302] width 67 height 24
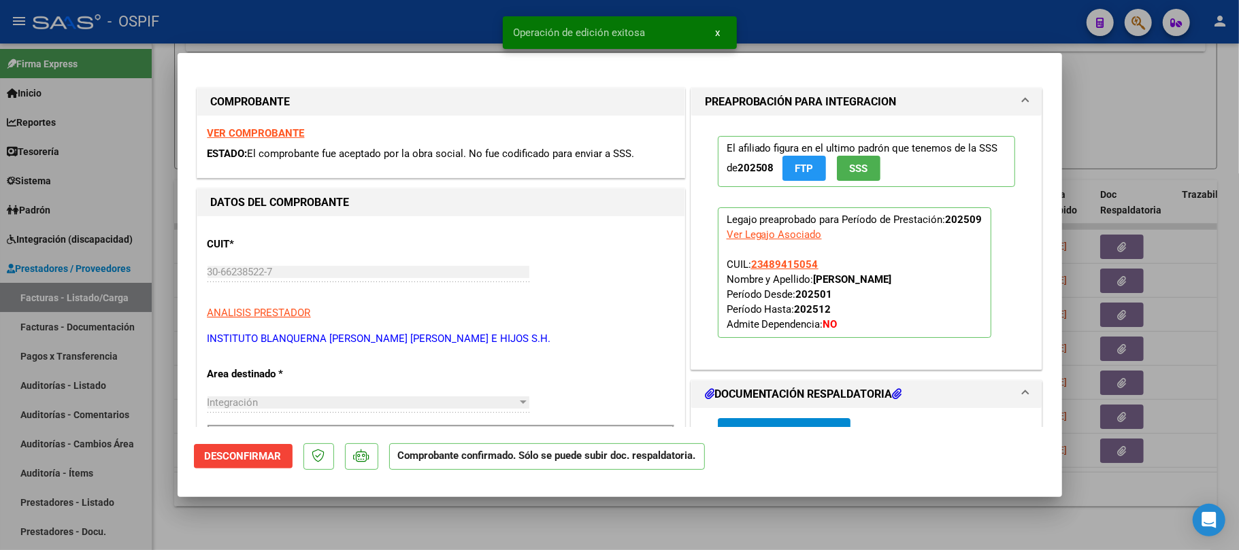
drag, startPoint x: 512, startPoint y: 521, endPoint x: 245, endPoint y: 287, distance: 355.3
click at [513, 520] on div at bounding box center [619, 275] width 1239 height 550
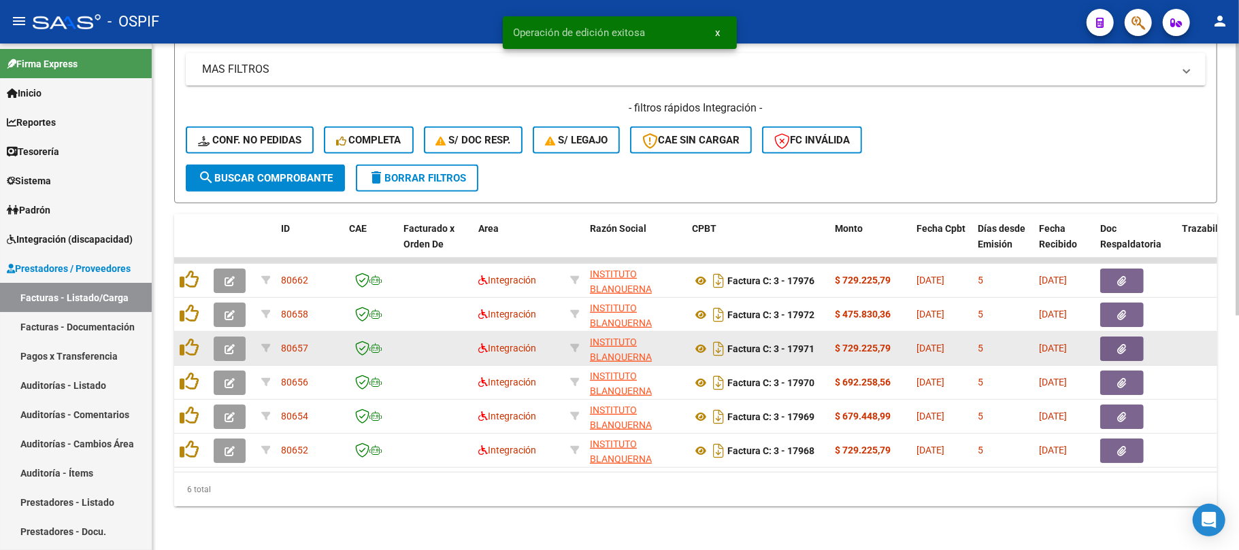
scroll to position [437, 0]
click at [229, 343] on span "button" at bounding box center [229, 349] width 10 height 12
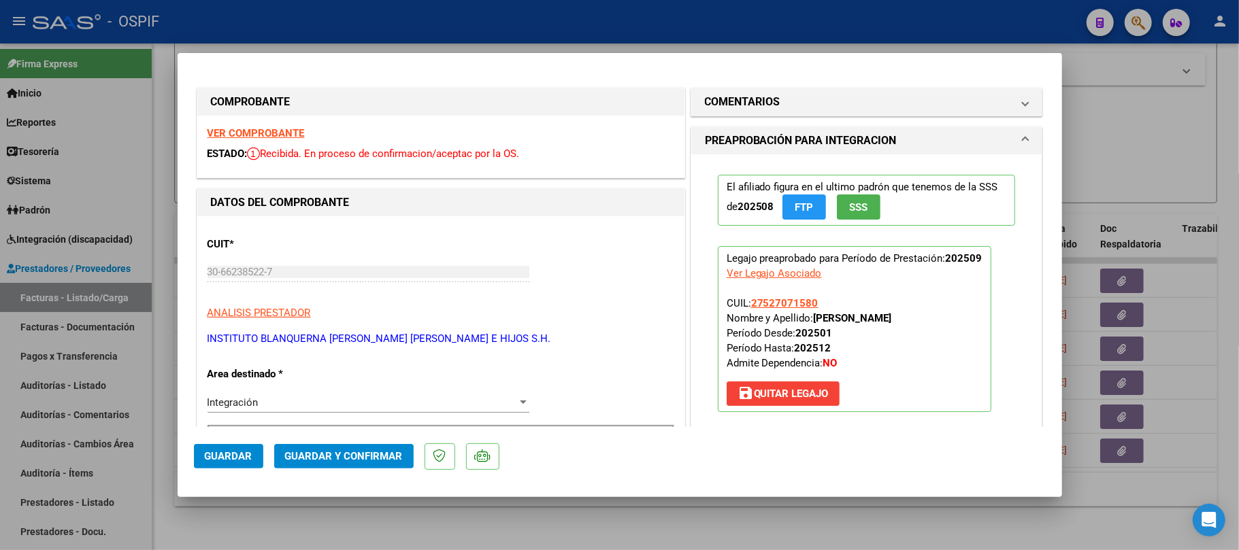
scroll to position [363, 0]
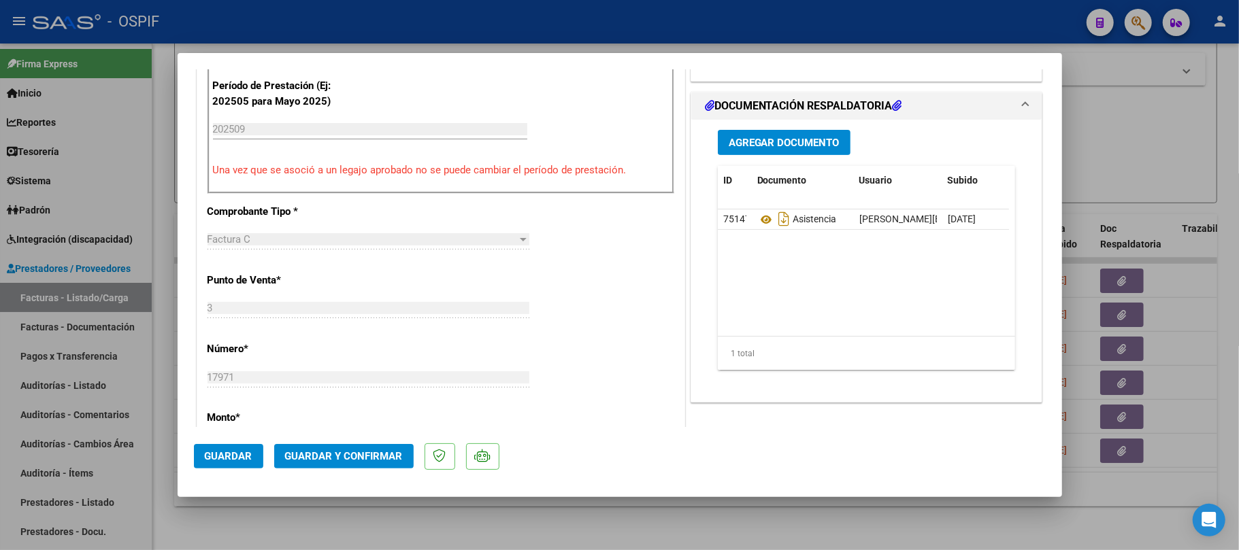
click at [332, 460] on span "Guardar y Confirmar" at bounding box center [344, 456] width 118 height 12
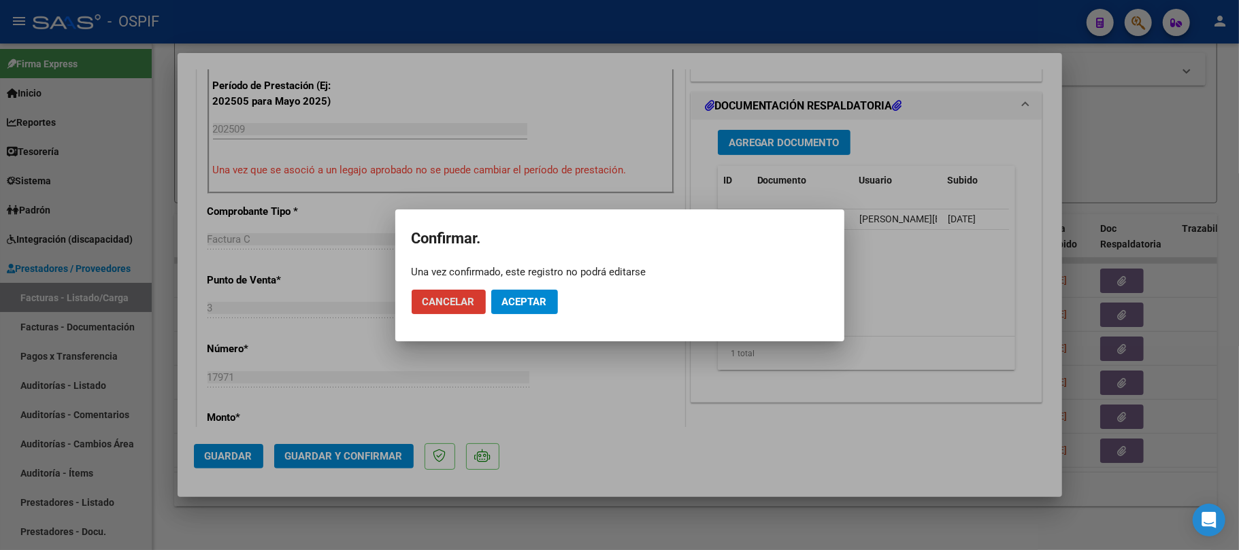
click at [548, 295] on button "Aceptar" at bounding box center [524, 302] width 67 height 24
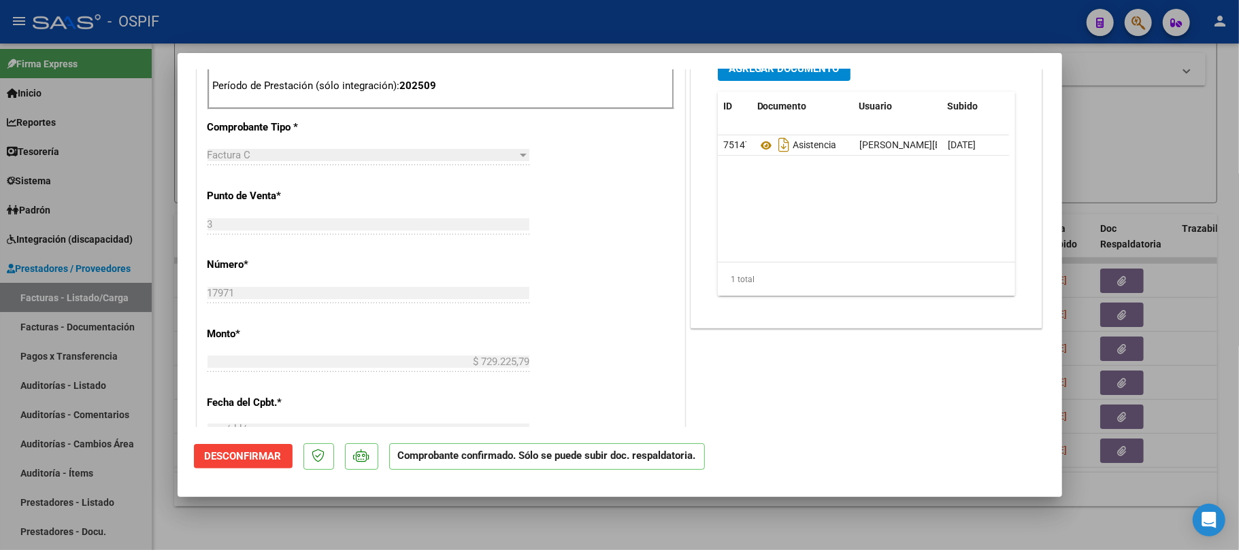
scroll to position [0, 0]
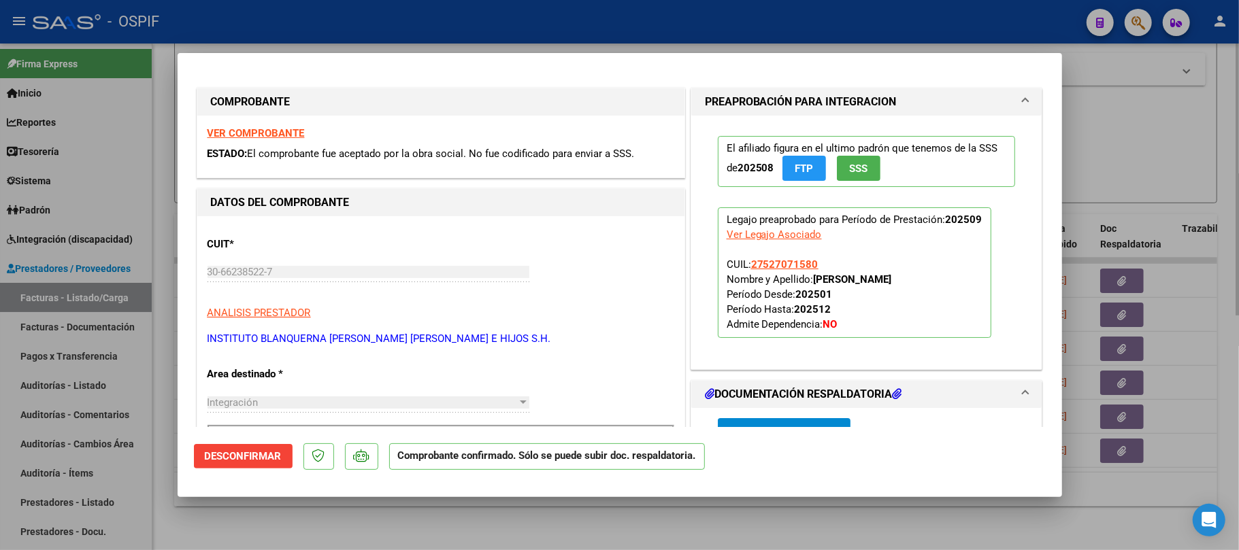
drag, startPoint x: 695, startPoint y: 527, endPoint x: 695, endPoint y: 514, distance: 12.2
click at [695, 523] on div at bounding box center [619, 275] width 1239 height 550
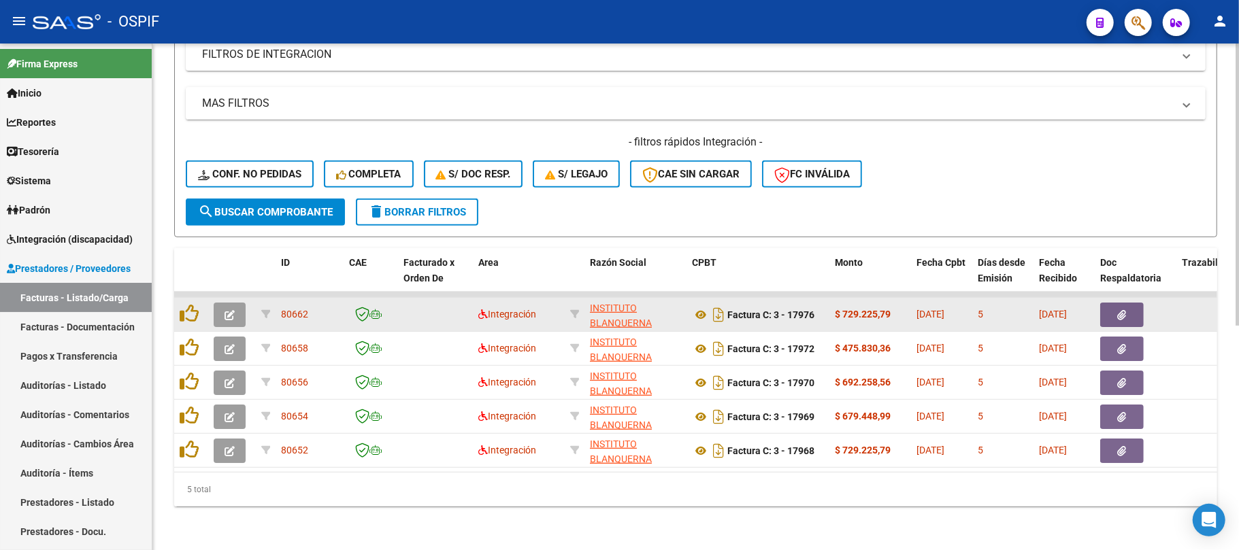
scroll to position [403, 0]
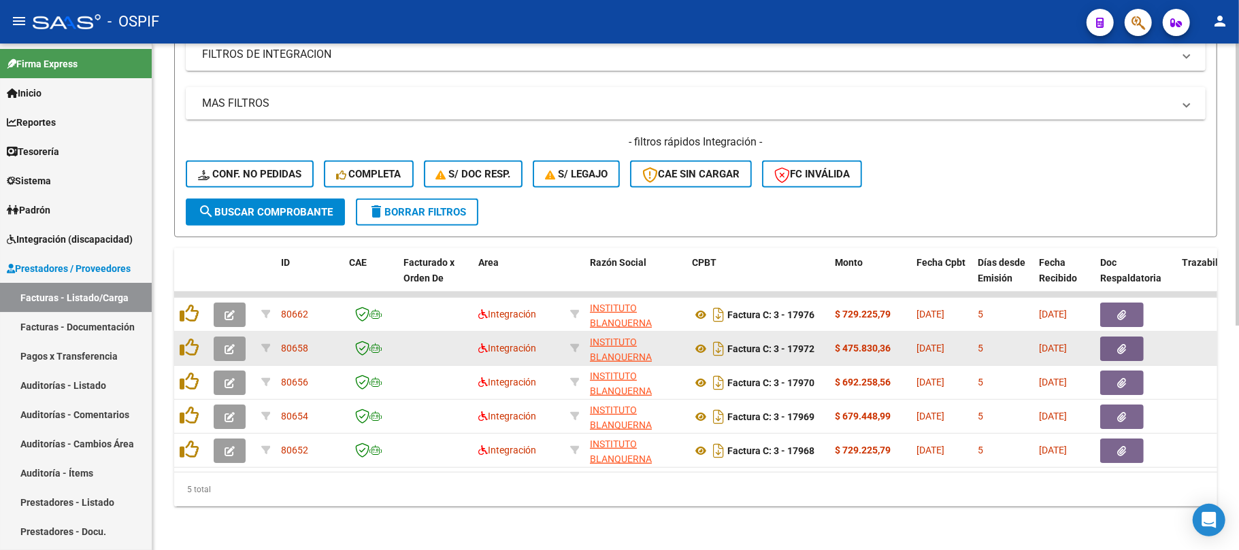
click at [242, 337] on button "button" at bounding box center [230, 349] width 32 height 24
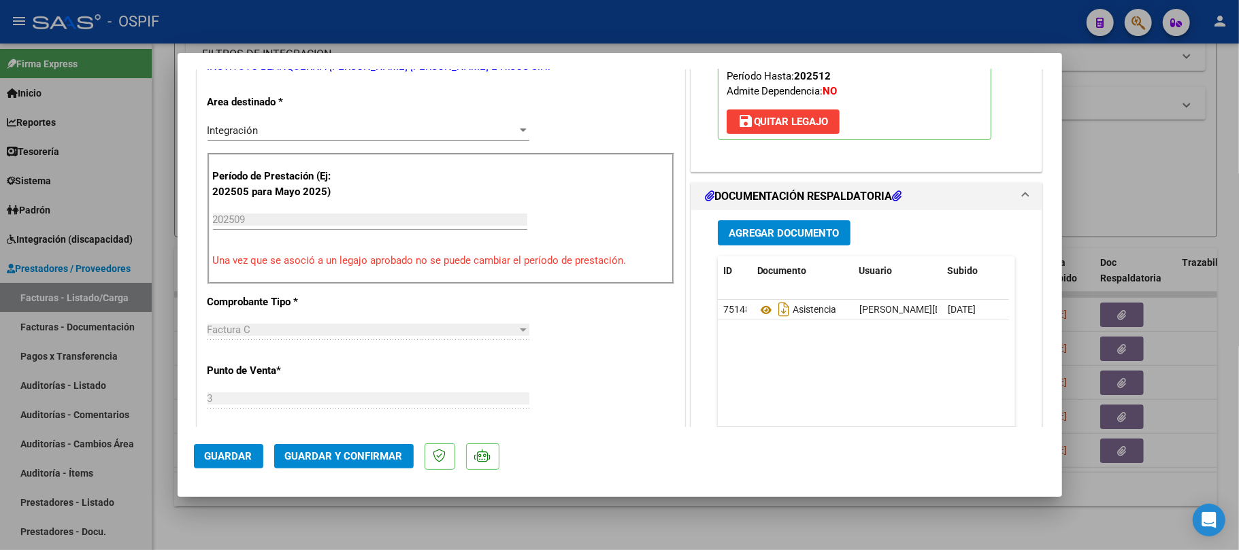
scroll to position [0, 0]
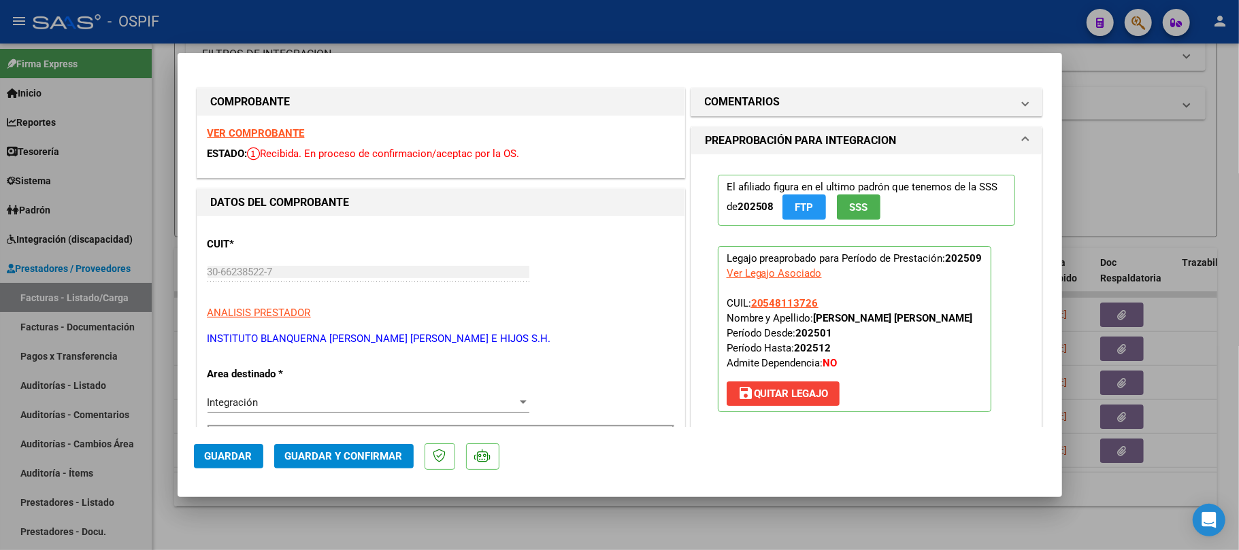
click at [351, 448] on button "Guardar y Confirmar" at bounding box center [343, 456] width 139 height 24
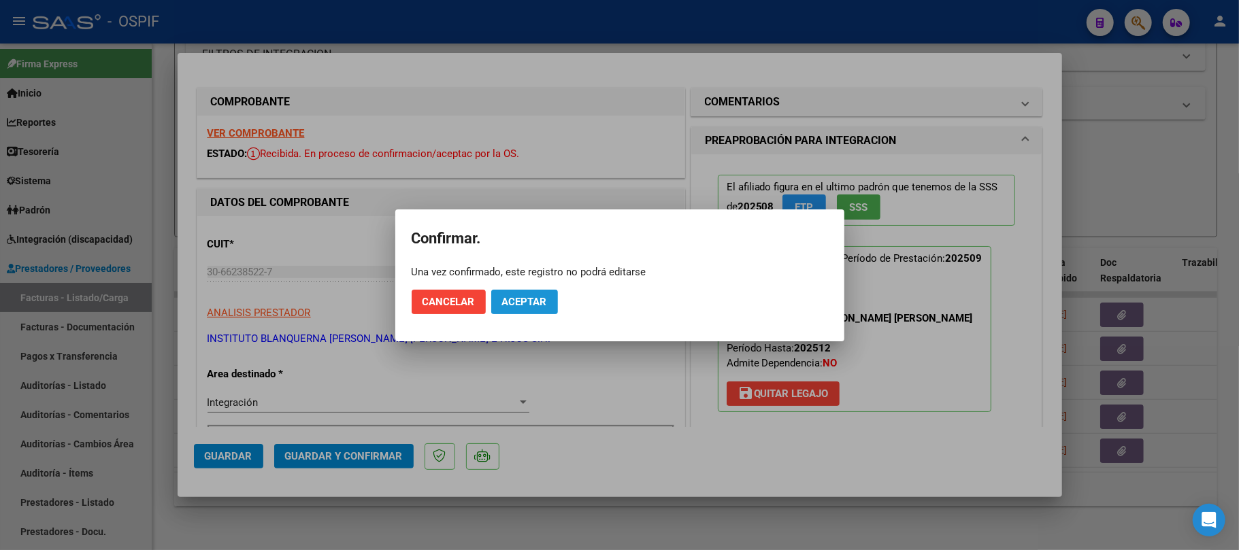
click at [523, 307] on span "Aceptar" at bounding box center [524, 302] width 45 height 12
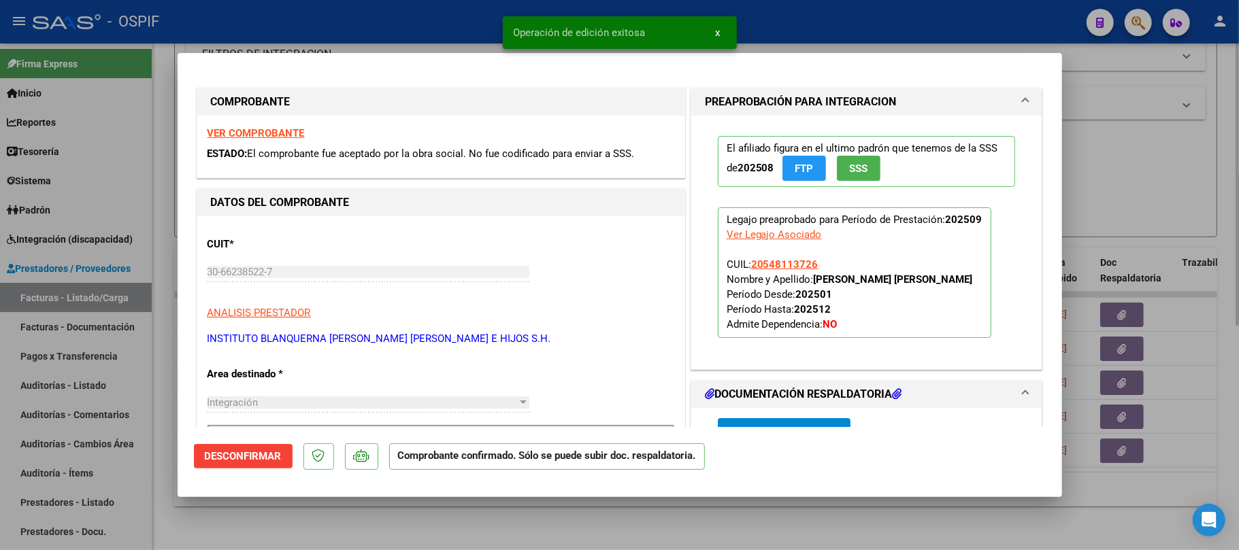
click at [601, 531] on div at bounding box center [619, 275] width 1239 height 550
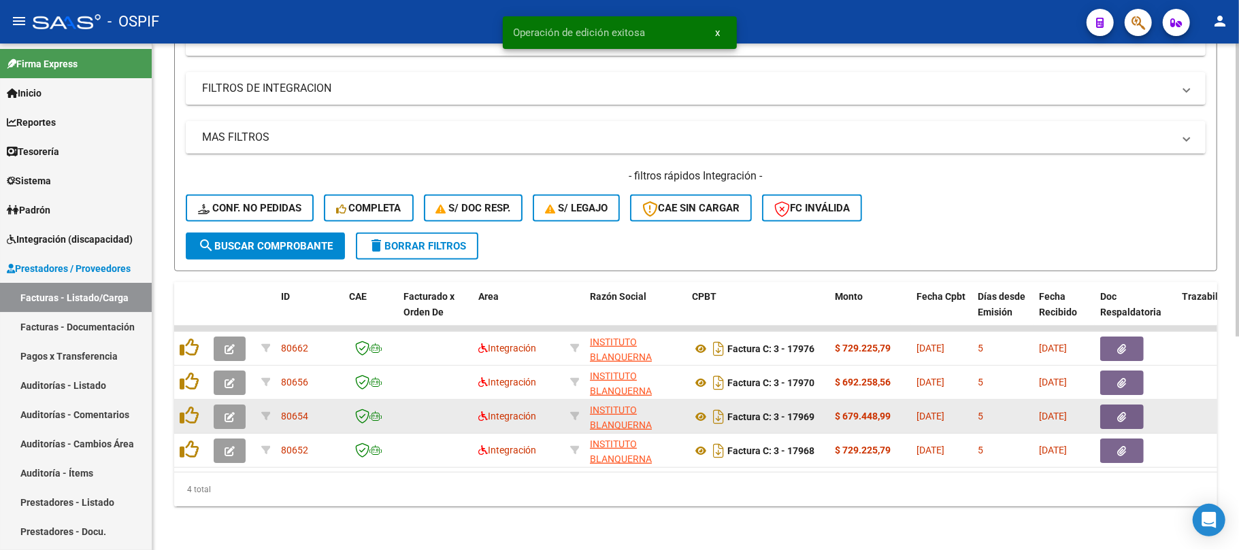
scroll to position [369, 0]
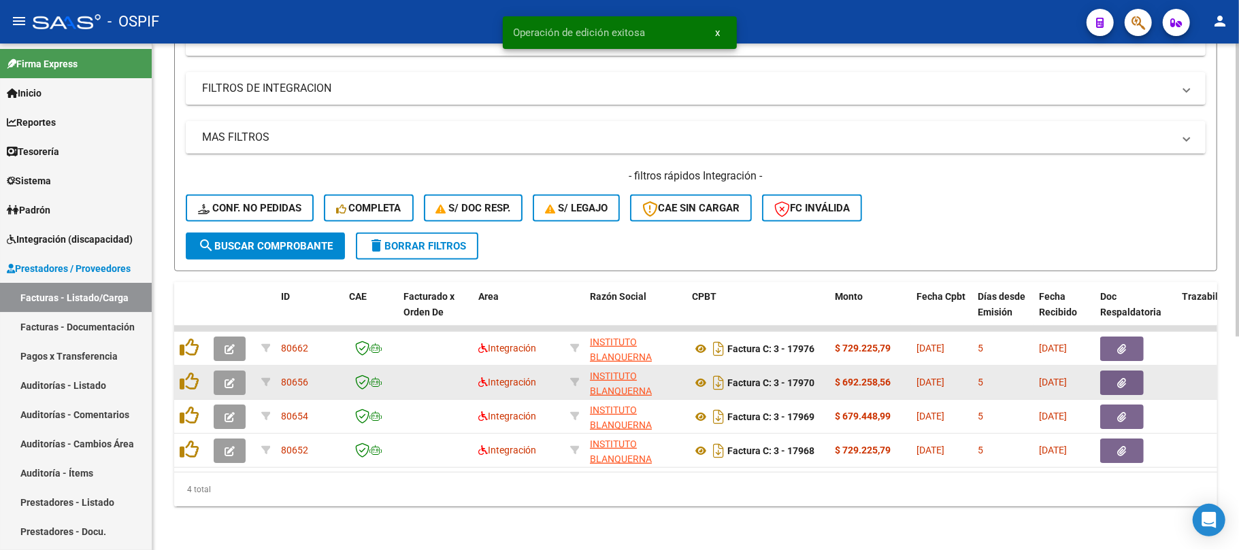
click at [227, 378] on icon "button" at bounding box center [229, 383] width 10 height 10
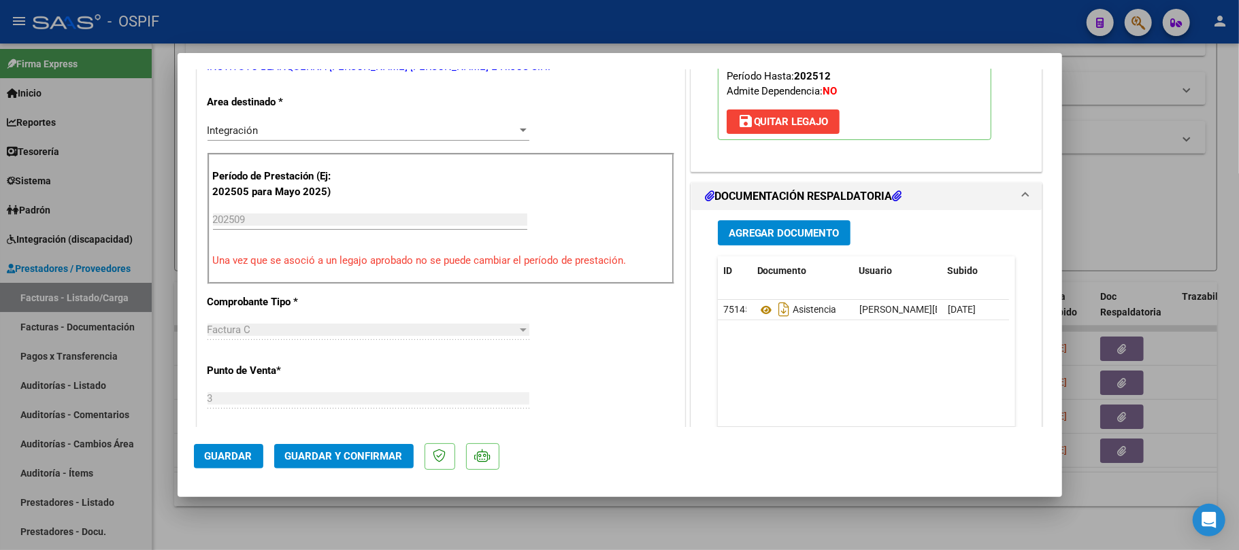
scroll to position [0, 0]
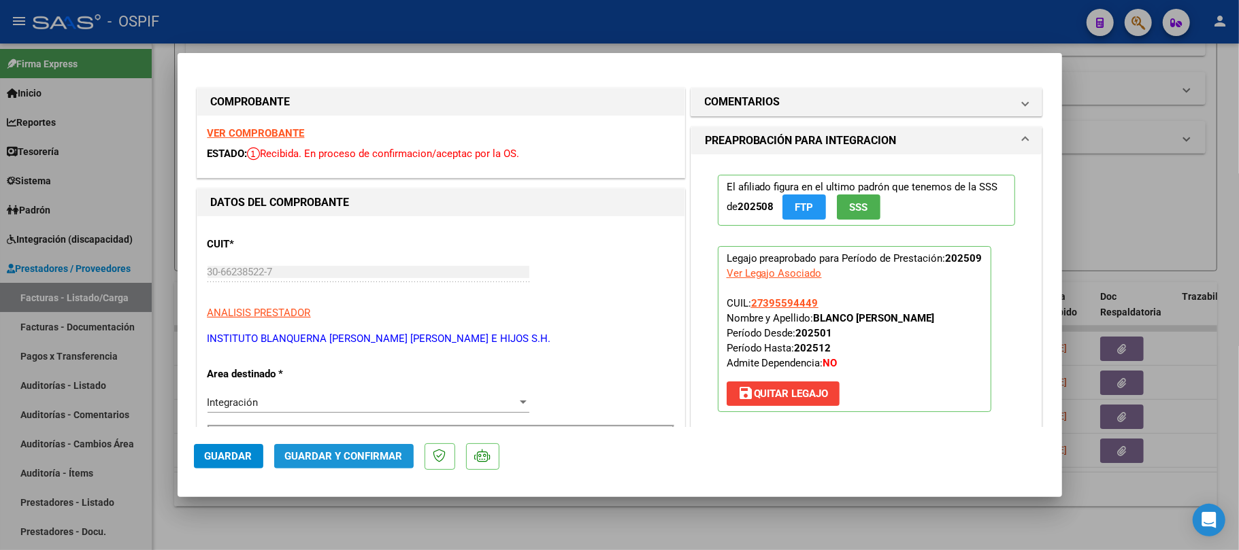
click at [341, 452] on span "Guardar y Confirmar" at bounding box center [344, 456] width 118 height 12
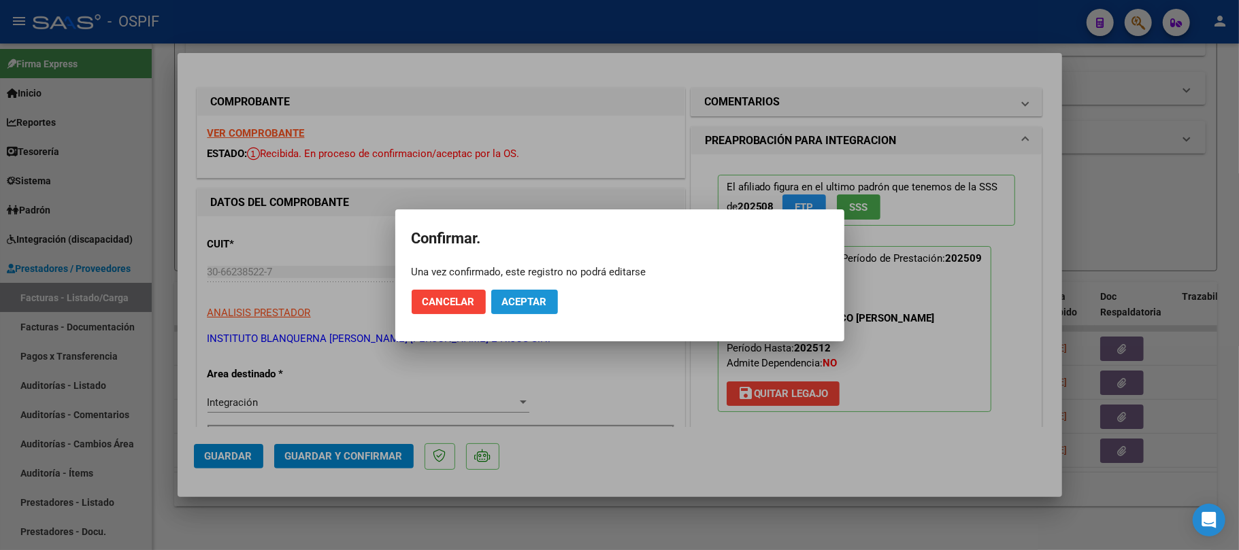
click at [537, 298] on span "Aceptar" at bounding box center [524, 302] width 45 height 12
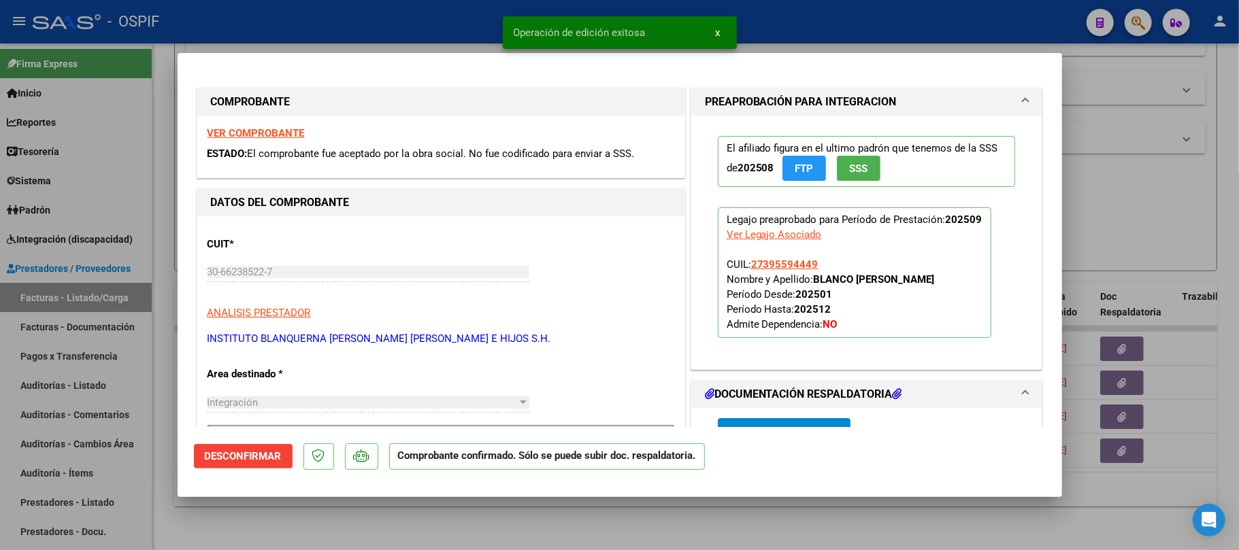
drag, startPoint x: 532, startPoint y: 516, endPoint x: 256, endPoint y: 365, distance: 314.2
click at [534, 516] on div at bounding box center [619, 275] width 1239 height 550
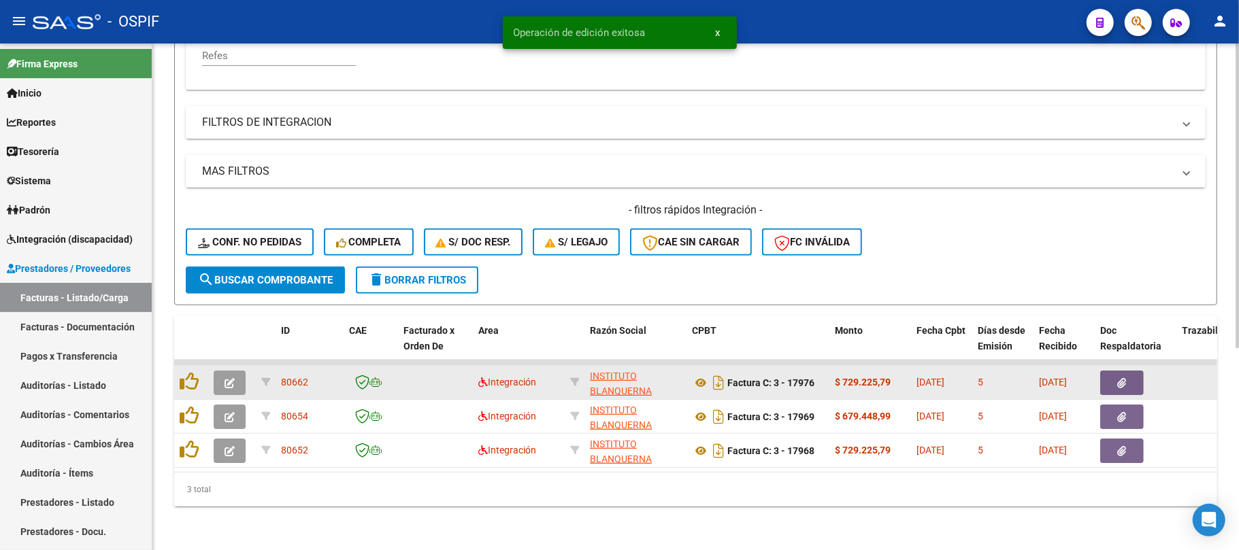
scroll to position [335, 0]
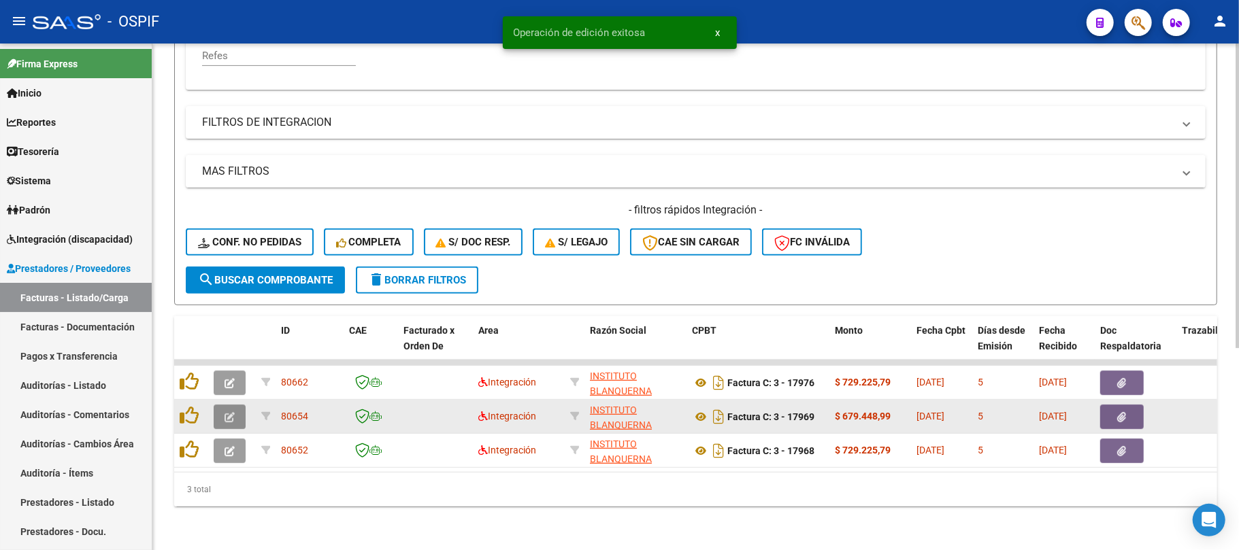
click at [227, 412] on icon "button" at bounding box center [229, 417] width 10 height 10
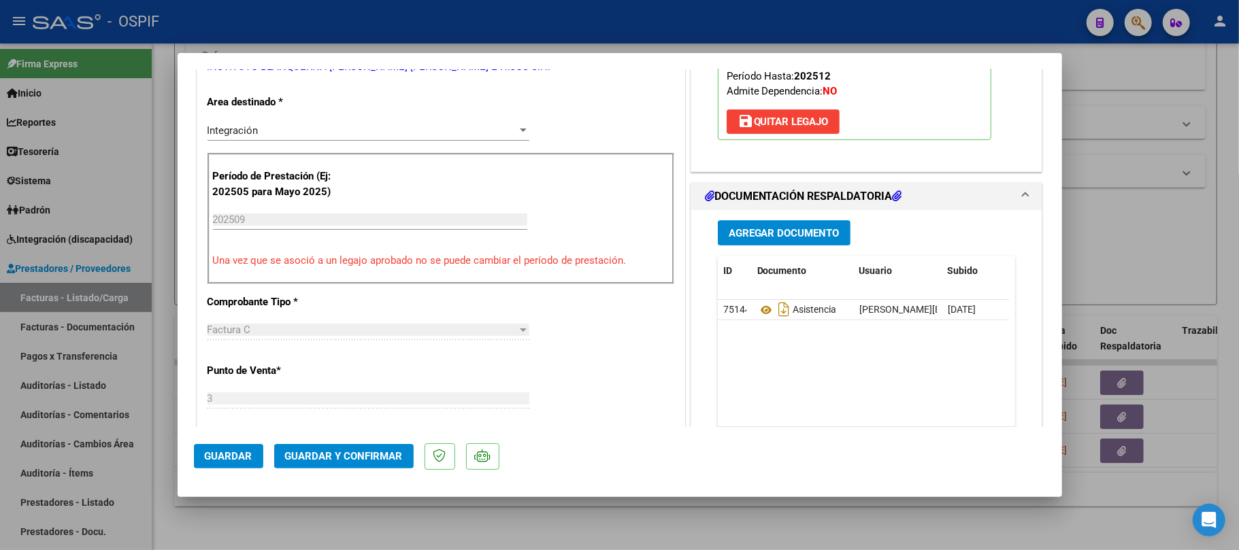
scroll to position [0, 0]
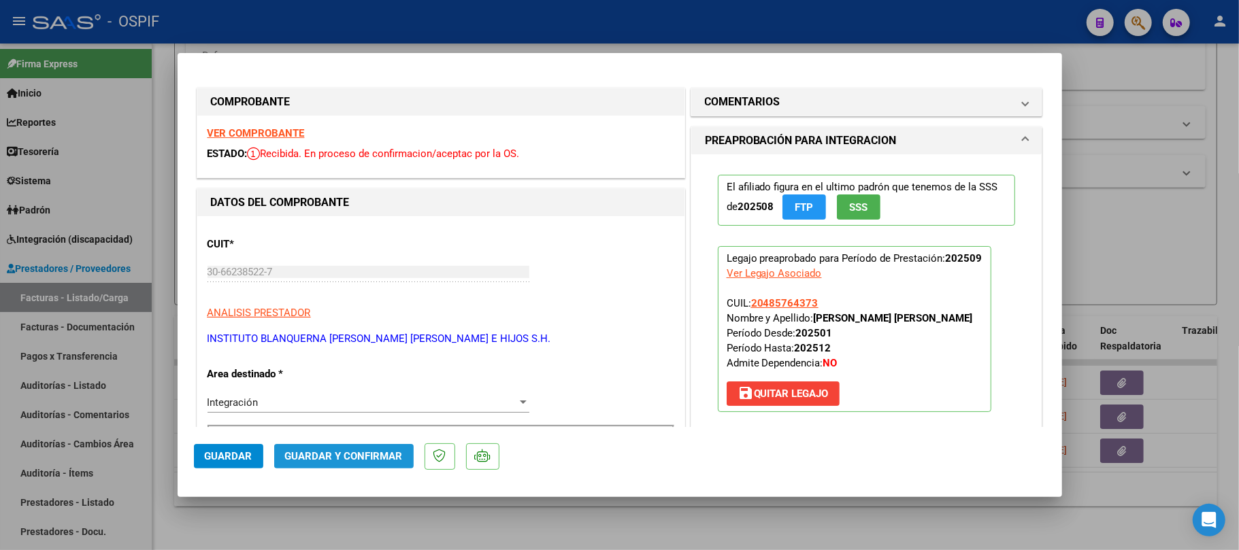
click at [348, 460] on span "Guardar y Confirmar" at bounding box center [344, 456] width 118 height 12
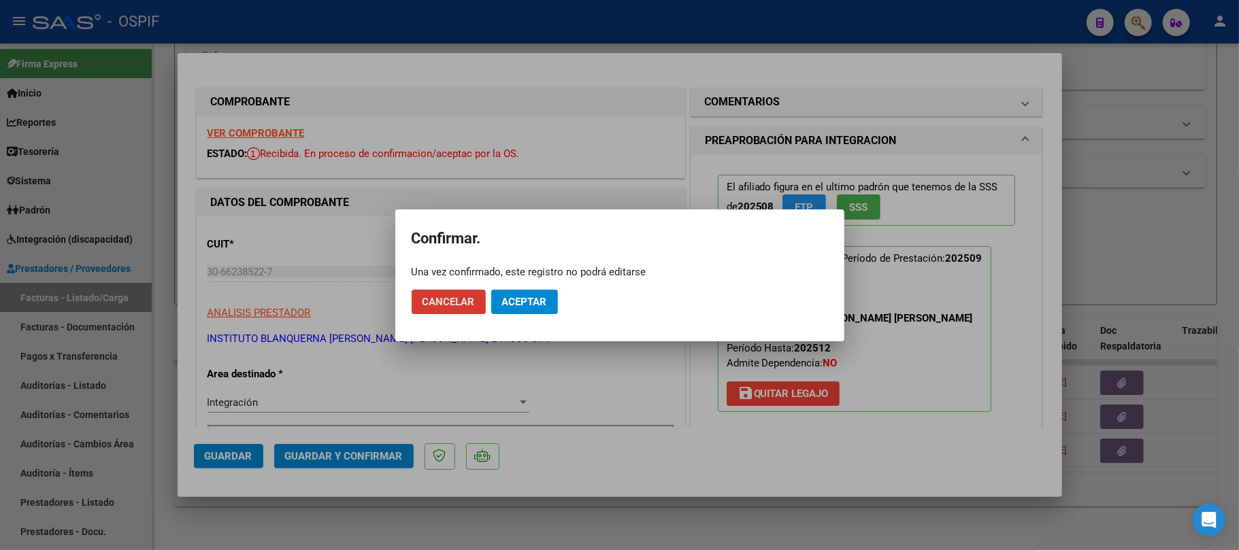
click at [531, 301] on span "Aceptar" at bounding box center [524, 302] width 45 height 12
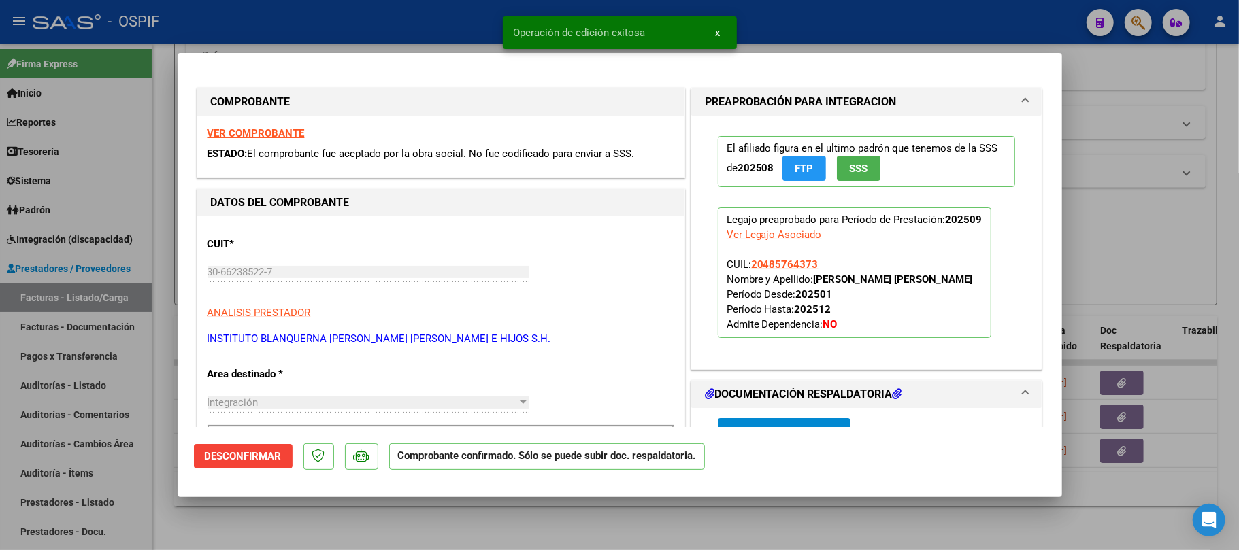
click at [510, 527] on div at bounding box center [619, 275] width 1239 height 550
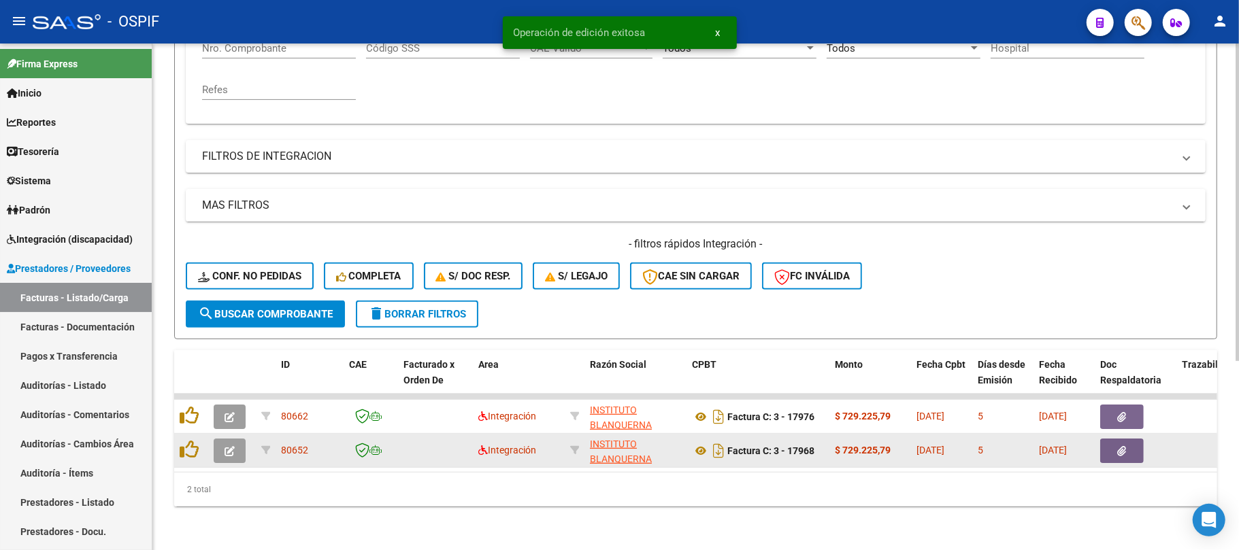
scroll to position [301, 0]
click at [230, 446] on icon "button" at bounding box center [229, 451] width 10 height 10
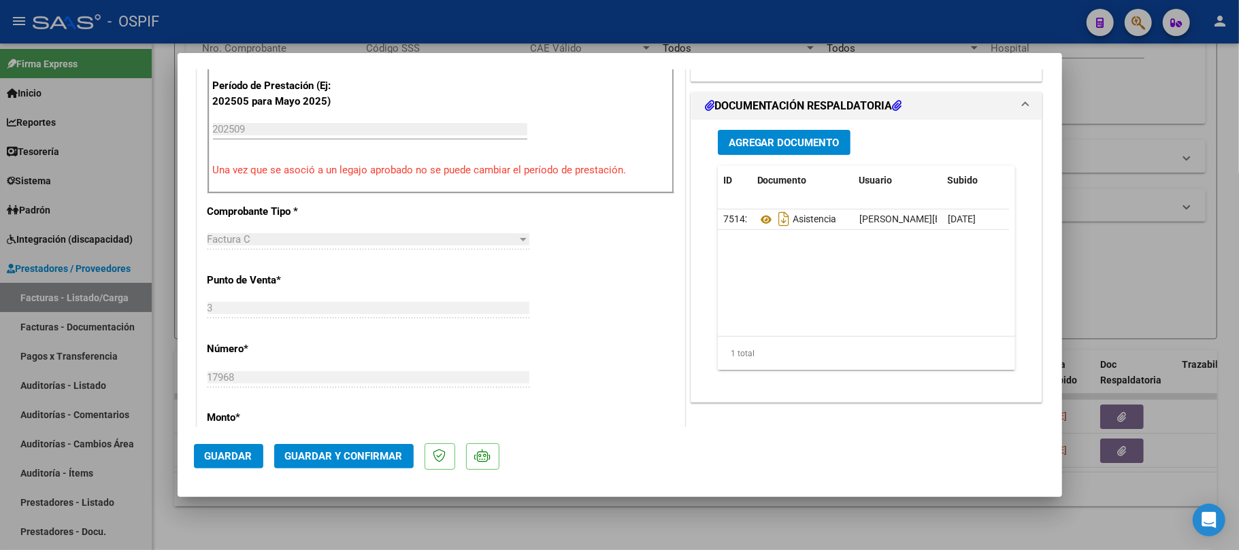
scroll to position [0, 0]
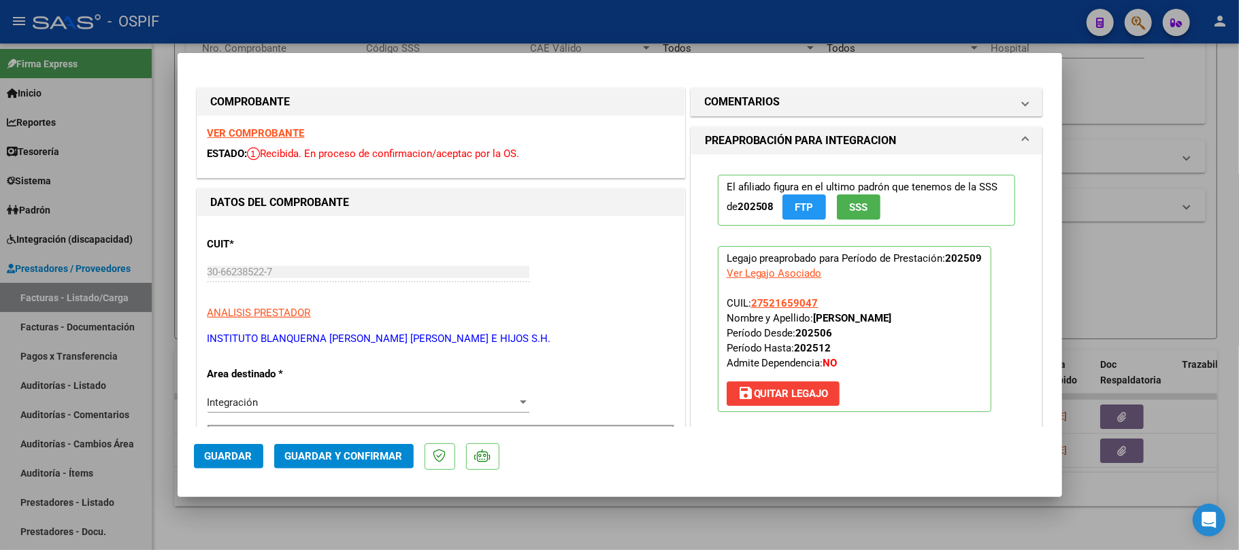
click at [366, 461] on span "Guardar y Confirmar" at bounding box center [344, 456] width 118 height 12
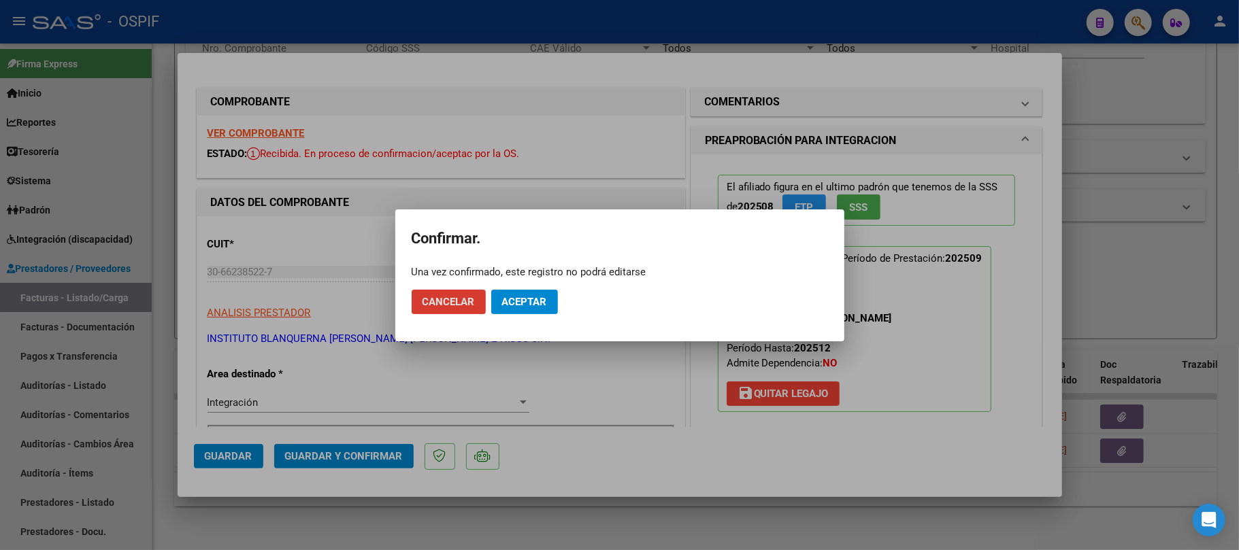
click at [539, 308] on button "Aceptar" at bounding box center [524, 302] width 67 height 24
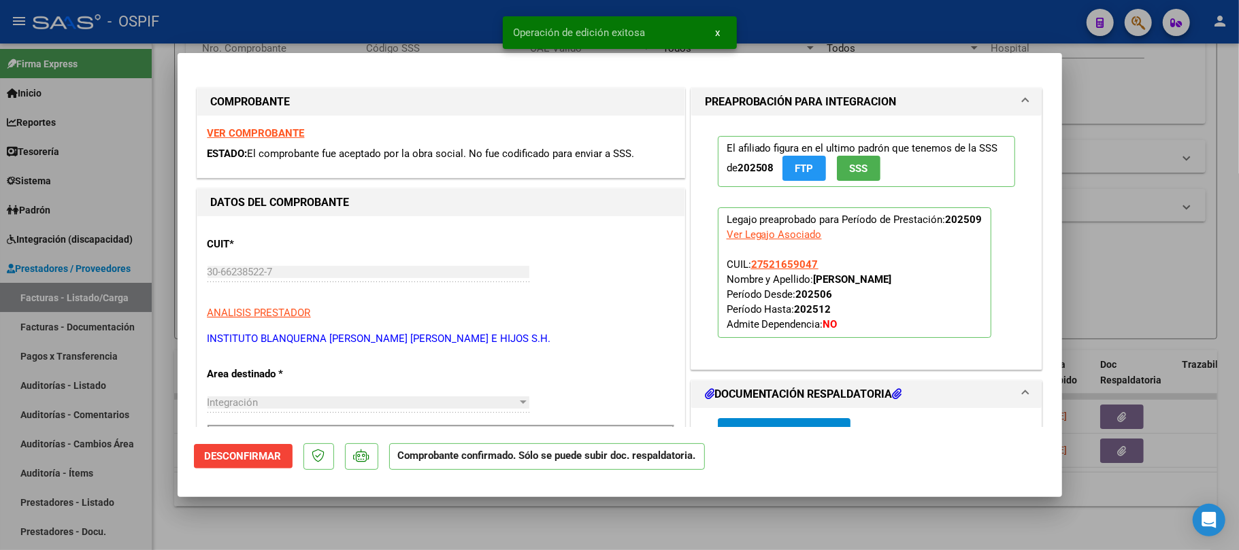
click at [1151, 237] on div at bounding box center [619, 275] width 1239 height 550
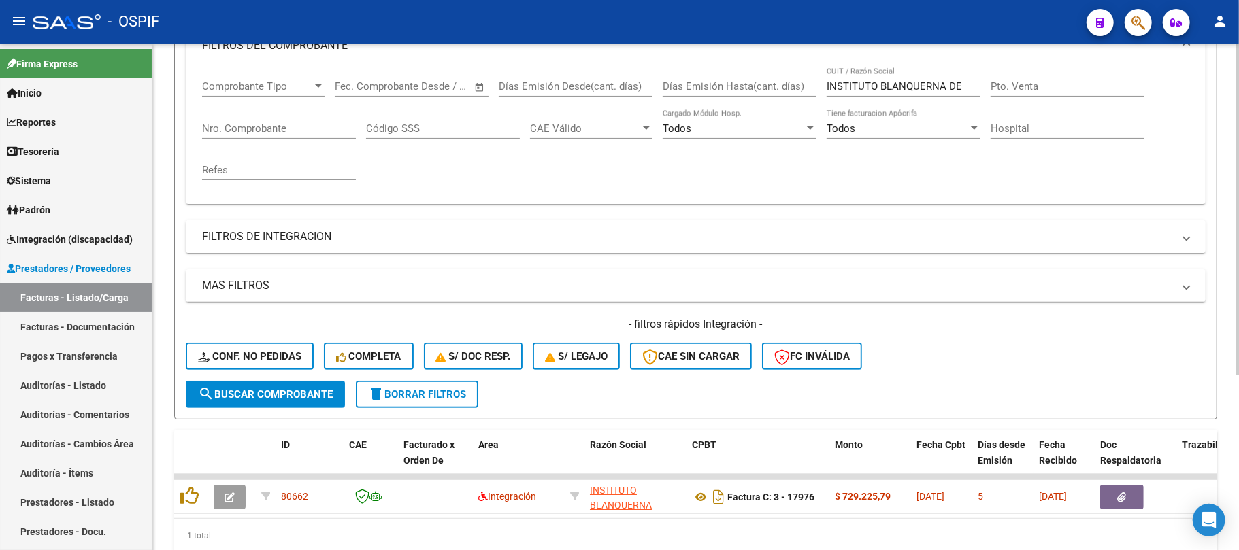
scroll to position [176, 0]
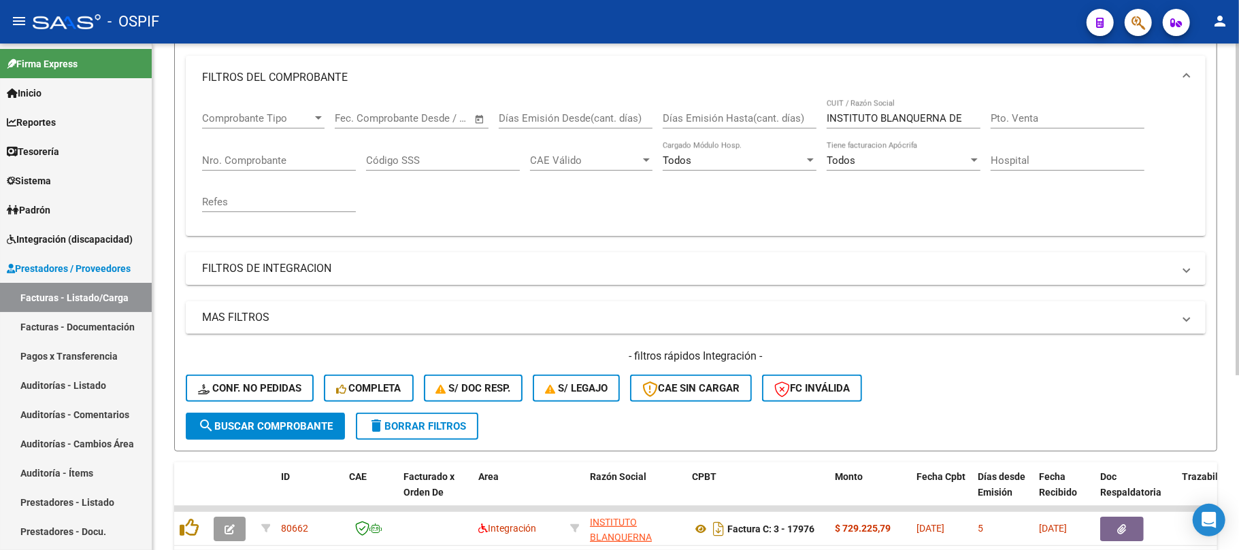
click at [896, 117] on input "INSTITUTO BLANQUERNA DE" at bounding box center [903, 118] width 154 height 12
paste input "30715153390"
type input "30715153390"
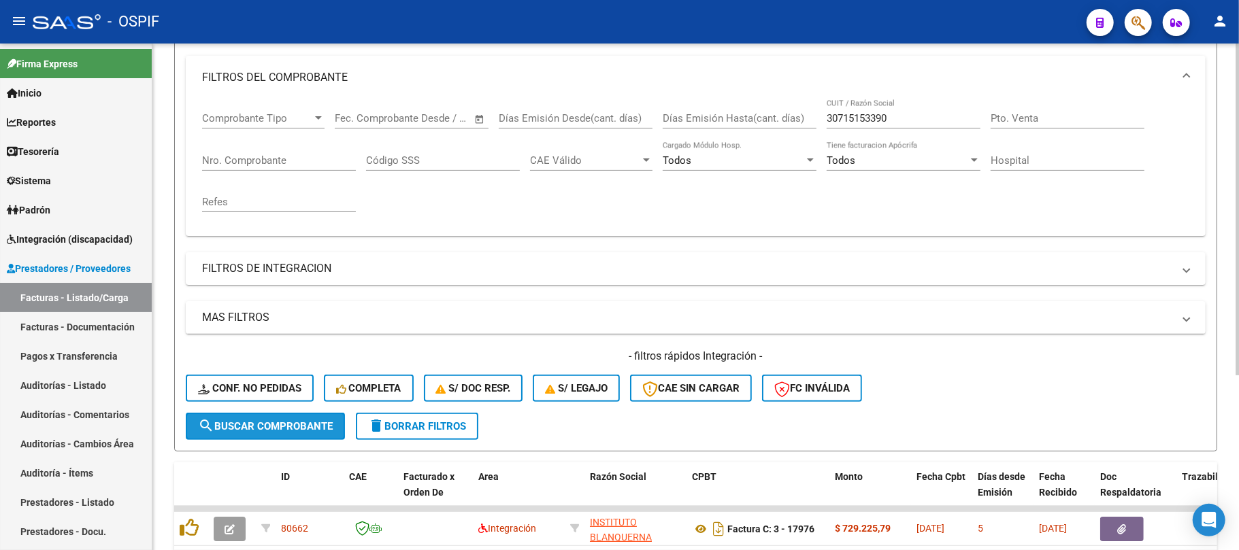
click at [316, 431] on span "search Buscar Comprobante" at bounding box center [265, 426] width 135 height 12
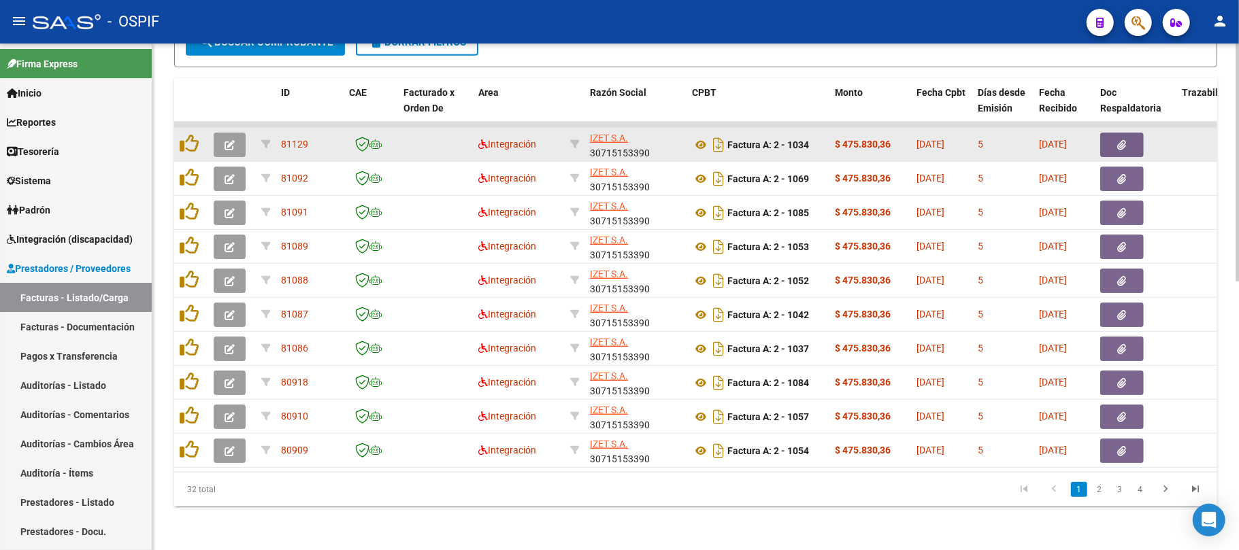
click at [229, 140] on icon "button" at bounding box center [229, 145] width 10 height 10
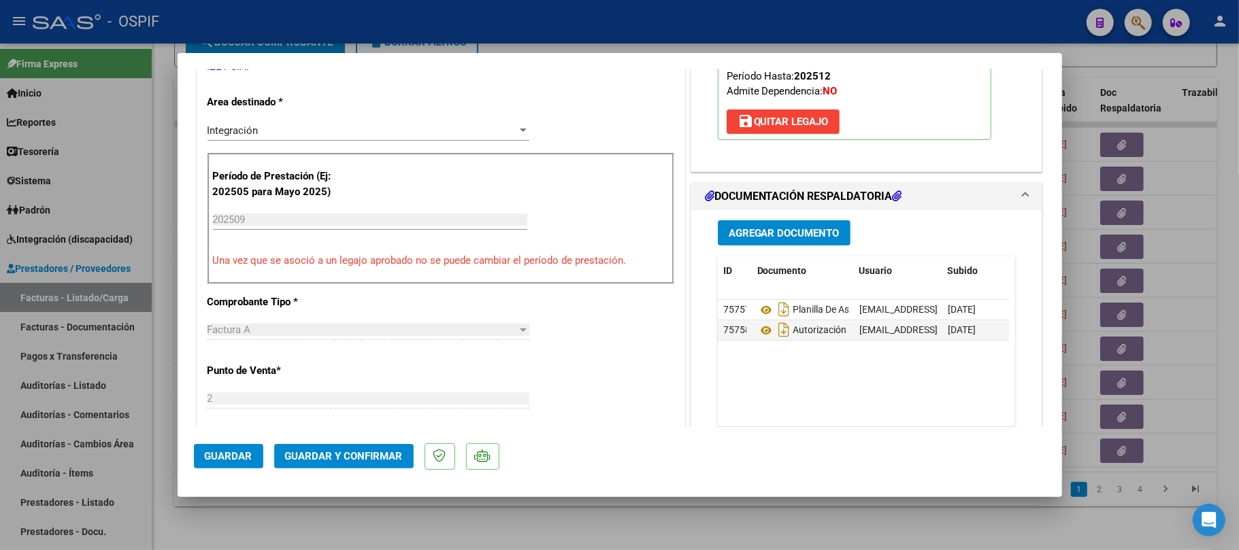
scroll to position [0, 0]
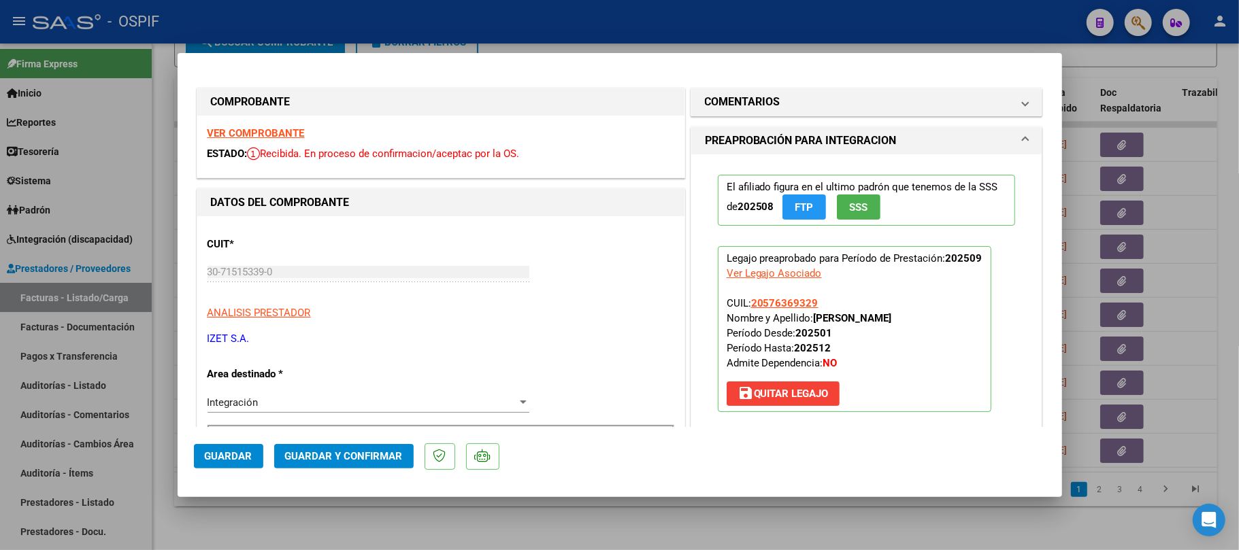
click at [360, 449] on button "Guardar y Confirmar" at bounding box center [343, 456] width 139 height 24
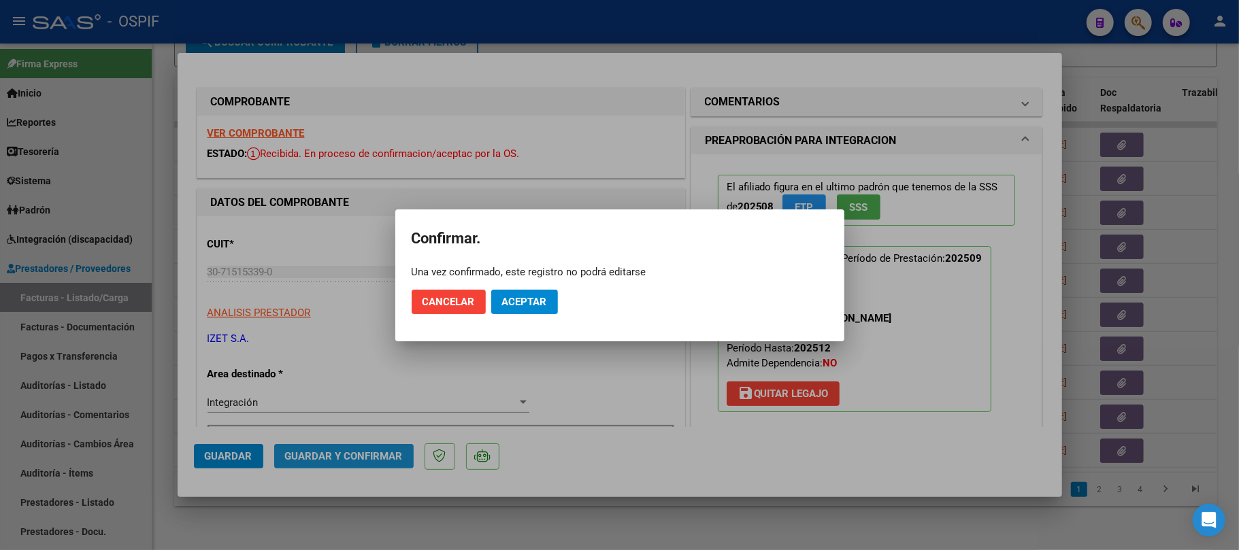
click at [520, 300] on span "Aceptar" at bounding box center [524, 302] width 45 height 12
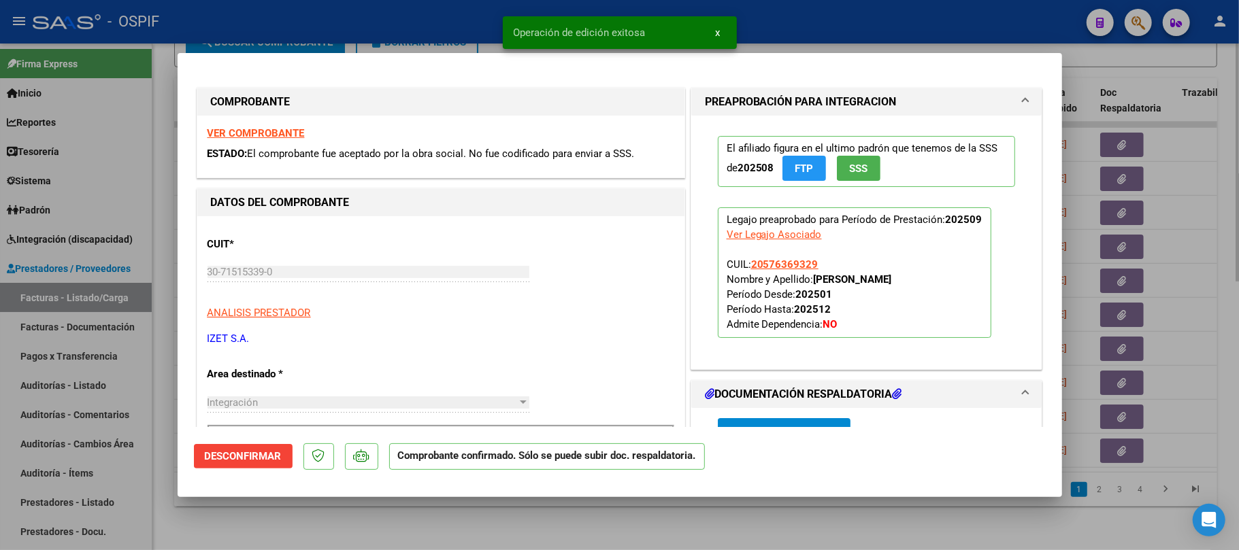
drag, startPoint x: 491, startPoint y: 524, endPoint x: 379, endPoint y: 498, distance: 115.2
click at [491, 526] on div at bounding box center [619, 275] width 1239 height 550
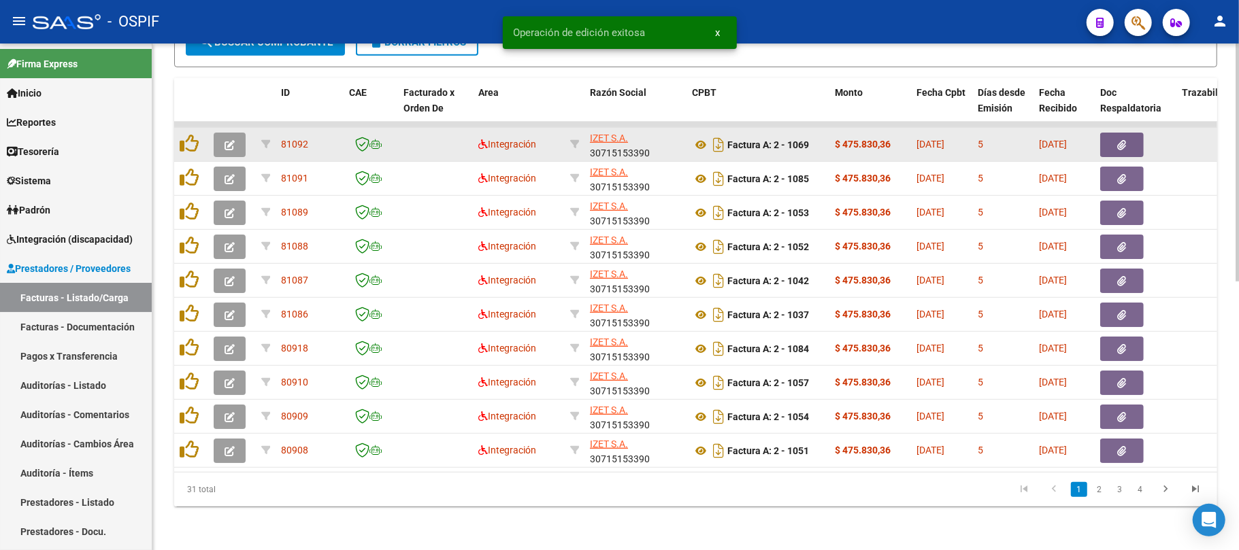
click at [224, 140] on icon "button" at bounding box center [229, 145] width 10 height 10
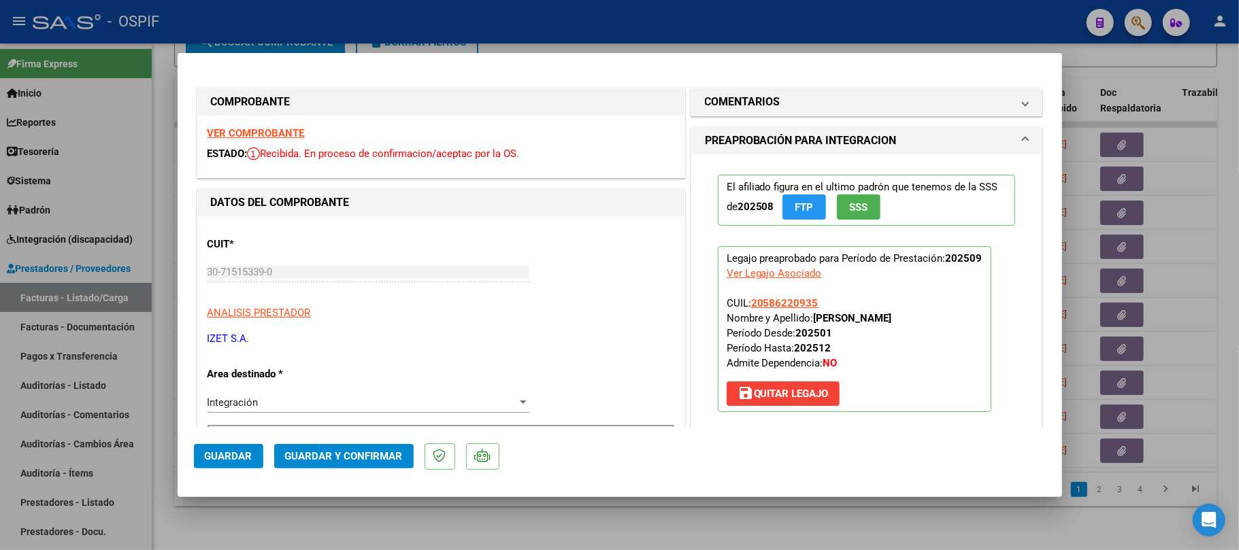
click at [354, 458] on span "Guardar y Confirmar" at bounding box center [344, 456] width 118 height 12
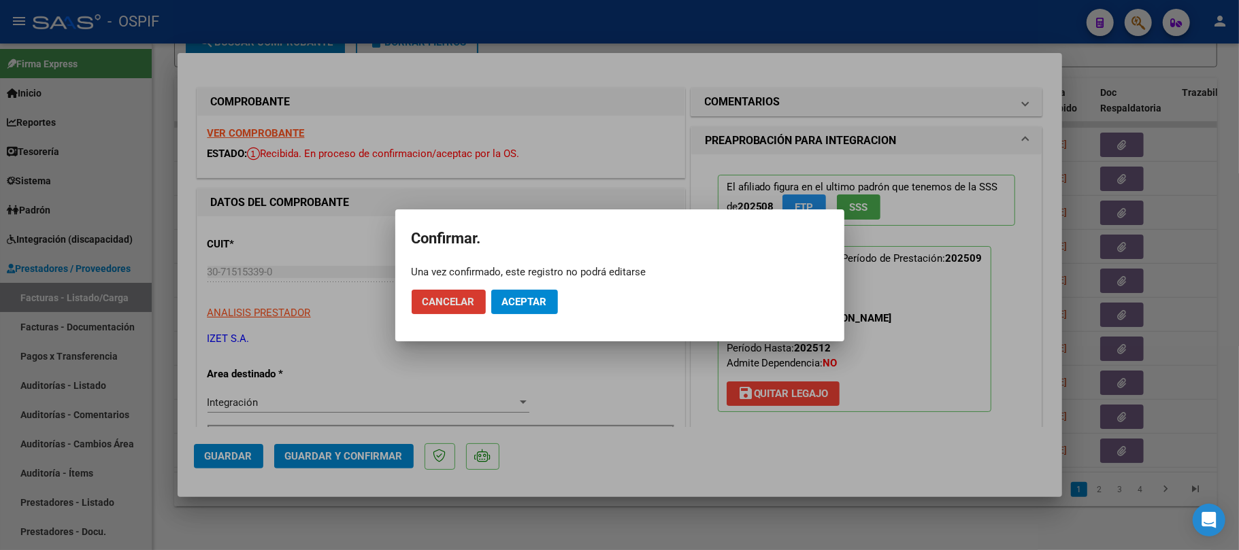
click at [512, 296] on span "Aceptar" at bounding box center [524, 302] width 45 height 12
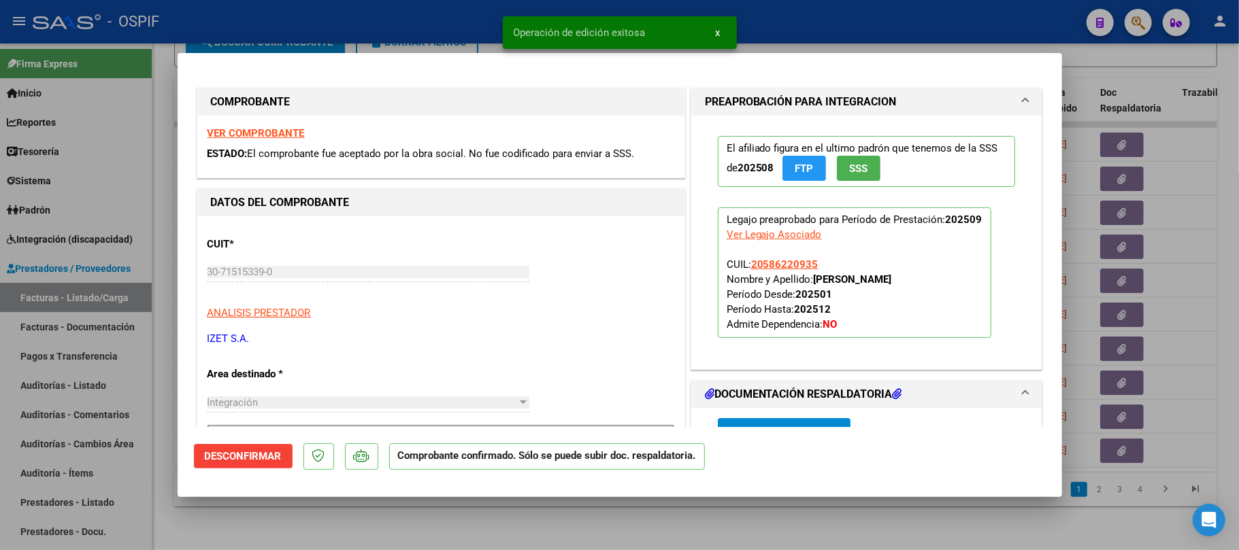
drag, startPoint x: 458, startPoint y: 539, endPoint x: 461, endPoint y: 279, distance: 259.9
click at [458, 537] on div at bounding box center [619, 275] width 1239 height 550
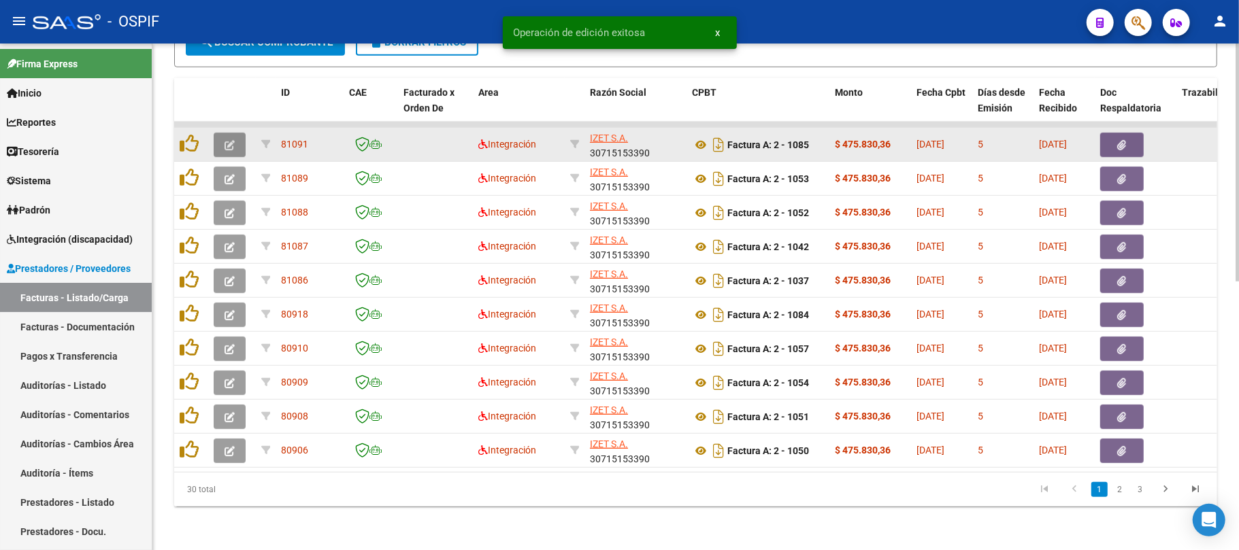
click at [229, 137] on button "button" at bounding box center [230, 145] width 32 height 24
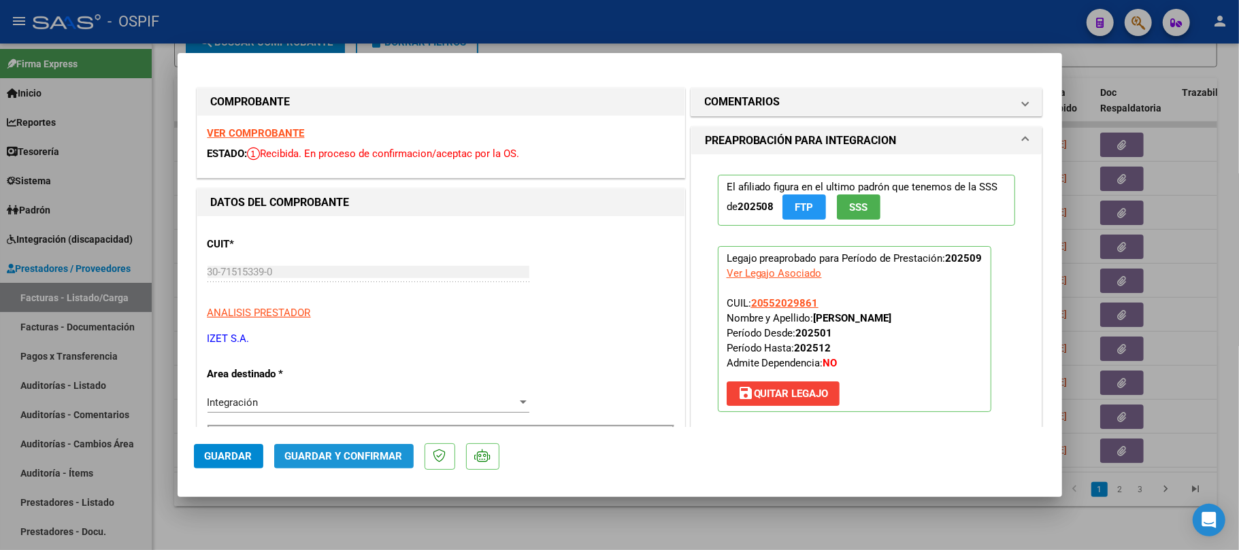
click at [366, 458] on span "Guardar y Confirmar" at bounding box center [344, 456] width 118 height 12
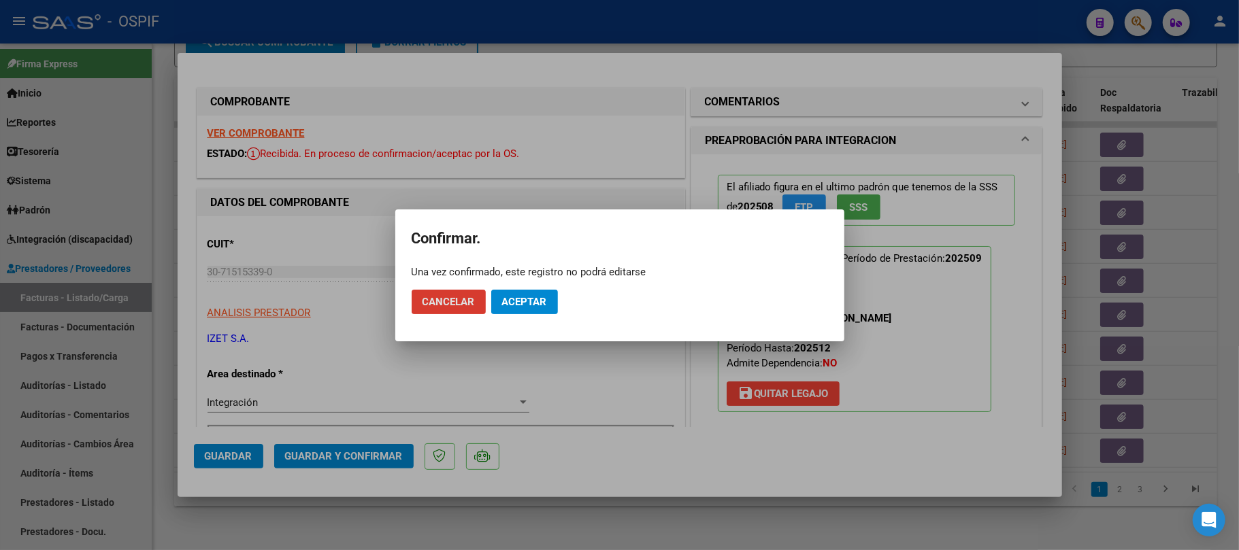
click at [520, 284] on mat-dialog-actions "Cancelar Aceptar" at bounding box center [620, 302] width 416 height 46
click at [523, 313] on button "Aceptar" at bounding box center [524, 302] width 67 height 24
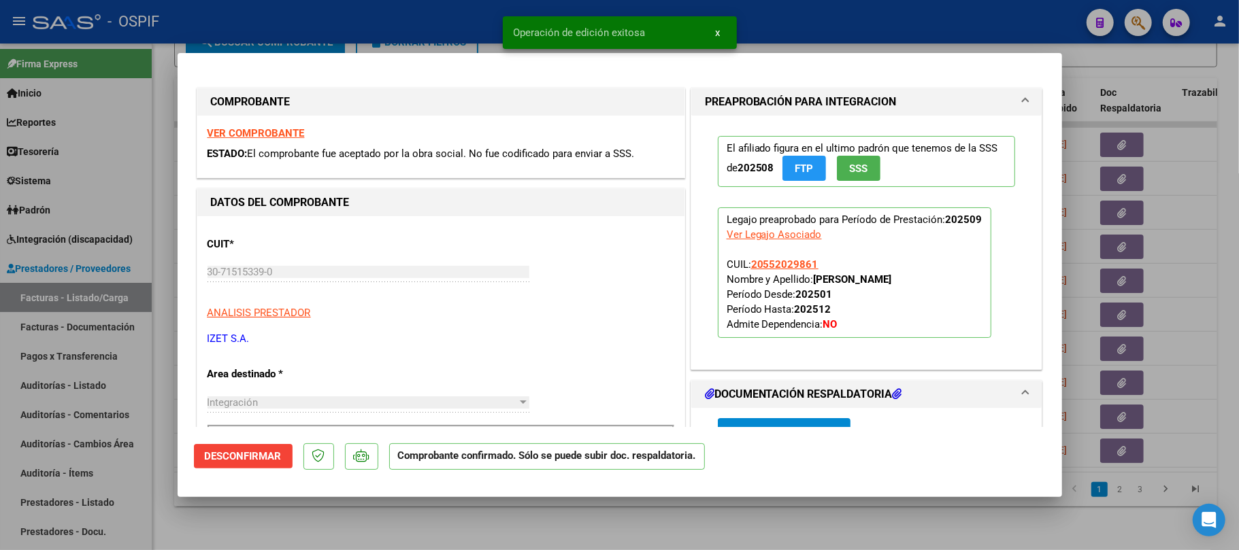
click at [433, 510] on div at bounding box center [619, 275] width 1239 height 550
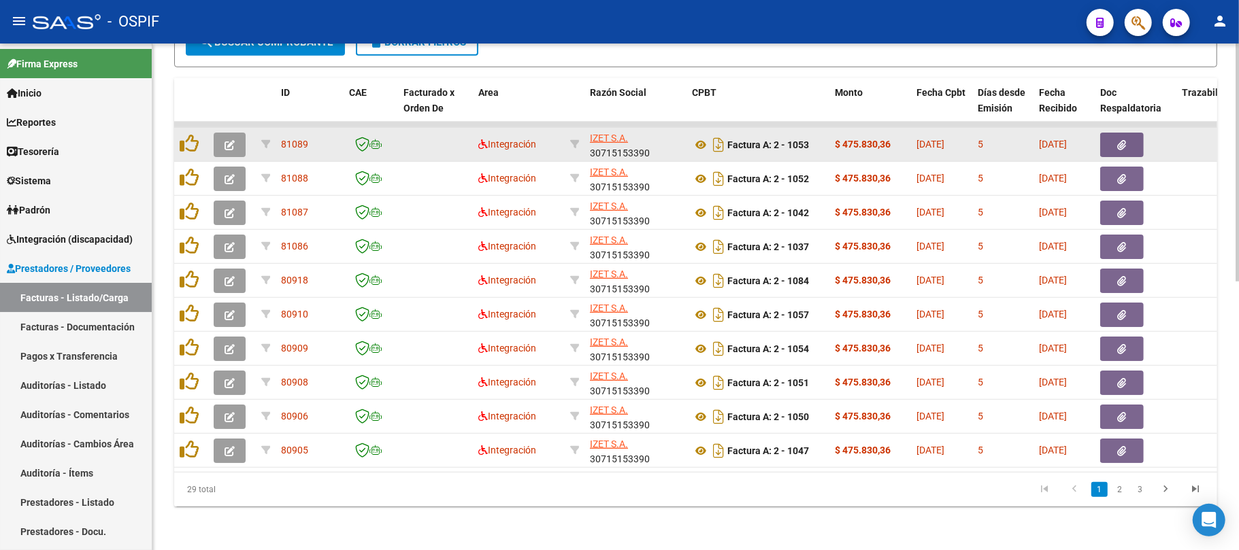
click at [235, 133] on button "button" at bounding box center [230, 145] width 32 height 24
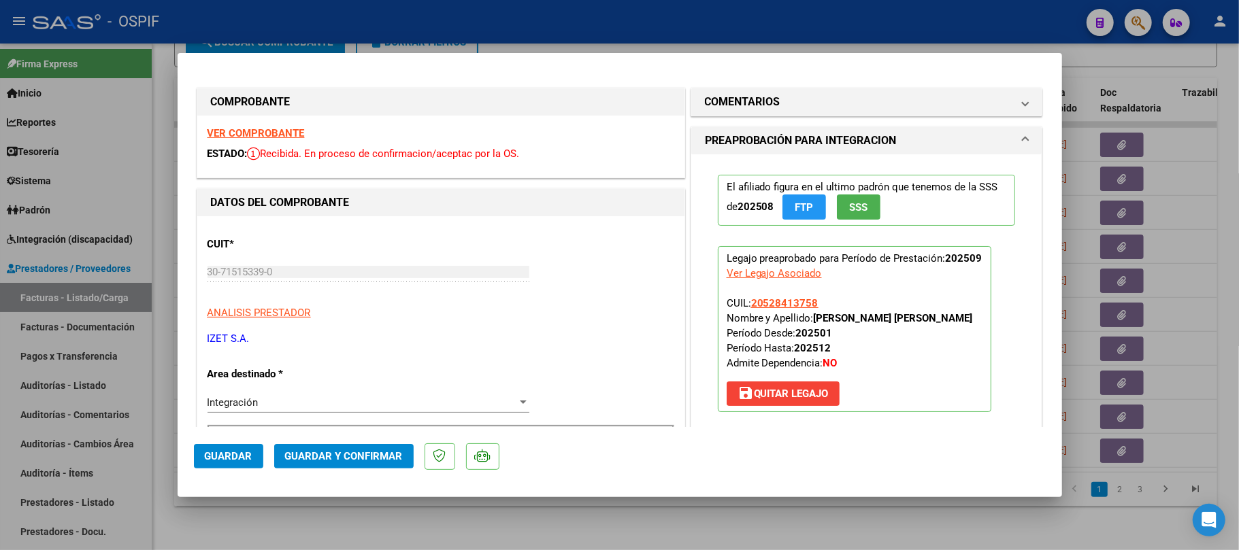
click at [361, 450] on span "Guardar y Confirmar" at bounding box center [344, 456] width 118 height 12
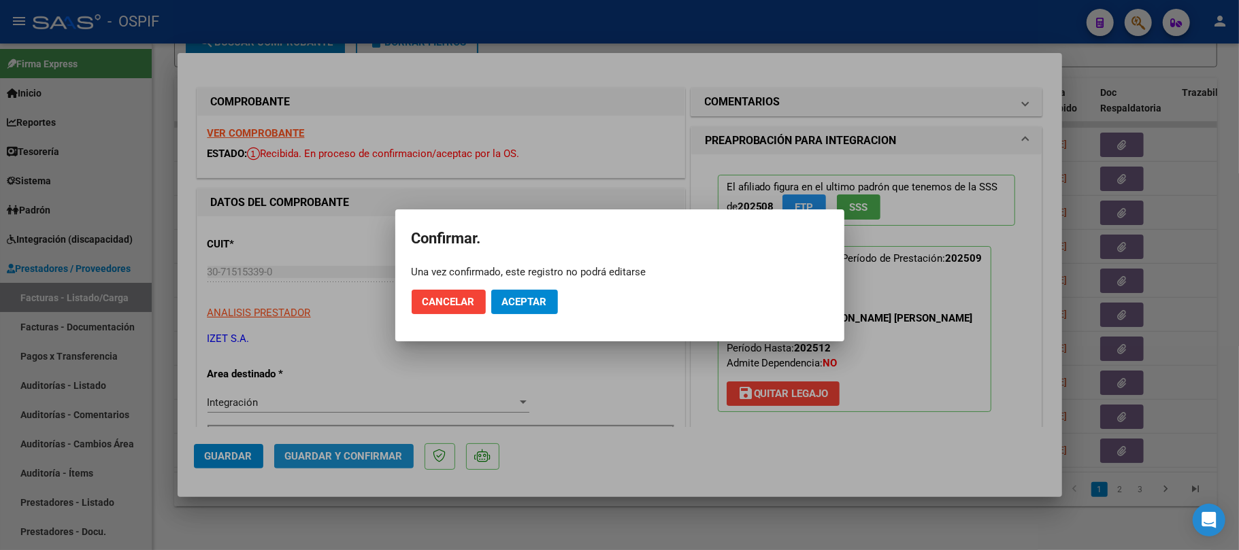
click at [523, 313] on button "Aceptar" at bounding box center [524, 302] width 67 height 24
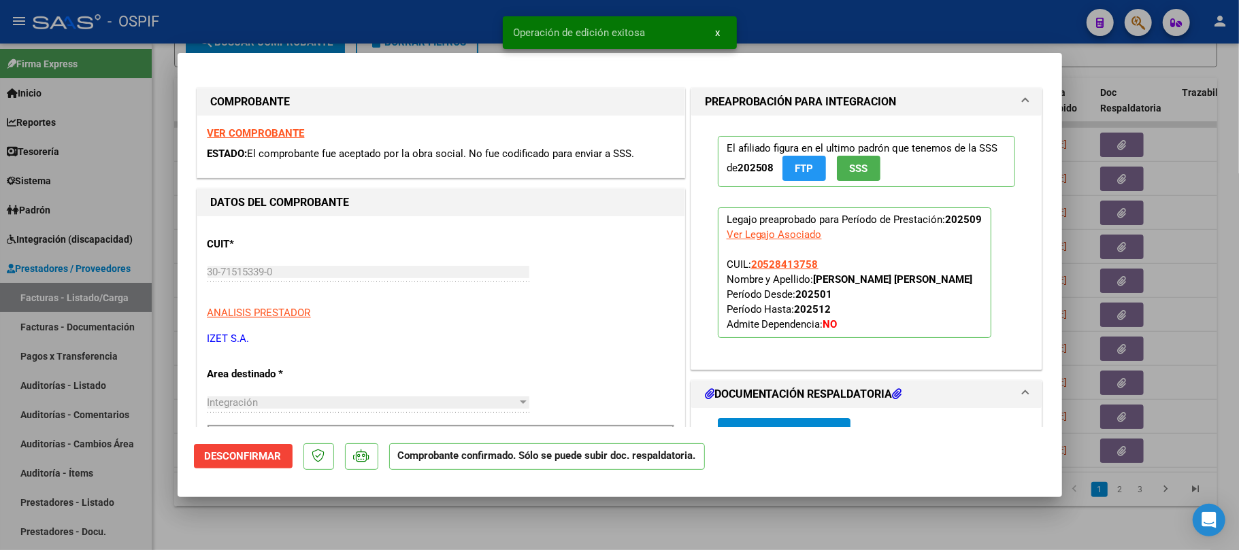
click at [516, 520] on div at bounding box center [619, 275] width 1239 height 550
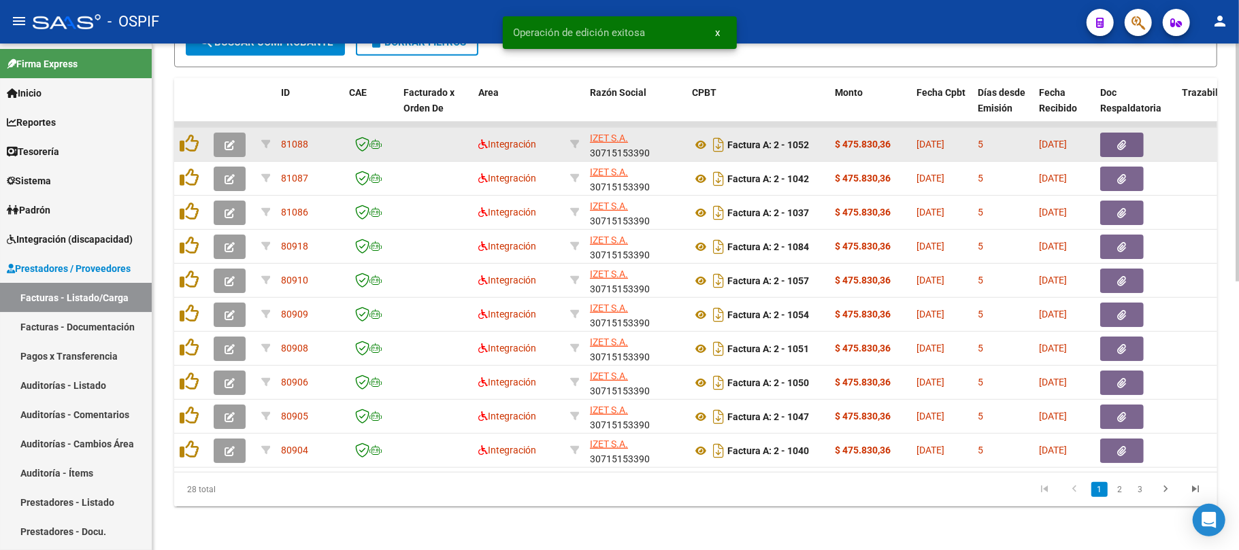
click at [237, 137] on button "button" at bounding box center [230, 145] width 32 height 24
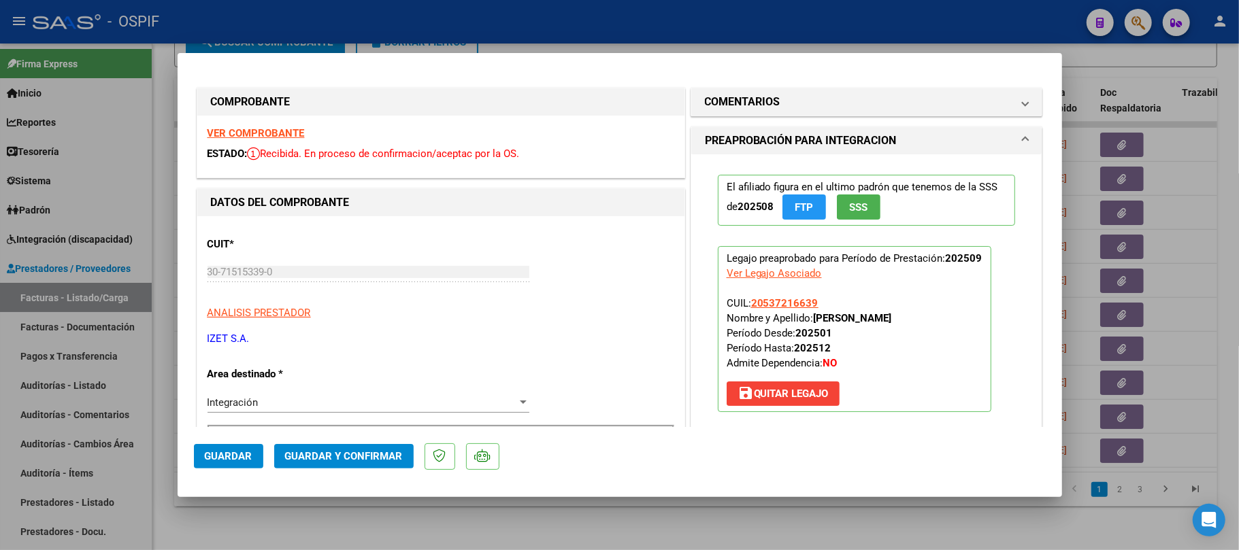
click at [338, 468] on button "Guardar y Confirmar" at bounding box center [343, 456] width 139 height 24
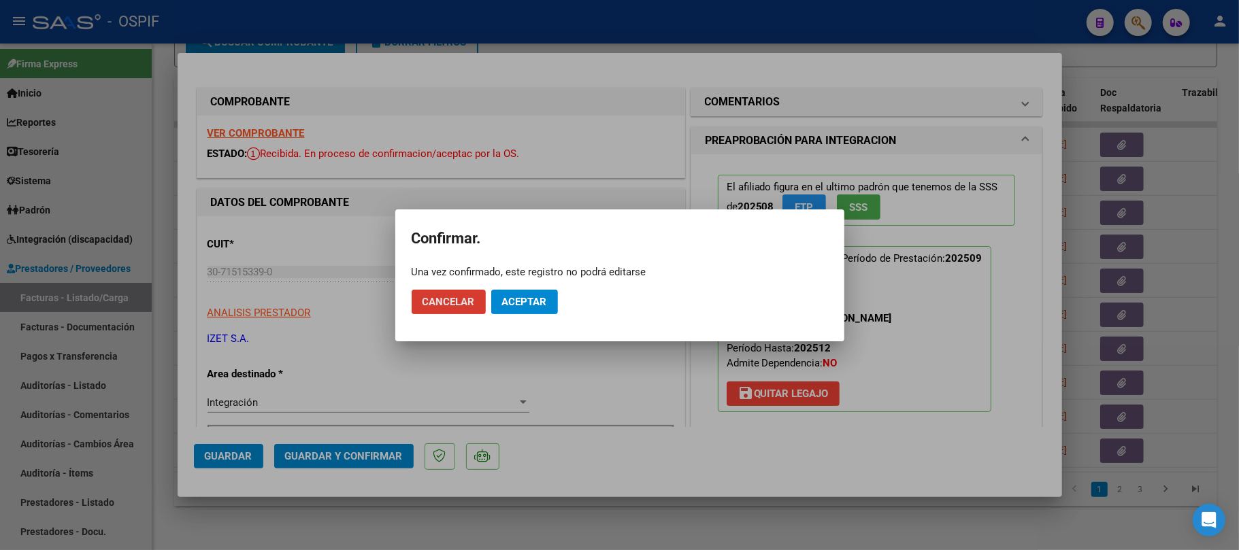
click at [528, 290] on button "Aceptar" at bounding box center [524, 302] width 67 height 24
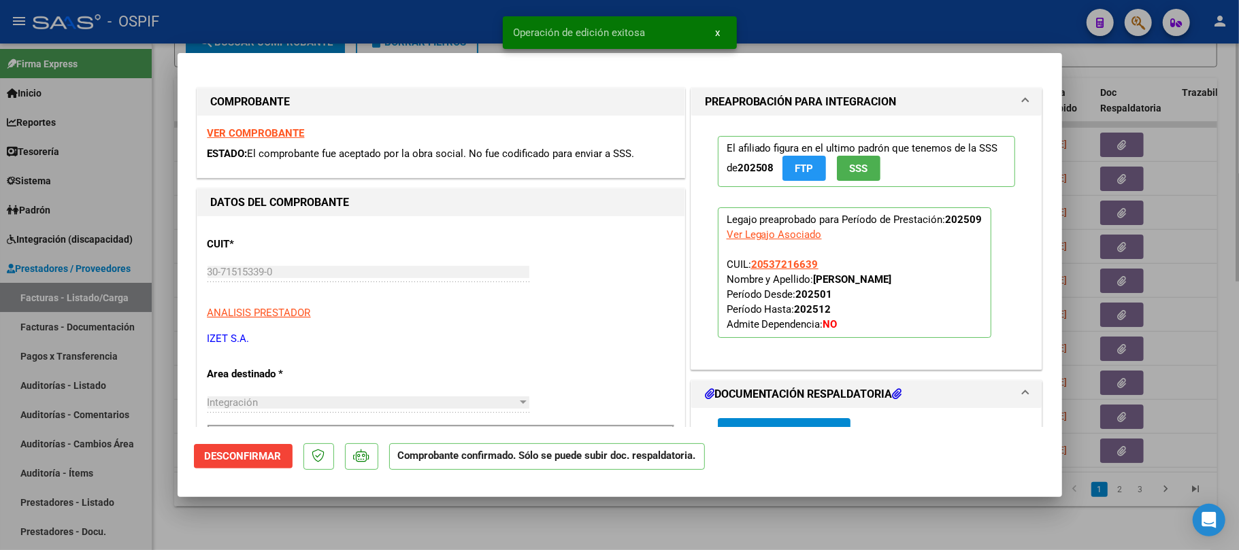
drag, startPoint x: 324, startPoint y: 529, endPoint x: 332, endPoint y: 499, distance: 31.0
click at [325, 526] on div at bounding box center [619, 275] width 1239 height 550
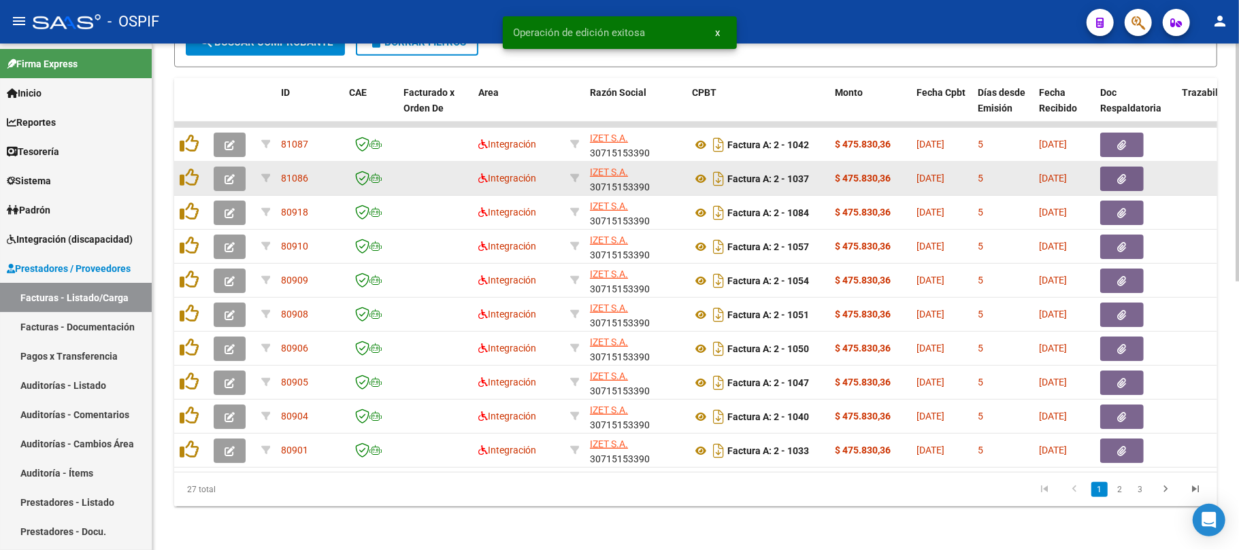
click at [231, 174] on icon "button" at bounding box center [229, 179] width 10 height 10
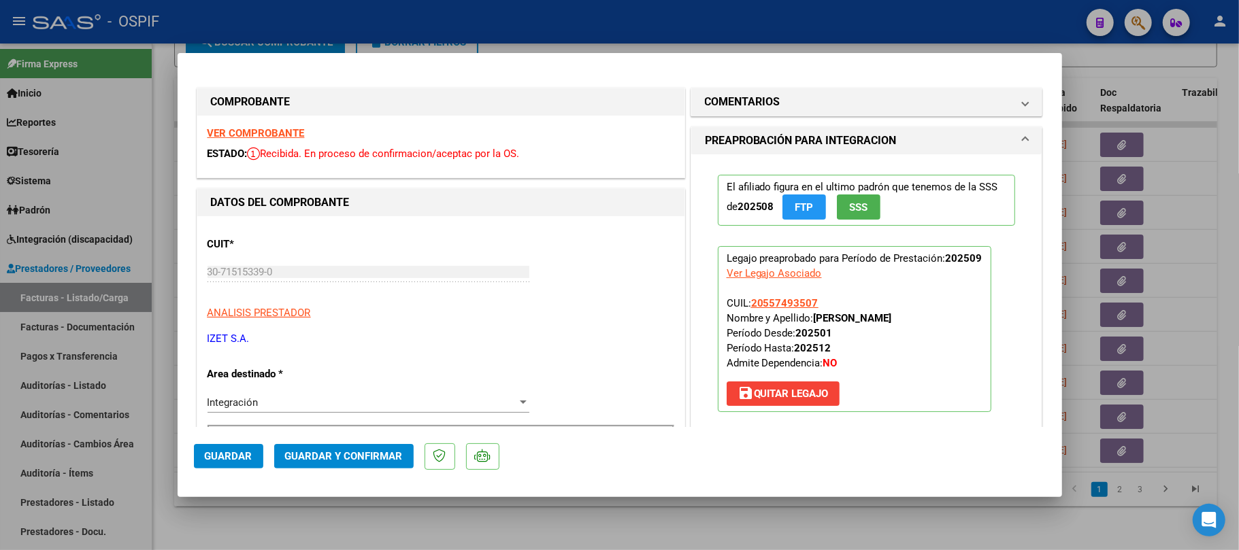
click at [351, 449] on button "Guardar y Confirmar" at bounding box center [343, 456] width 139 height 24
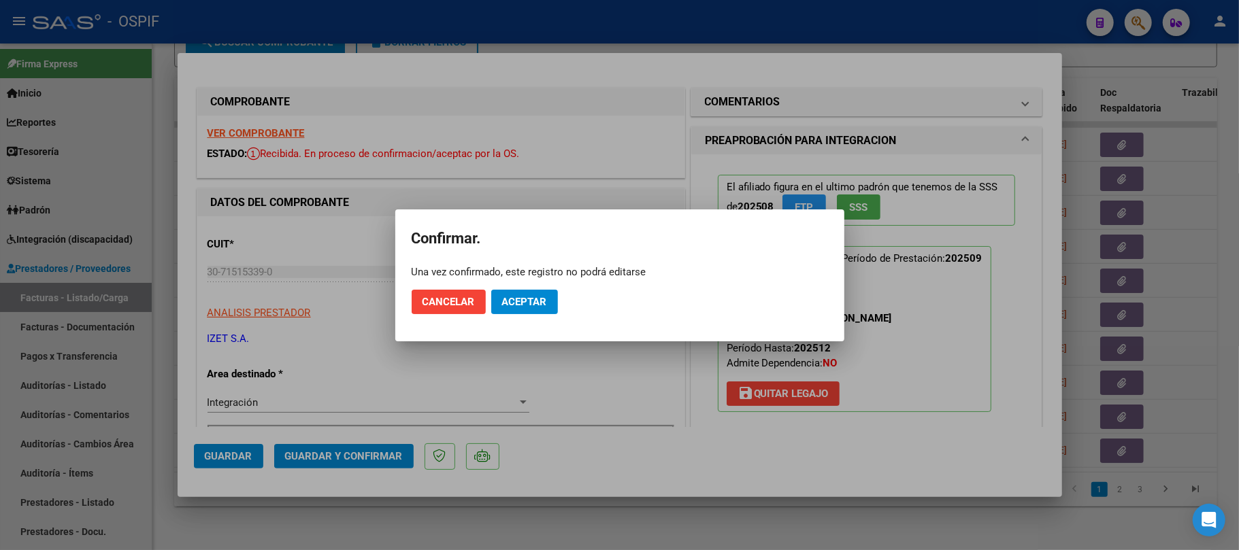
click at [510, 294] on button "Aceptar" at bounding box center [524, 302] width 67 height 24
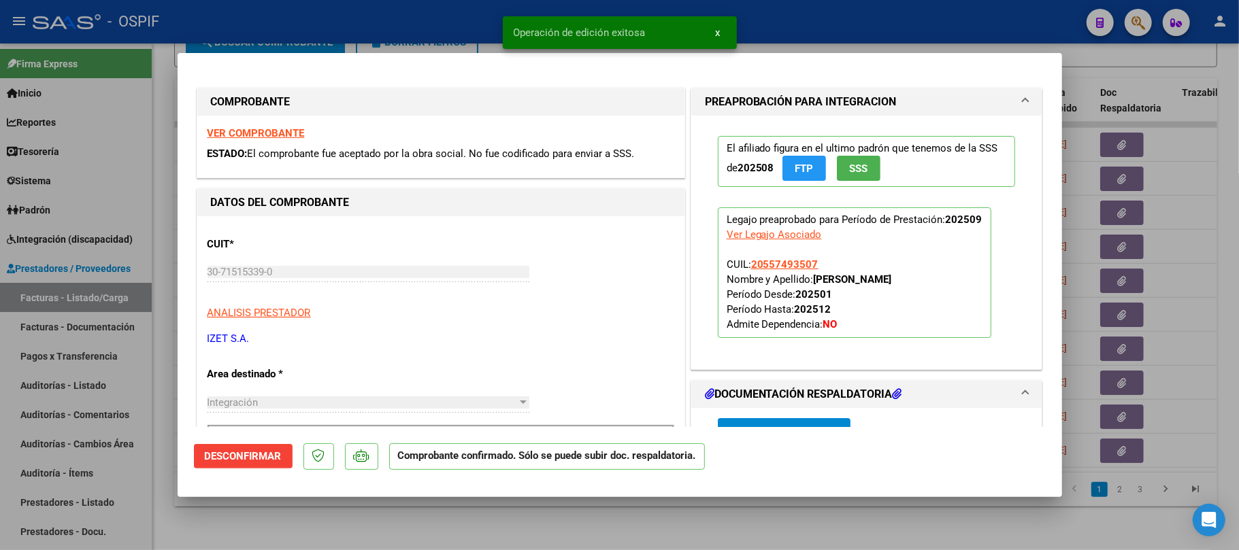
click at [565, 518] on div at bounding box center [619, 275] width 1239 height 550
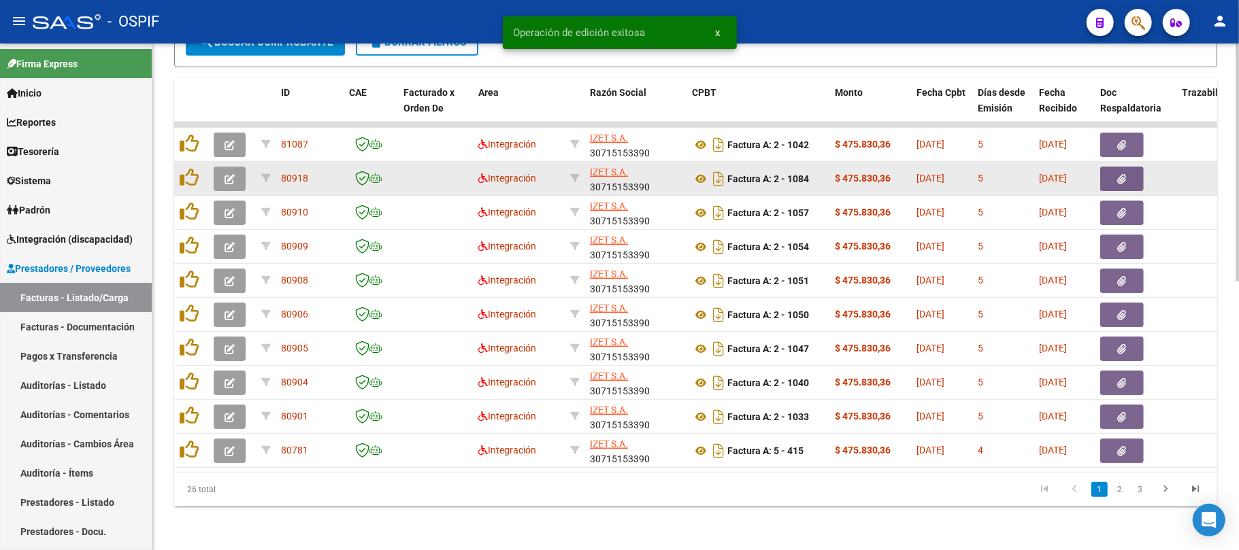
click at [218, 167] on button "button" at bounding box center [230, 179] width 32 height 24
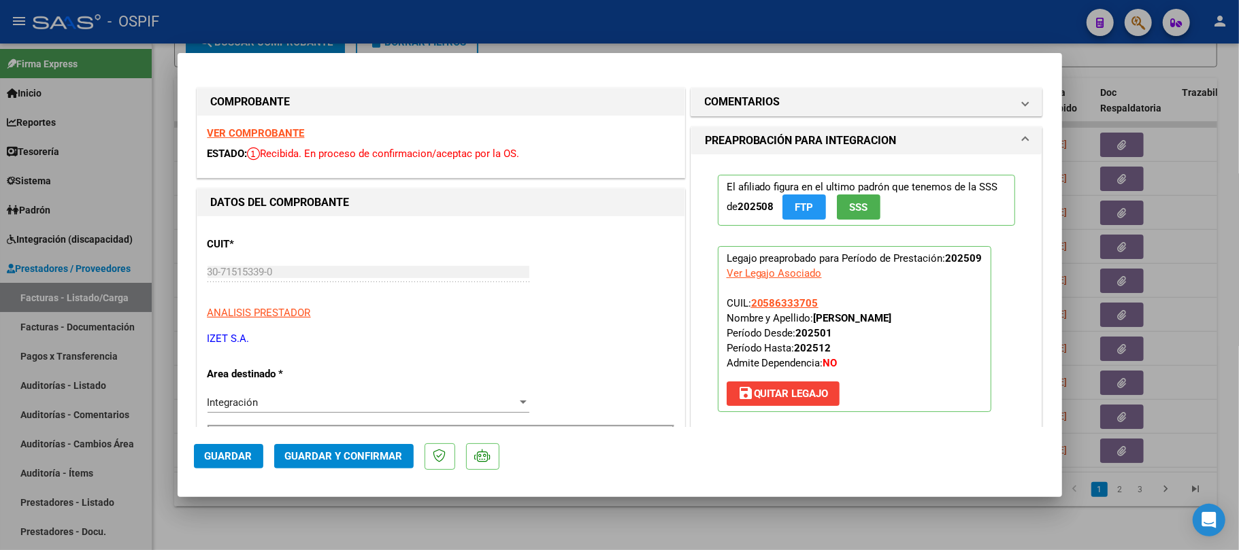
click at [355, 457] on span "Guardar y Confirmar" at bounding box center [344, 456] width 118 height 12
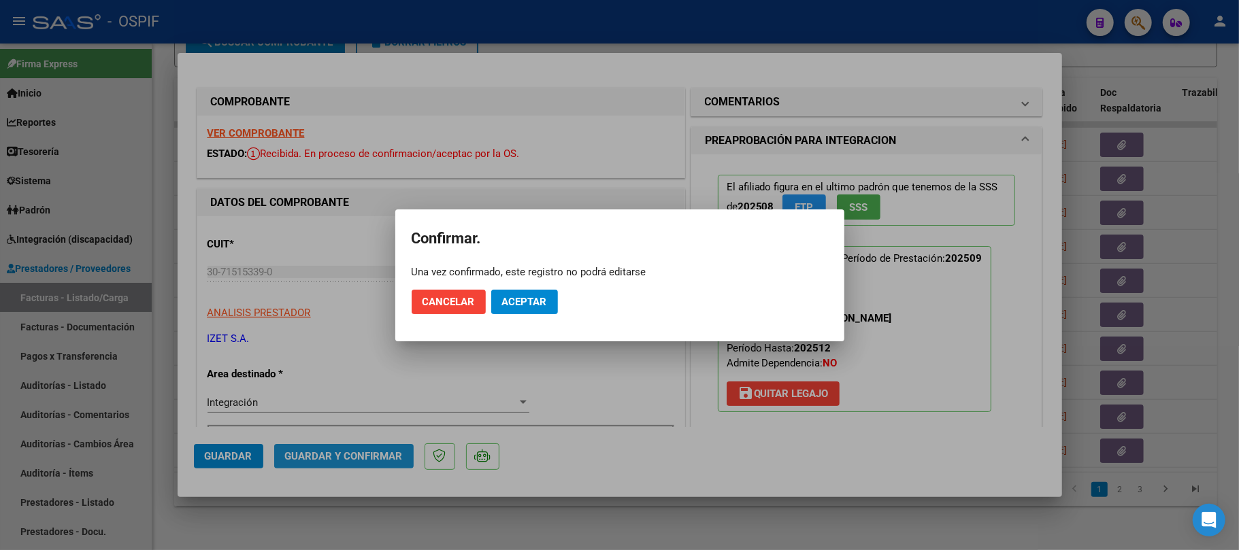
click at [547, 300] on span "Aceptar" at bounding box center [524, 302] width 45 height 12
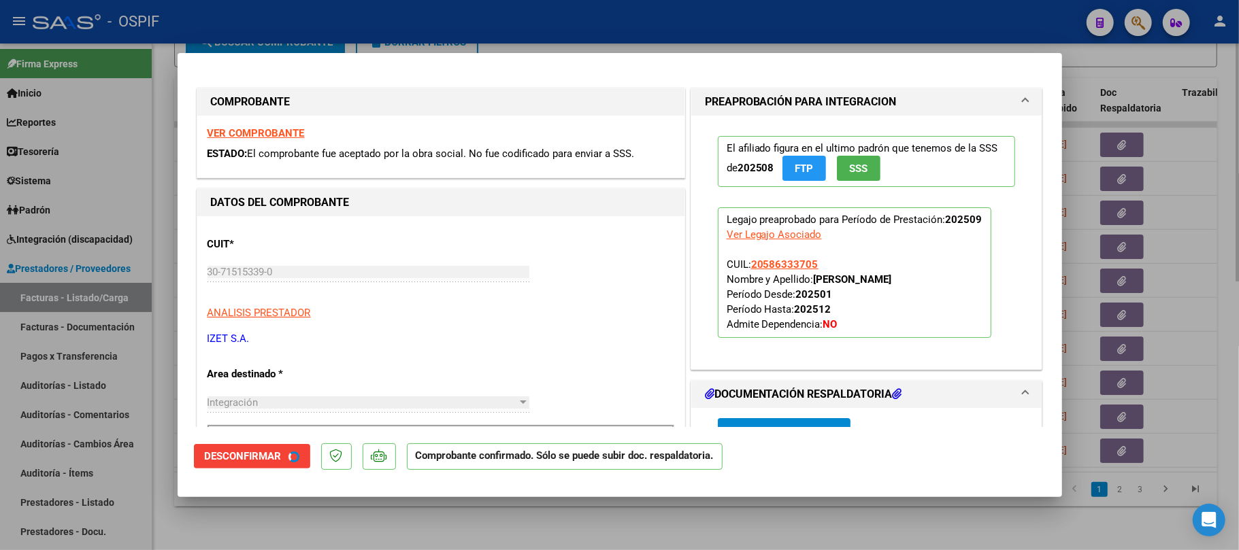
click at [574, 512] on div at bounding box center [619, 275] width 1239 height 550
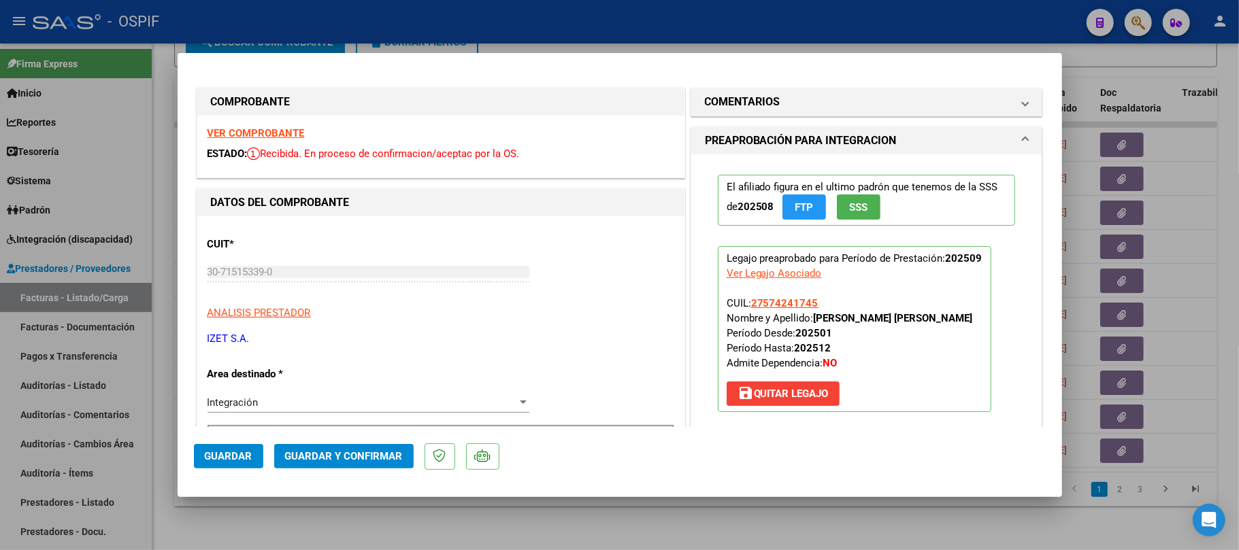
click at [350, 447] on button "Guardar y Confirmar" at bounding box center [343, 456] width 139 height 24
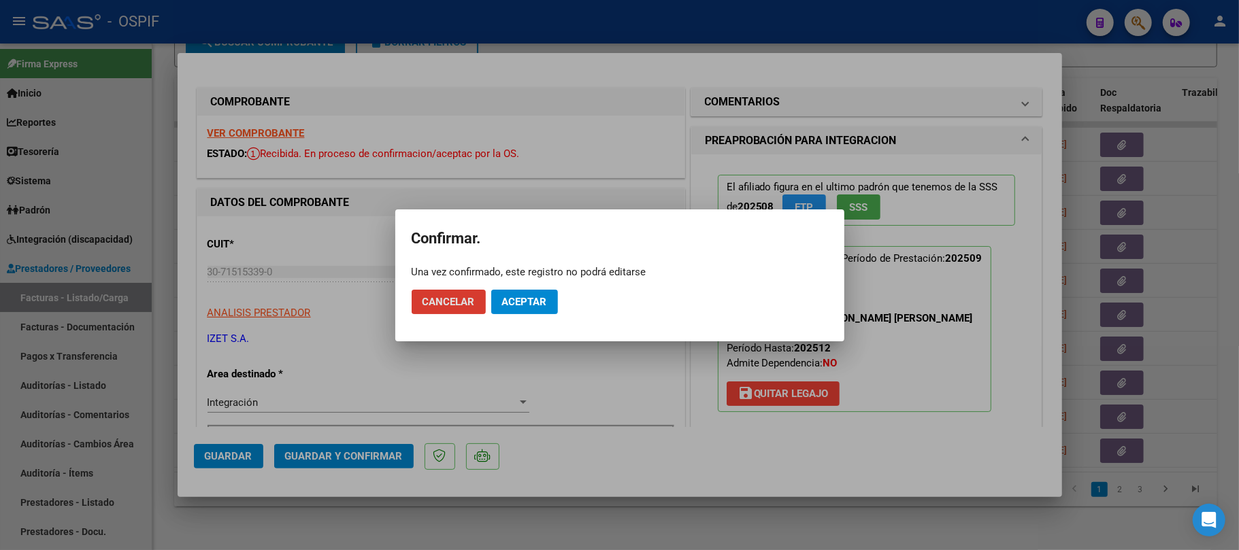
click at [526, 298] on span "Aceptar" at bounding box center [524, 302] width 45 height 12
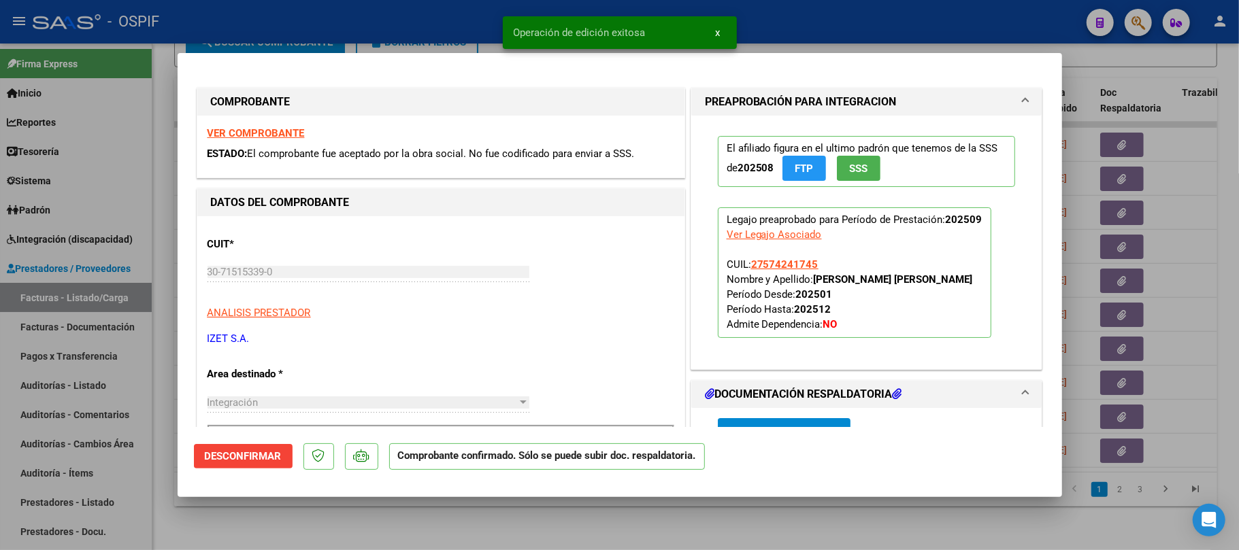
click at [316, 518] on div at bounding box center [619, 275] width 1239 height 550
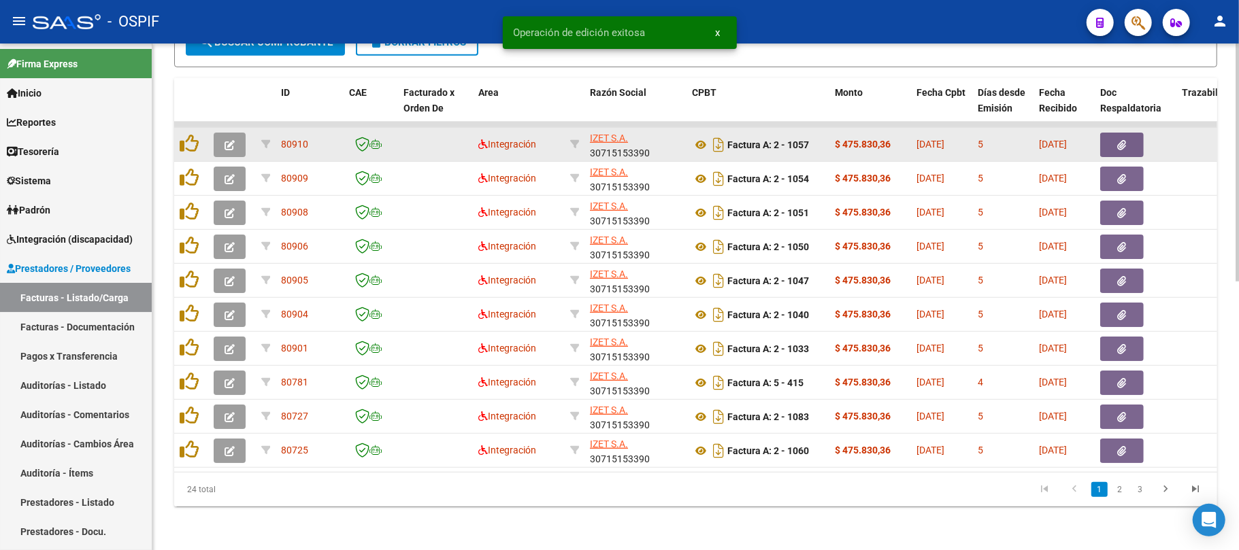
click at [235, 133] on button "button" at bounding box center [230, 145] width 32 height 24
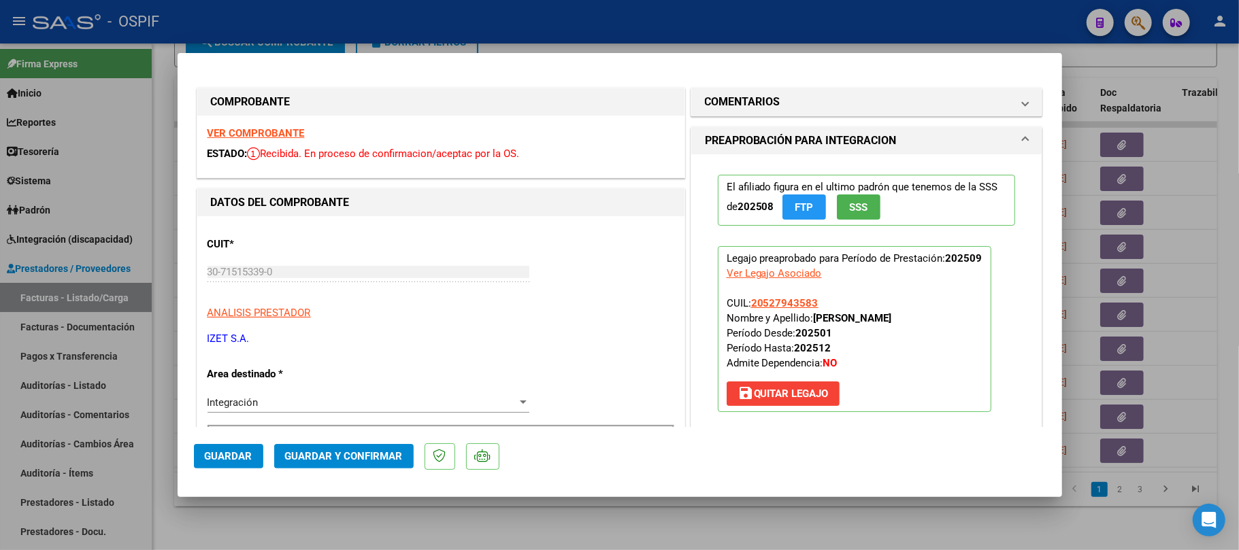
click at [327, 458] on span "Guardar y Confirmar" at bounding box center [344, 456] width 118 height 12
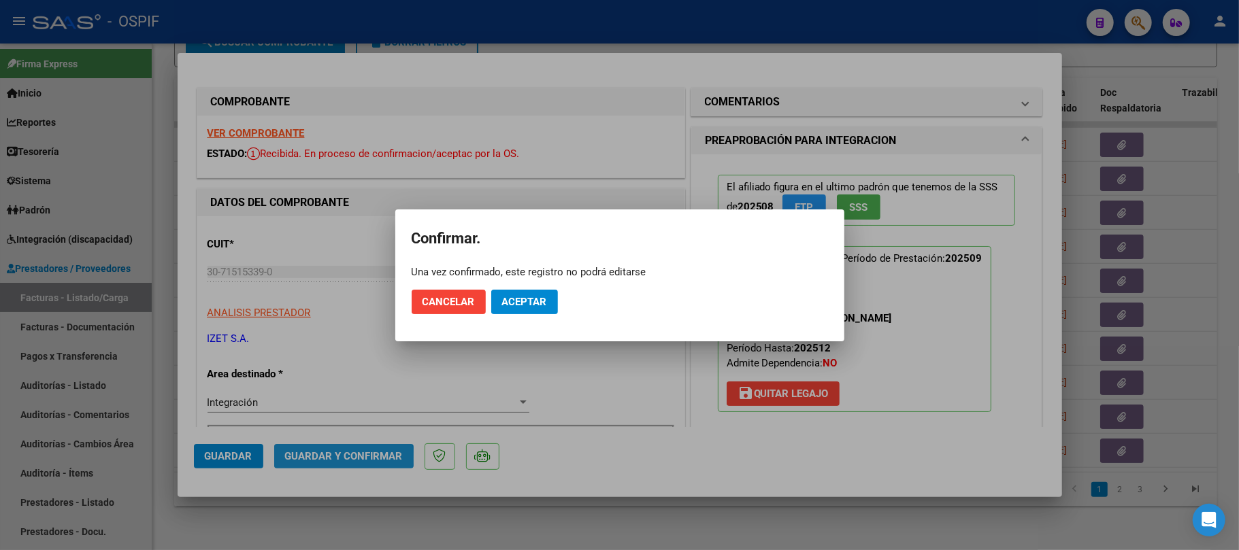
click at [520, 309] on button "Aceptar" at bounding box center [524, 302] width 67 height 24
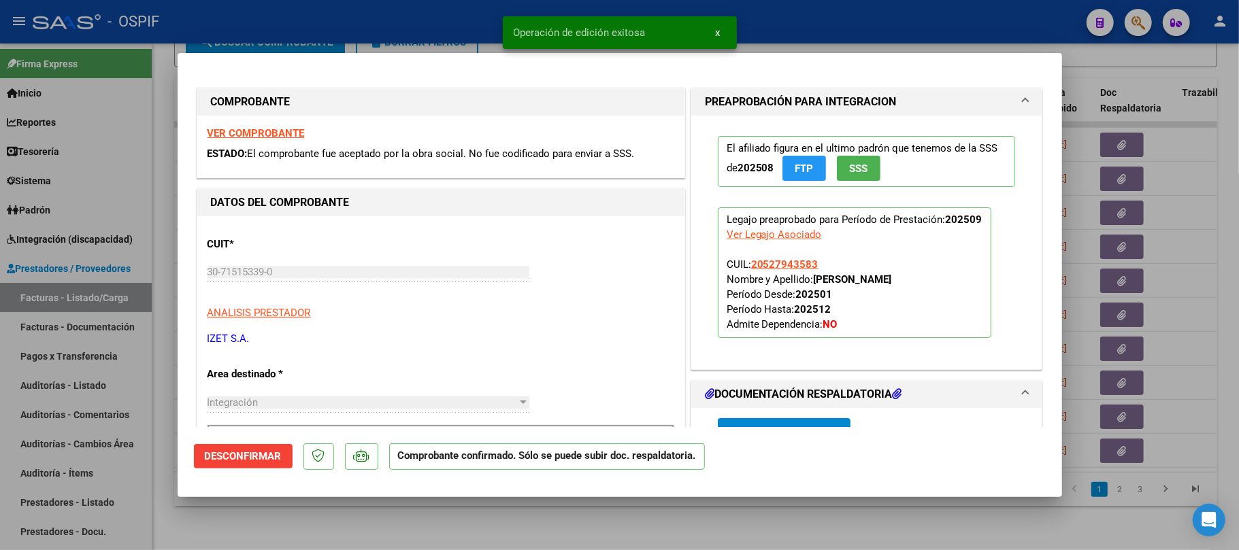
click at [602, 514] on div at bounding box center [619, 275] width 1239 height 550
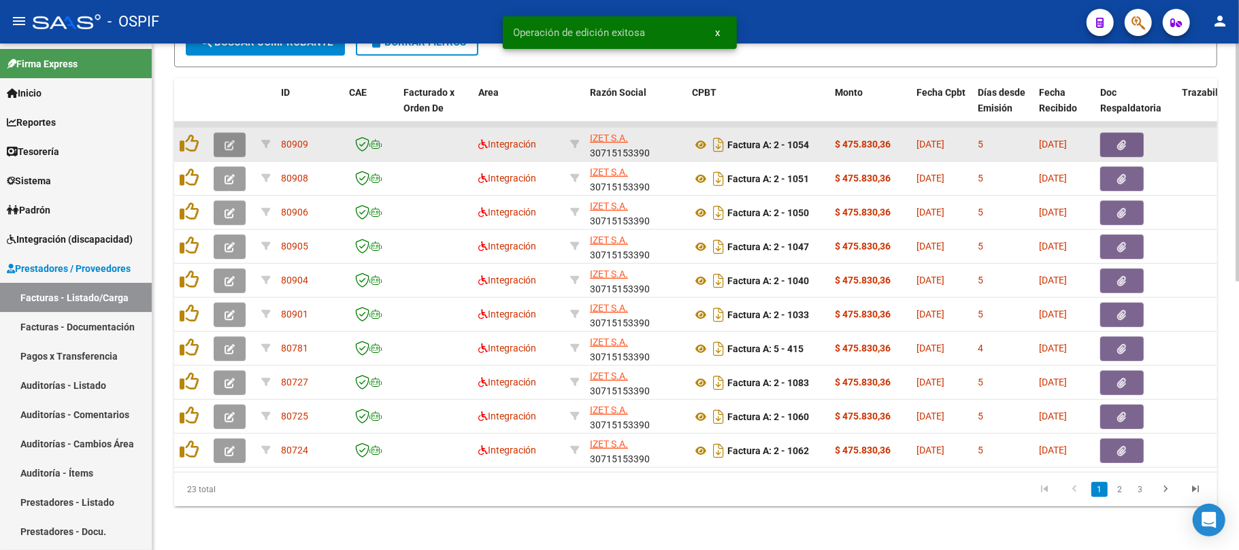
click at [226, 137] on button "button" at bounding box center [230, 145] width 32 height 24
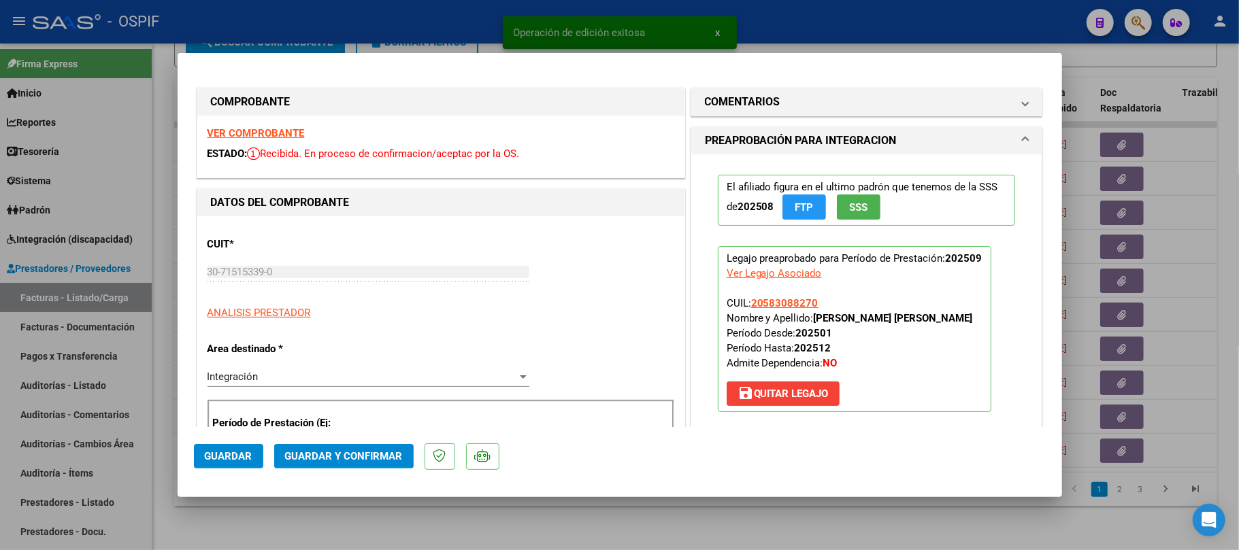
click at [706, 522] on div at bounding box center [619, 275] width 1239 height 550
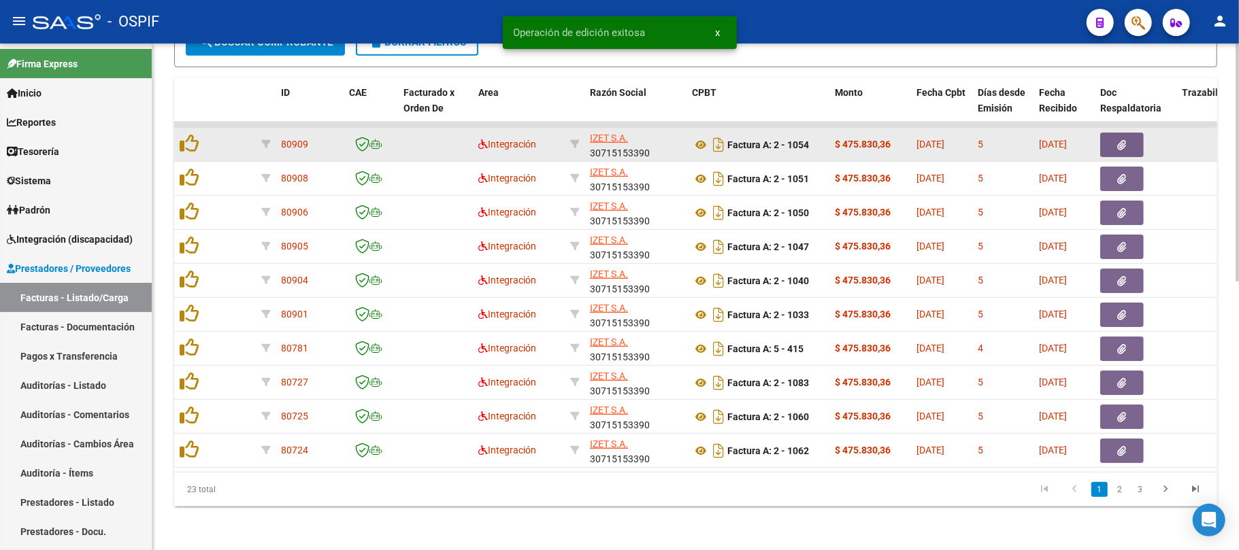
click at [227, 129] on datatable-body-cell at bounding box center [232, 144] width 48 height 33
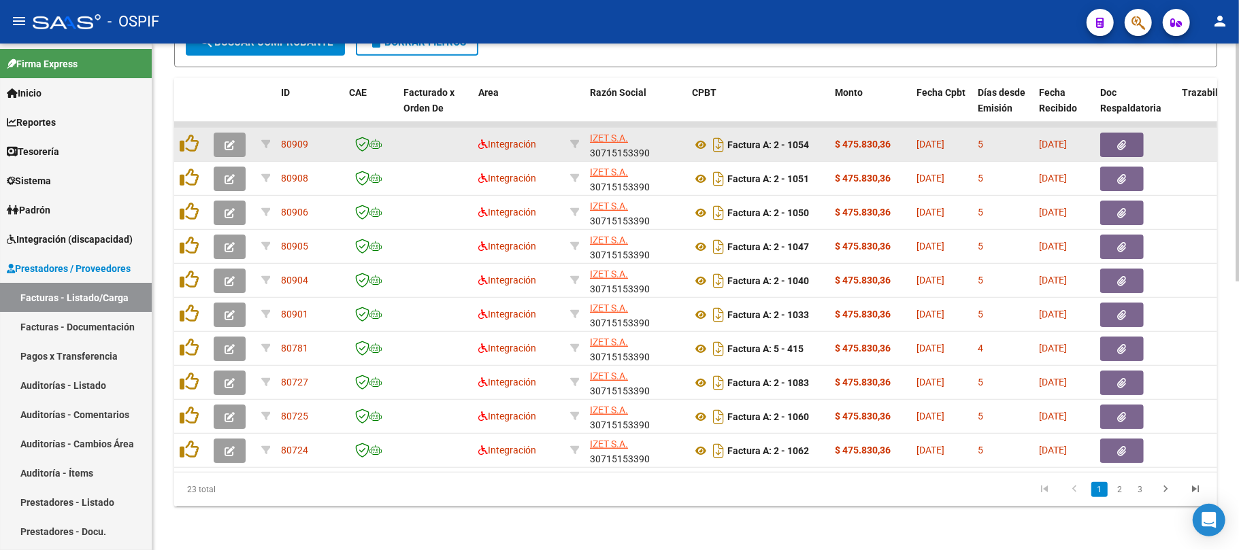
click at [230, 140] on icon "button" at bounding box center [229, 145] width 10 height 10
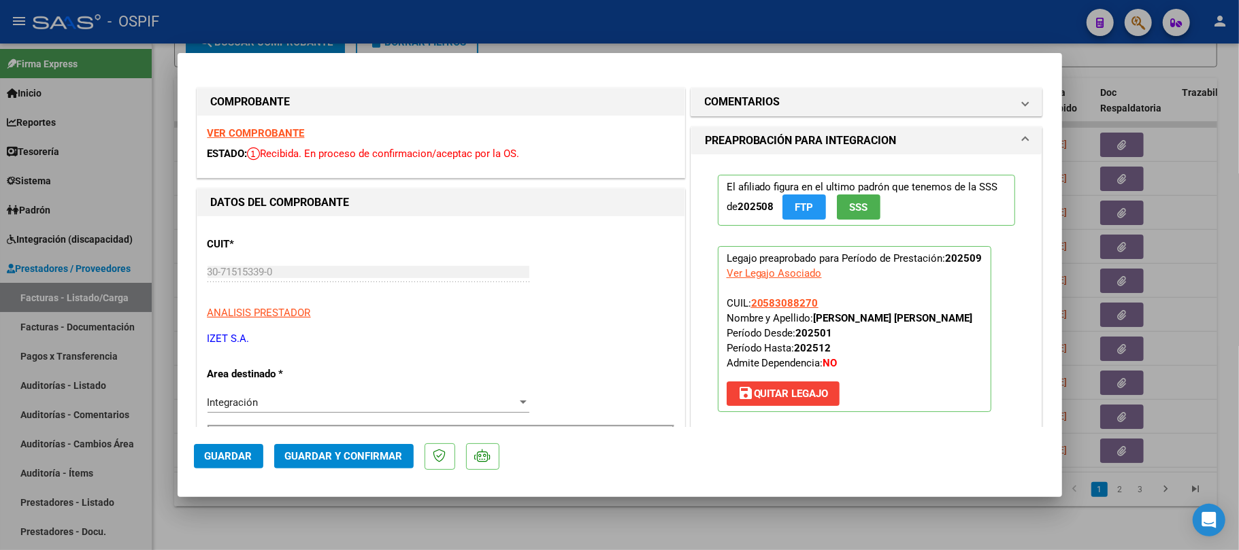
click at [379, 444] on mat-dialog-actions "Guardar Guardar y Confirmar" at bounding box center [620, 454] width 852 height 54
click at [371, 452] on span "Guardar y Confirmar" at bounding box center [344, 456] width 118 height 12
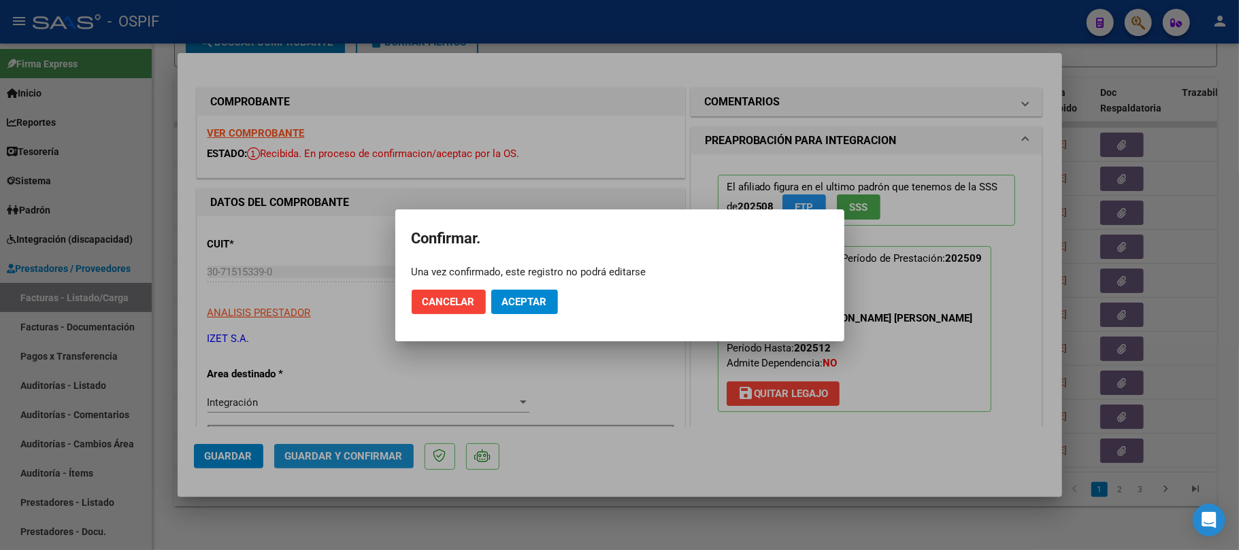
click at [531, 319] on mat-dialog-actions "Cancelar Aceptar" at bounding box center [620, 302] width 416 height 46
click at [526, 308] on button "Aceptar" at bounding box center [524, 302] width 67 height 24
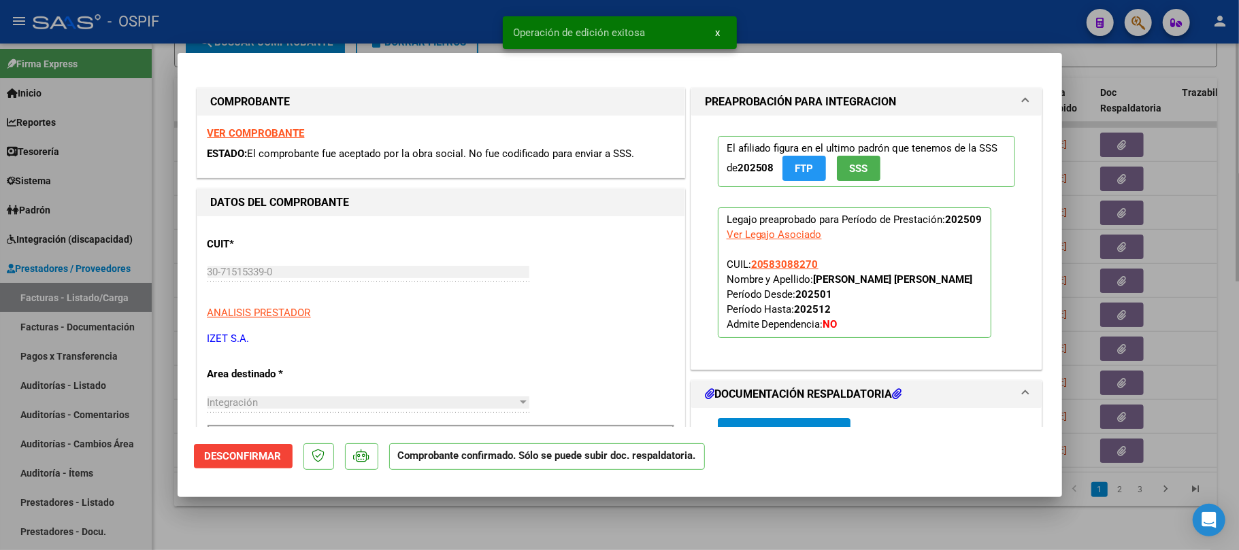
click at [390, 534] on div at bounding box center [619, 275] width 1239 height 550
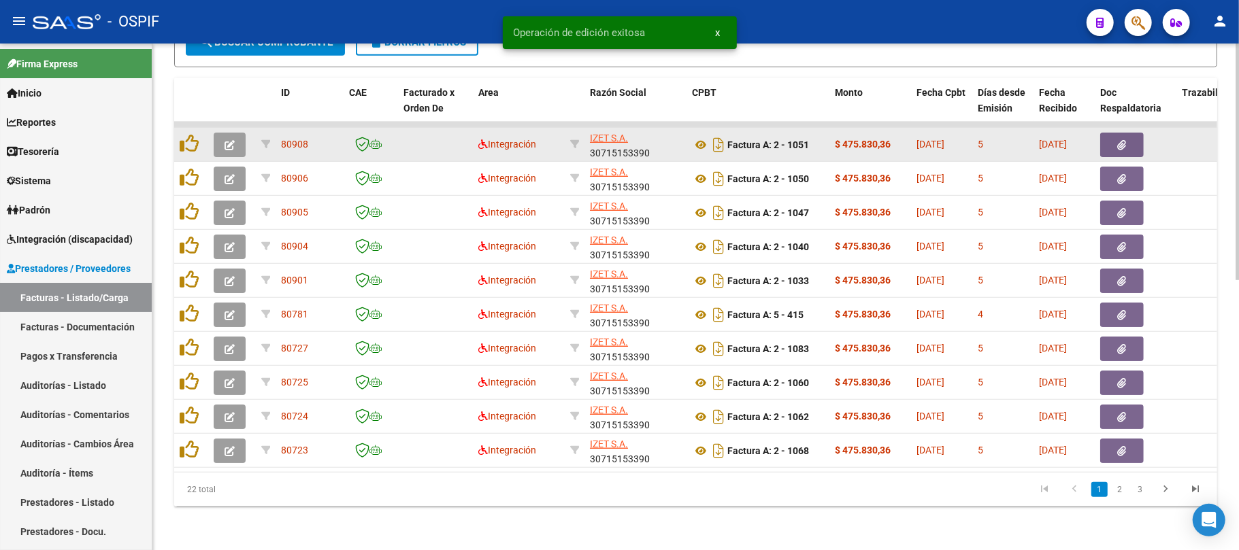
click at [227, 141] on button "button" at bounding box center [230, 145] width 32 height 24
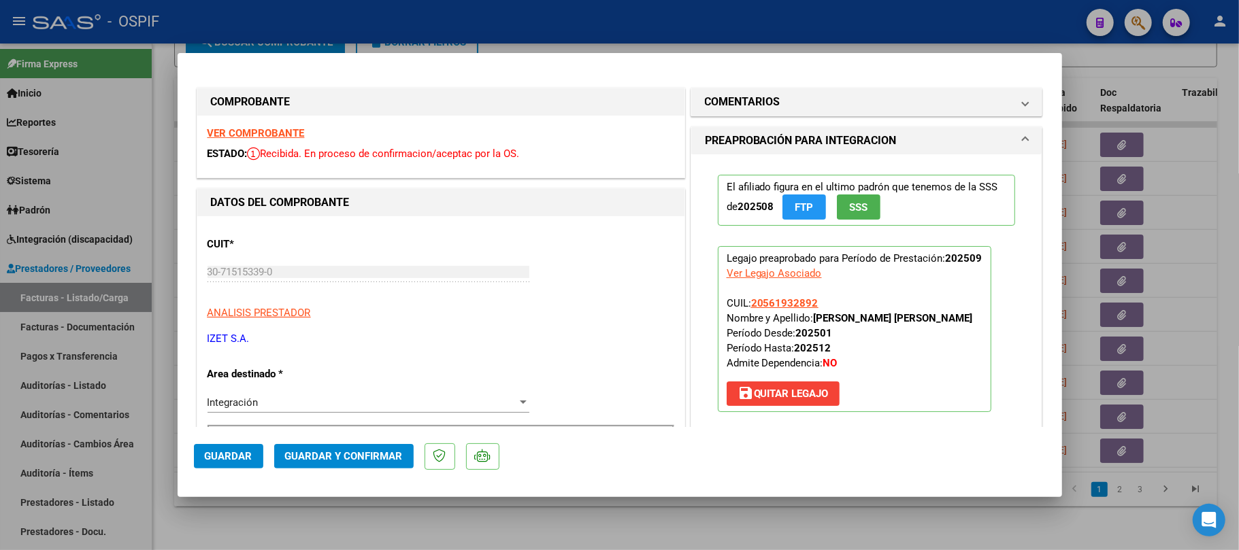
click at [344, 463] on button "Guardar y Confirmar" at bounding box center [343, 456] width 139 height 24
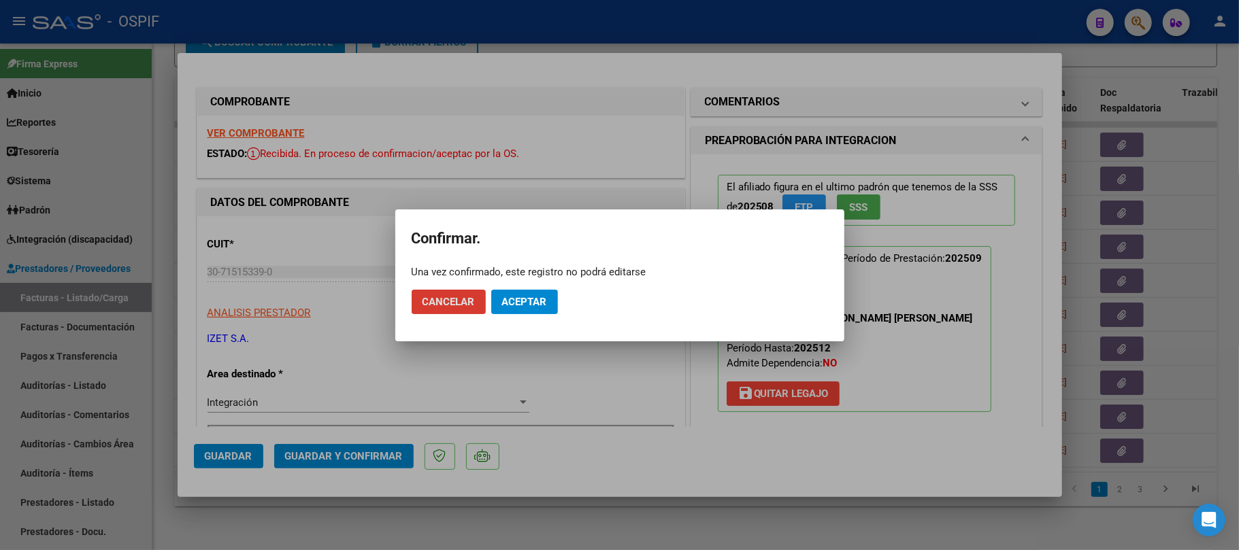
click at [531, 311] on button "Aceptar" at bounding box center [524, 302] width 67 height 24
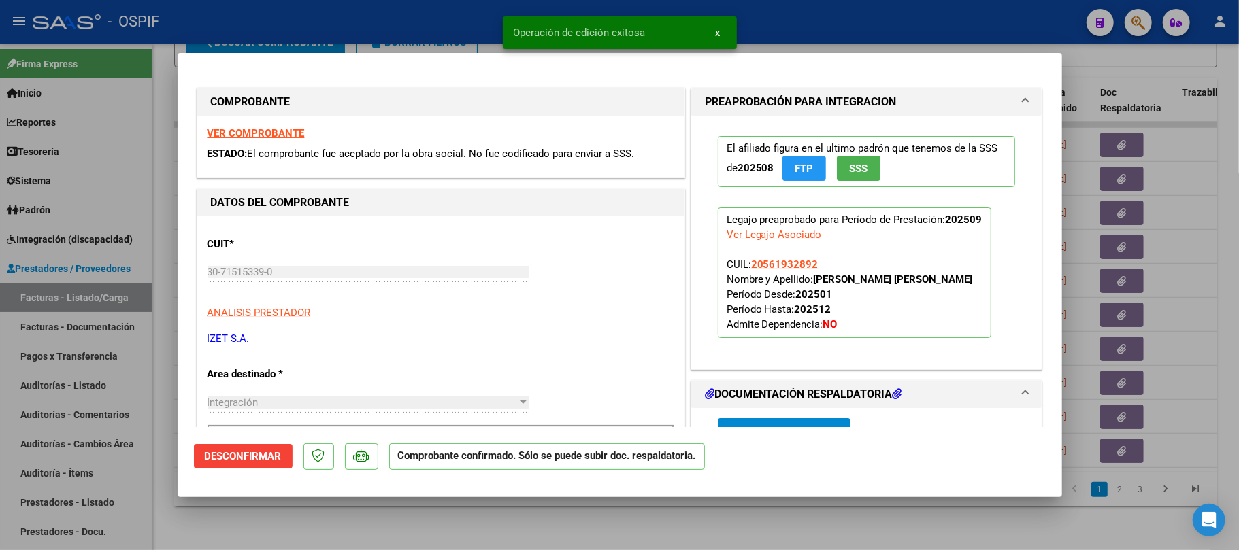
click at [431, 504] on div at bounding box center [619, 275] width 1239 height 550
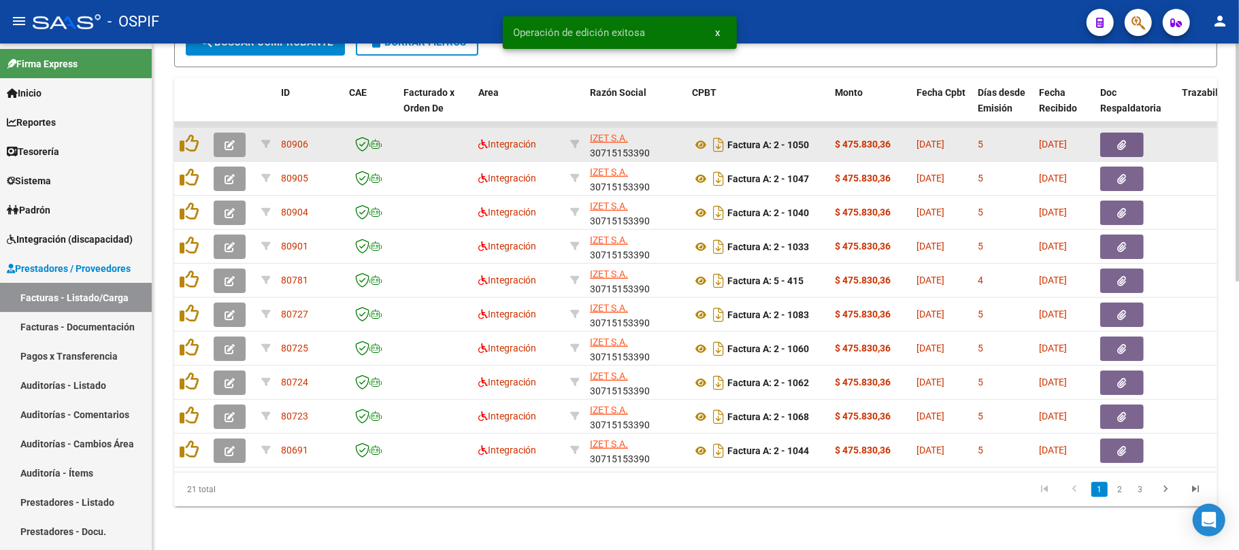
click at [227, 139] on button "button" at bounding box center [230, 145] width 32 height 24
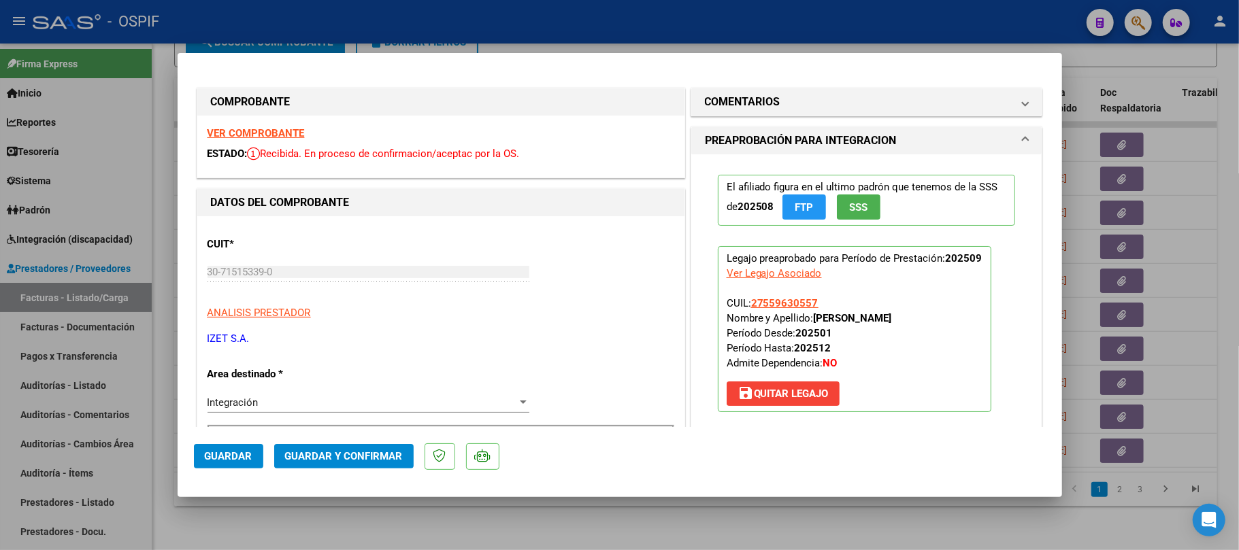
click at [865, 531] on div at bounding box center [619, 275] width 1239 height 550
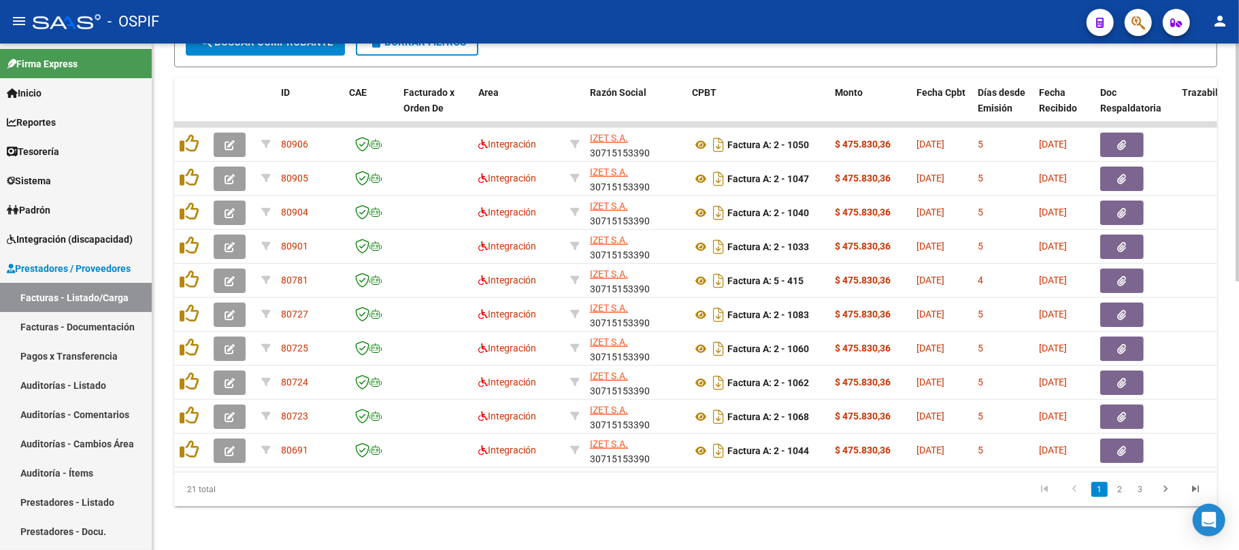
click at [909, 490] on datatable-pager "1 2 3" at bounding box center [798, 489] width 823 height 23
